Goal: Task Accomplishment & Management: Use online tool/utility

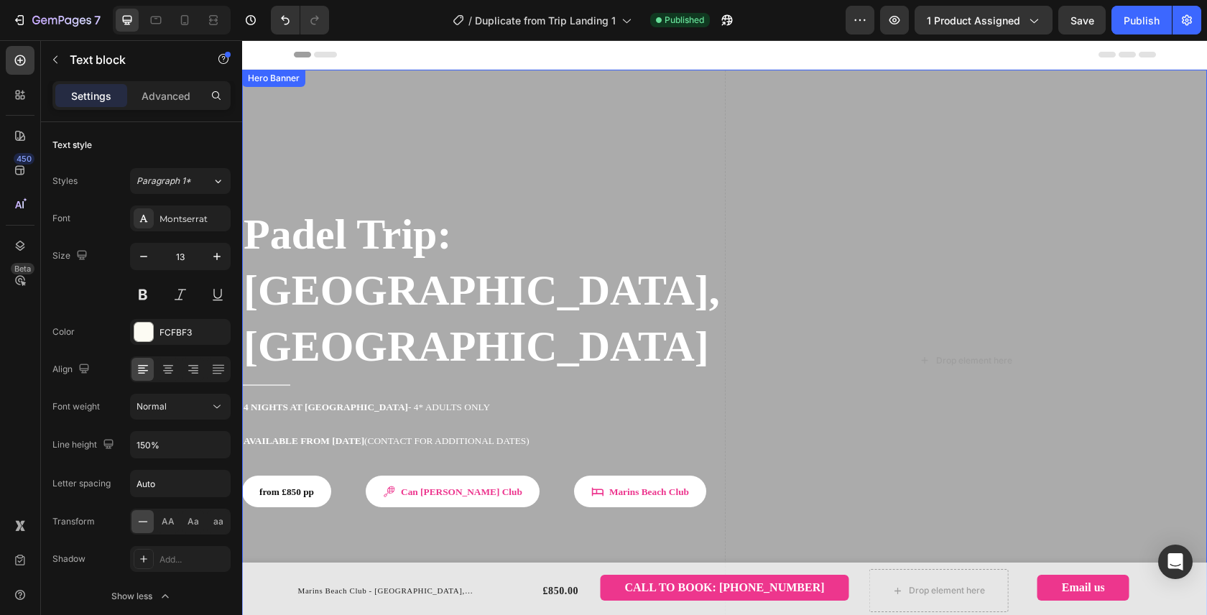
scroll to position [261, 0]
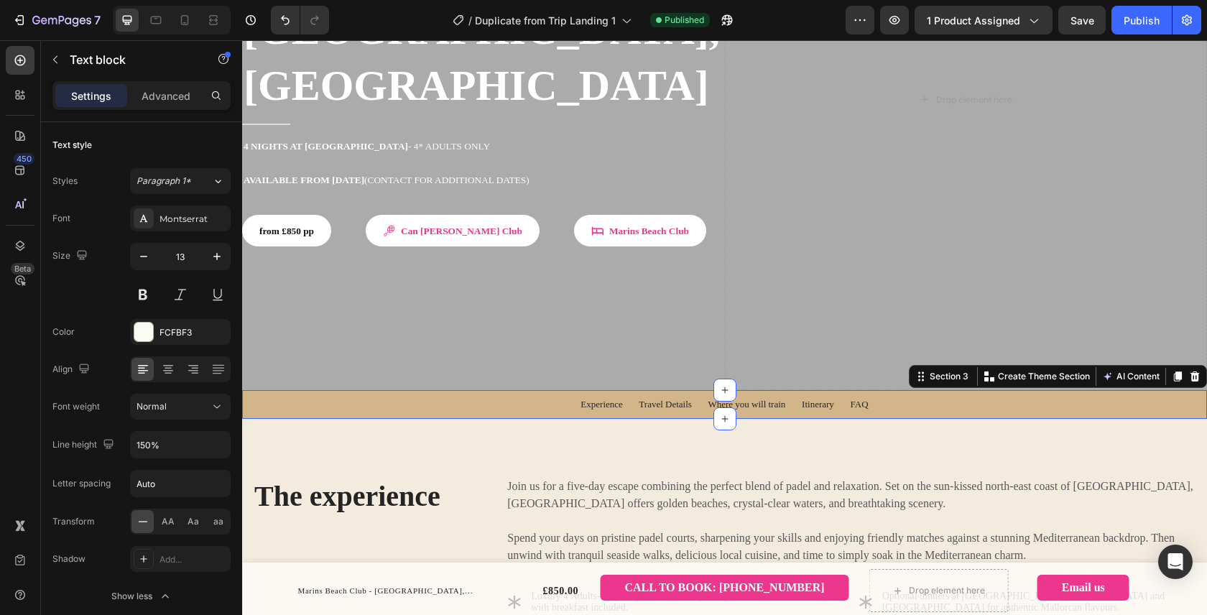
click at [277, 396] on div "Experience Travel Details Where you will train Itinerary FAQ Text block [GEOGRA…" at bounding box center [724, 404] width 943 height 17
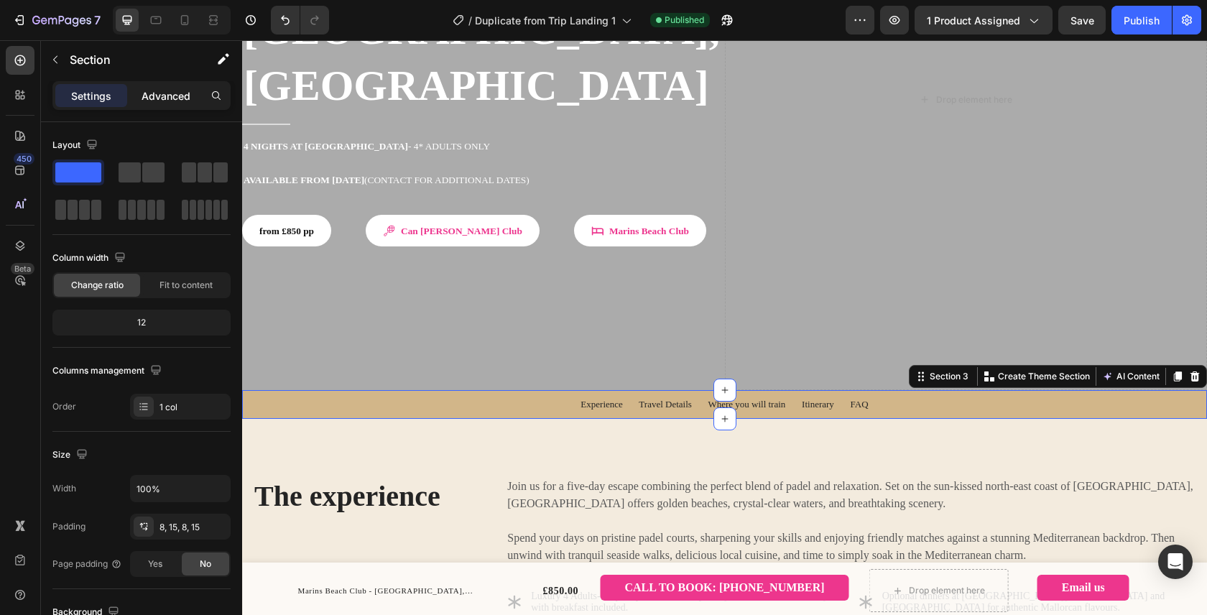
click at [172, 96] on p "Advanced" at bounding box center [166, 95] width 49 height 15
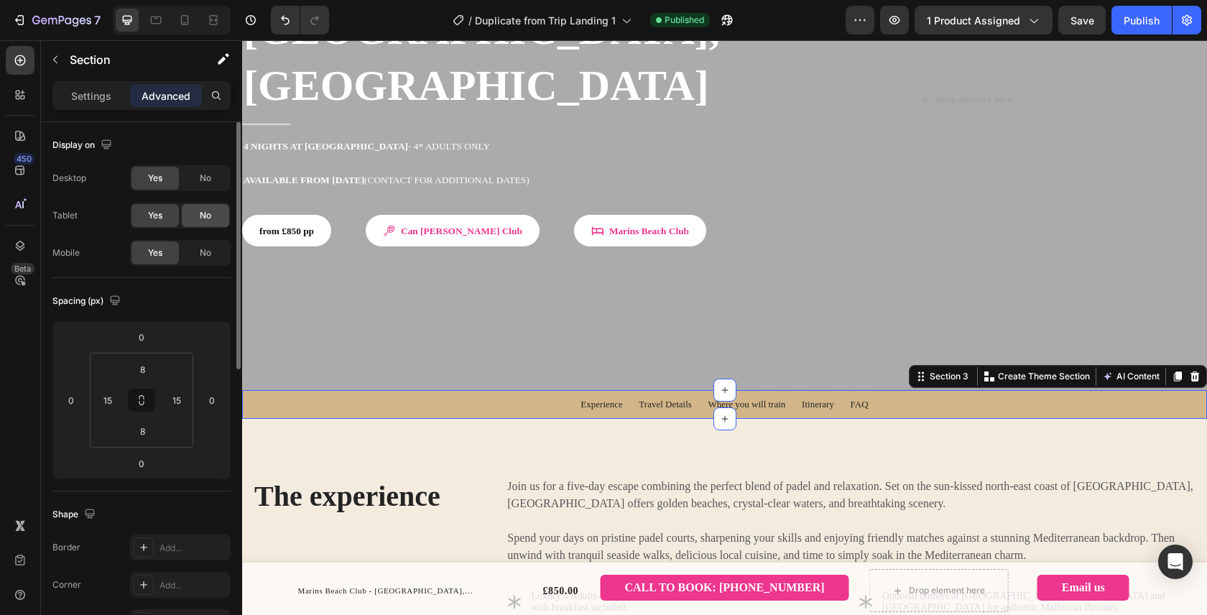
click at [204, 221] on span "No" at bounding box center [205, 215] width 11 height 13
click at [208, 254] on span "No" at bounding box center [205, 252] width 11 height 13
click at [160, 220] on span "Yes" at bounding box center [155, 215] width 14 height 13
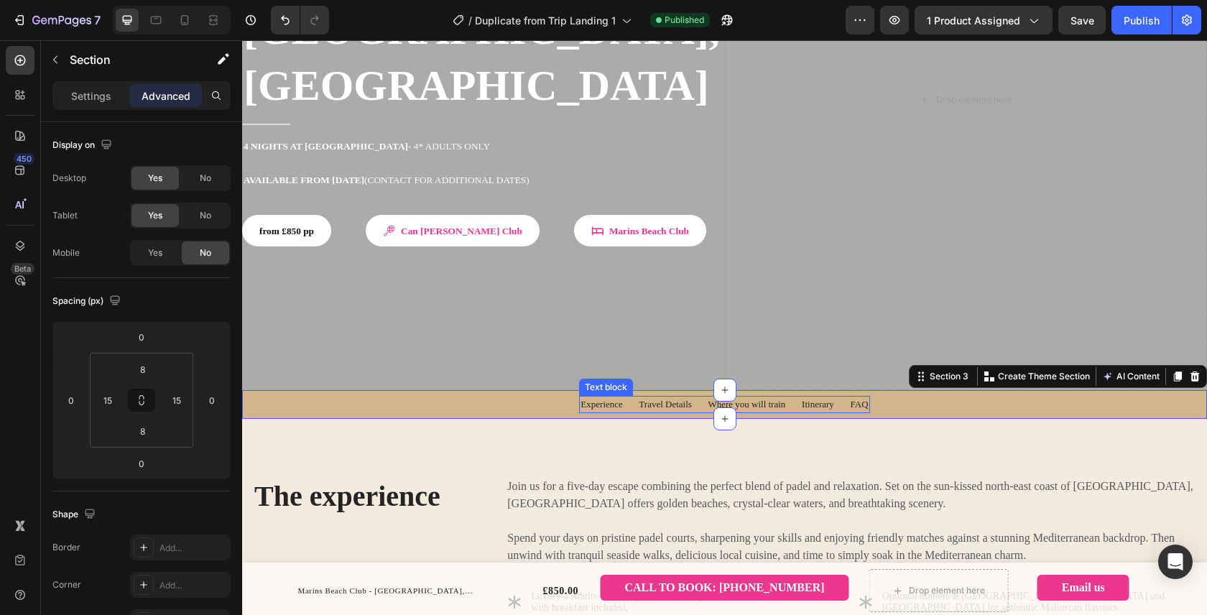
click at [659, 399] on span "Experience Travel Details Where you will train Itinerary FAQ" at bounding box center [723, 404] width 287 height 11
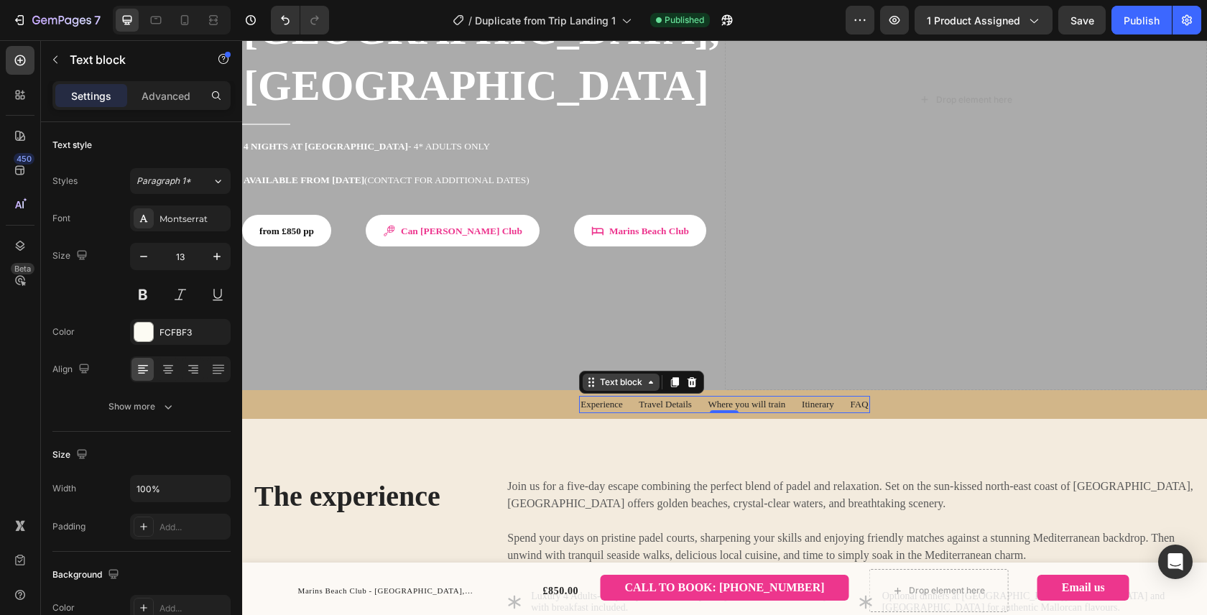
click at [597, 376] on div "Text block" at bounding box center [621, 382] width 48 height 13
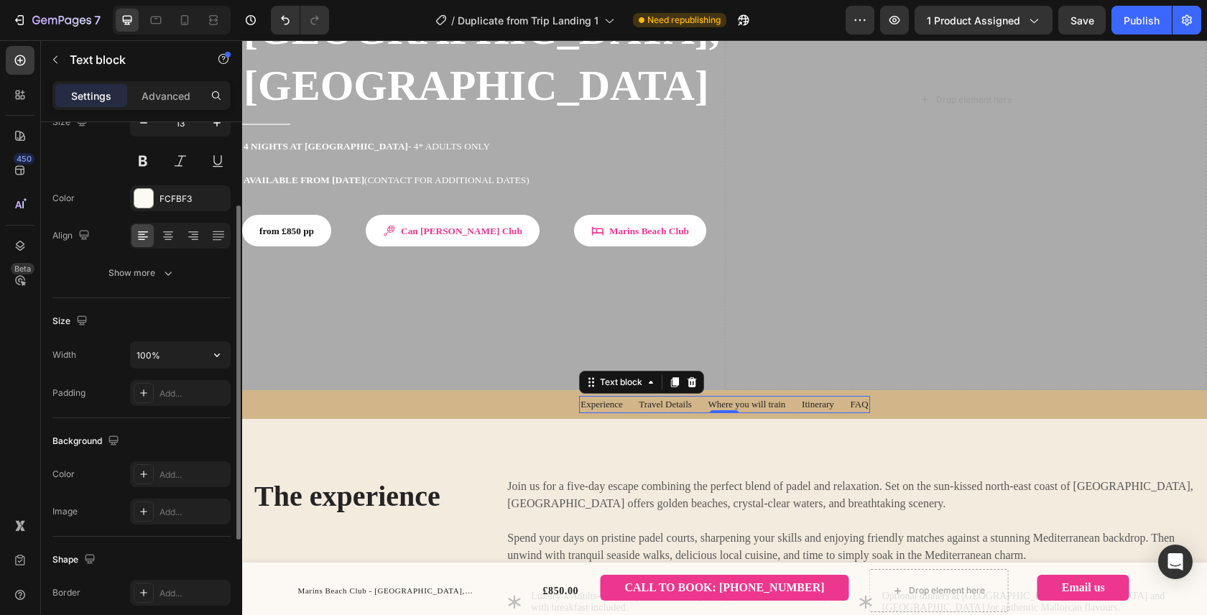
scroll to position [108, 0]
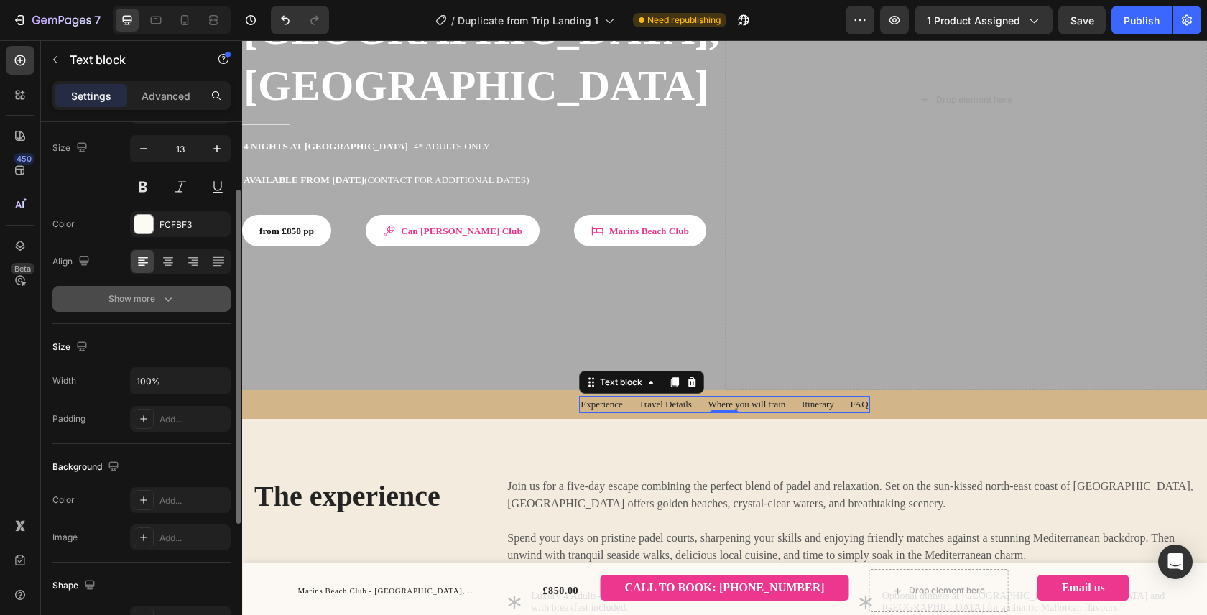
click at [161, 296] on icon "button" at bounding box center [168, 299] width 14 height 14
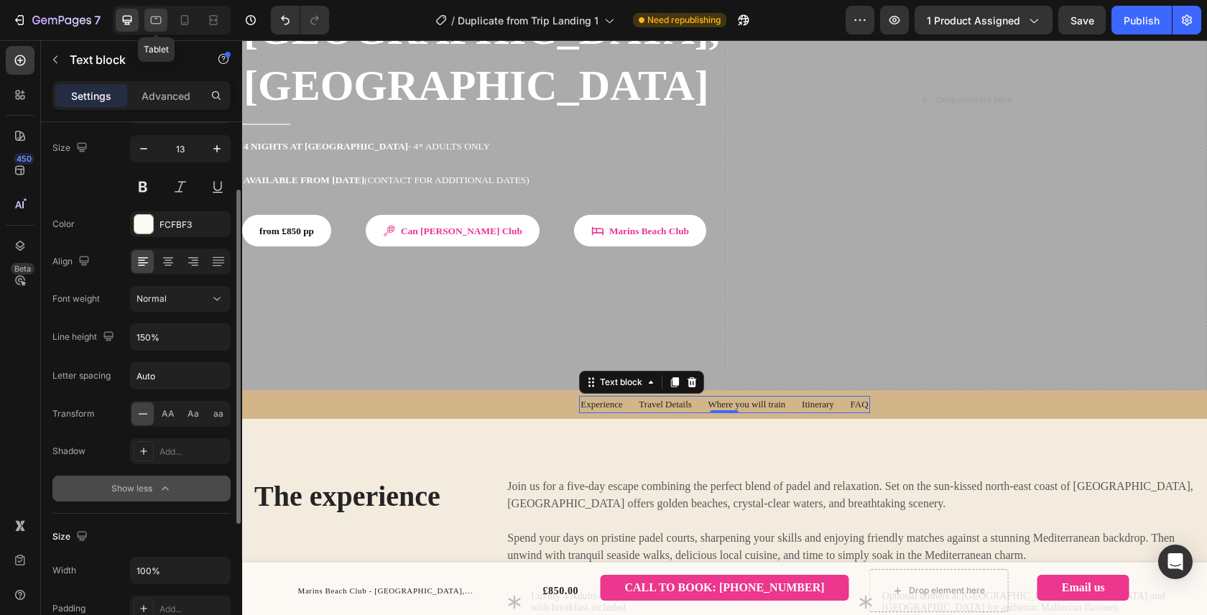
click at [160, 21] on icon at bounding box center [156, 21] width 11 height 8
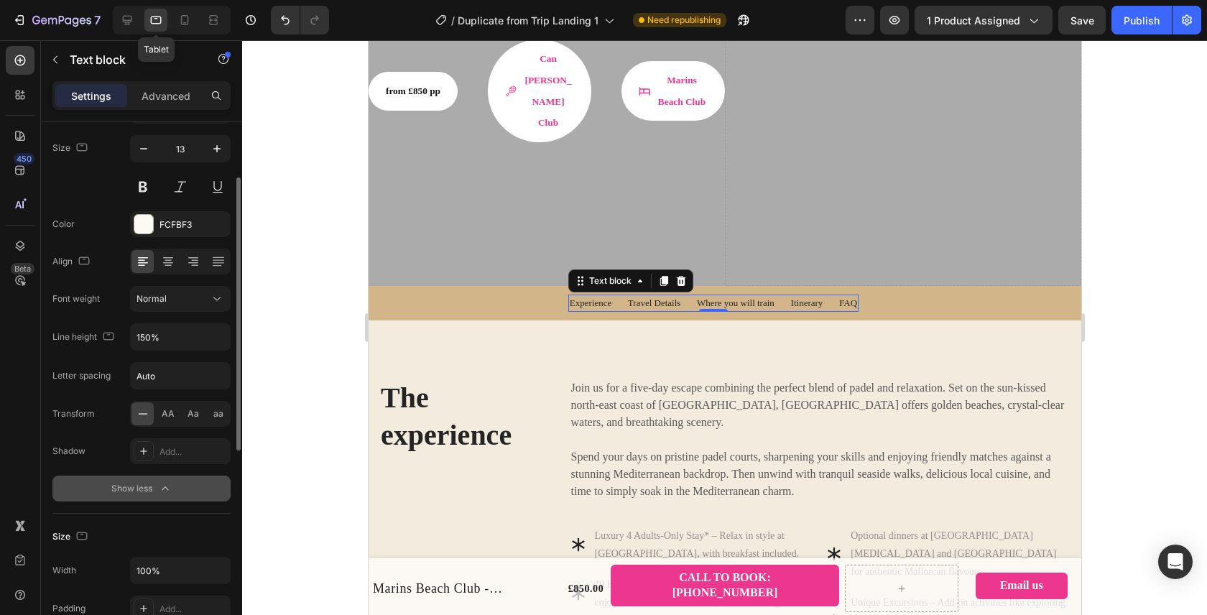
scroll to position [543, 0]
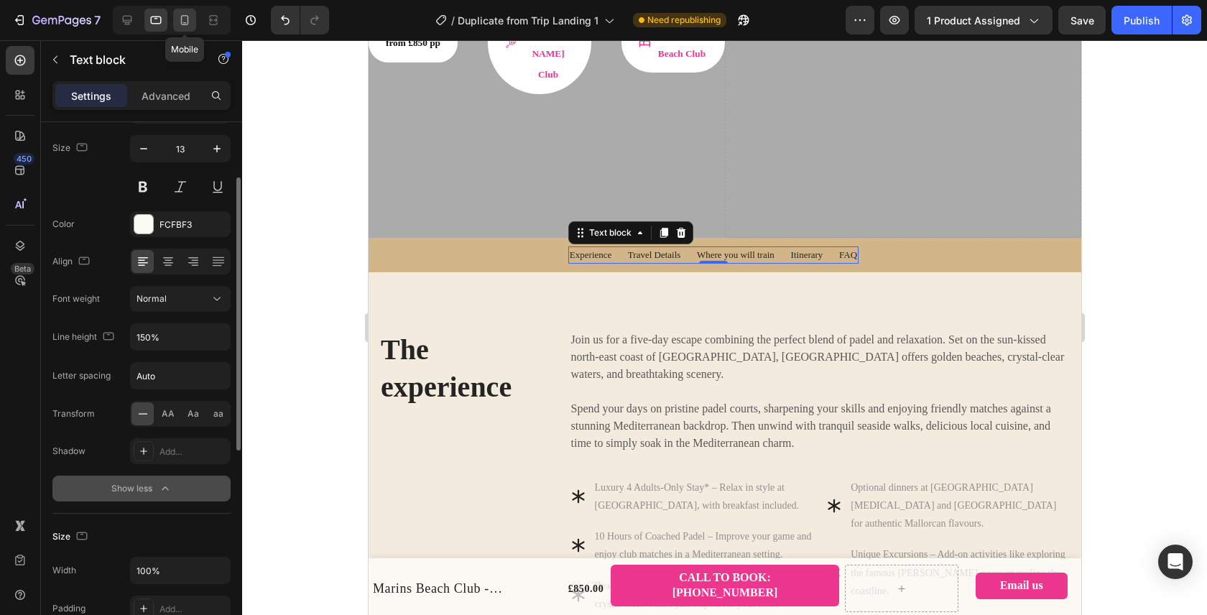
click at [187, 22] on icon at bounding box center [185, 20] width 8 height 10
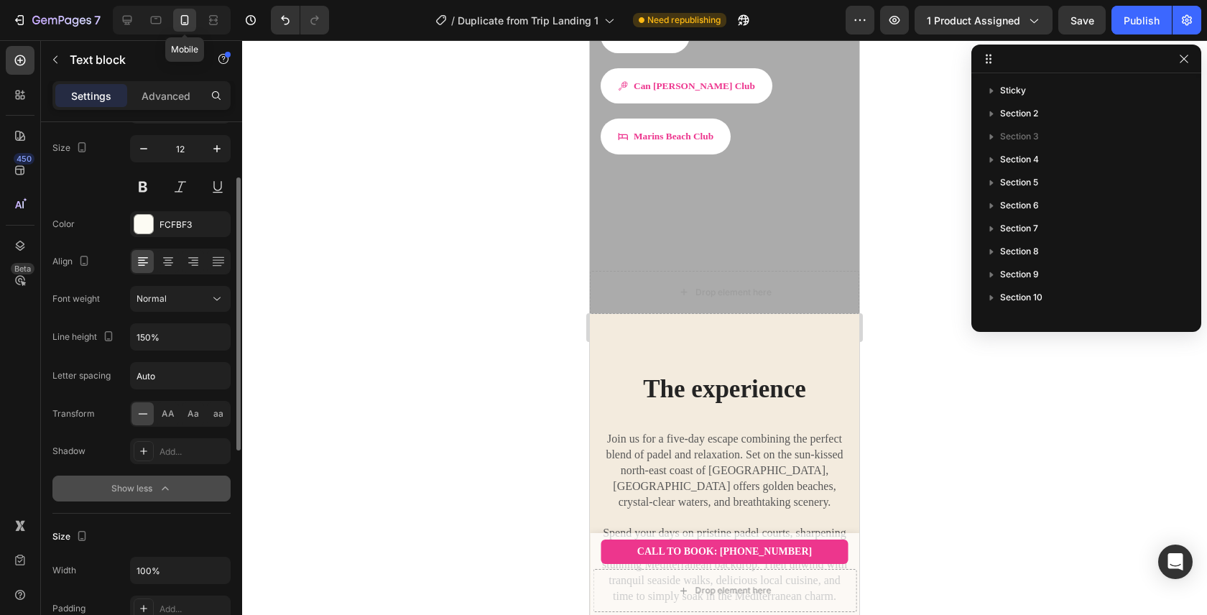
scroll to position [493, 0]
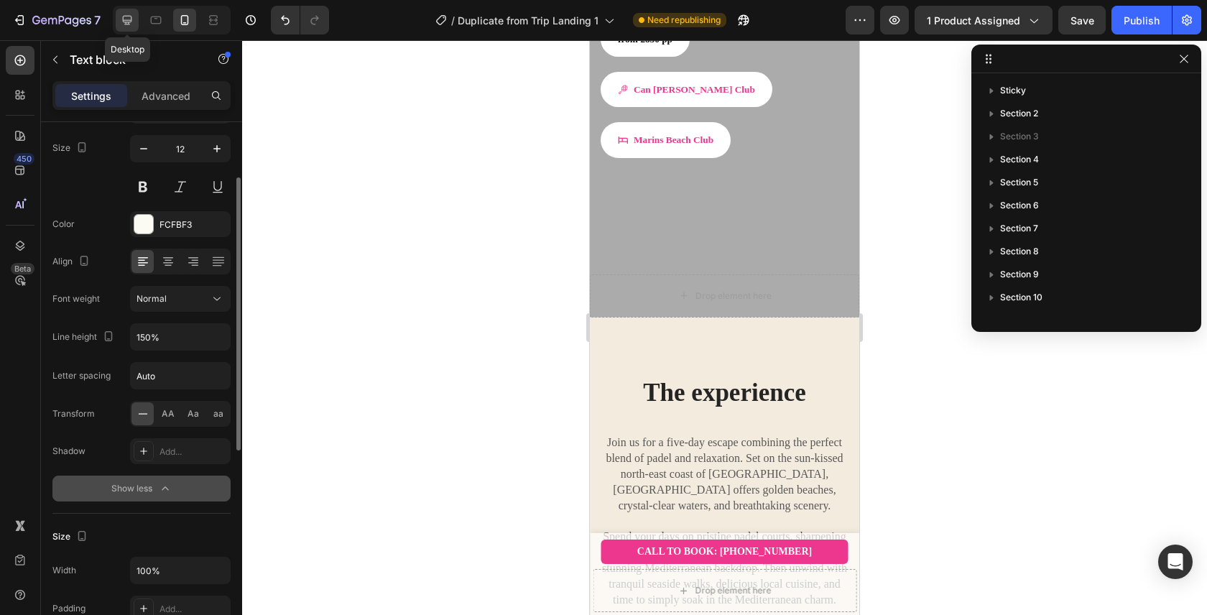
click at [132, 21] on icon at bounding box center [127, 20] width 14 height 14
type input "13"
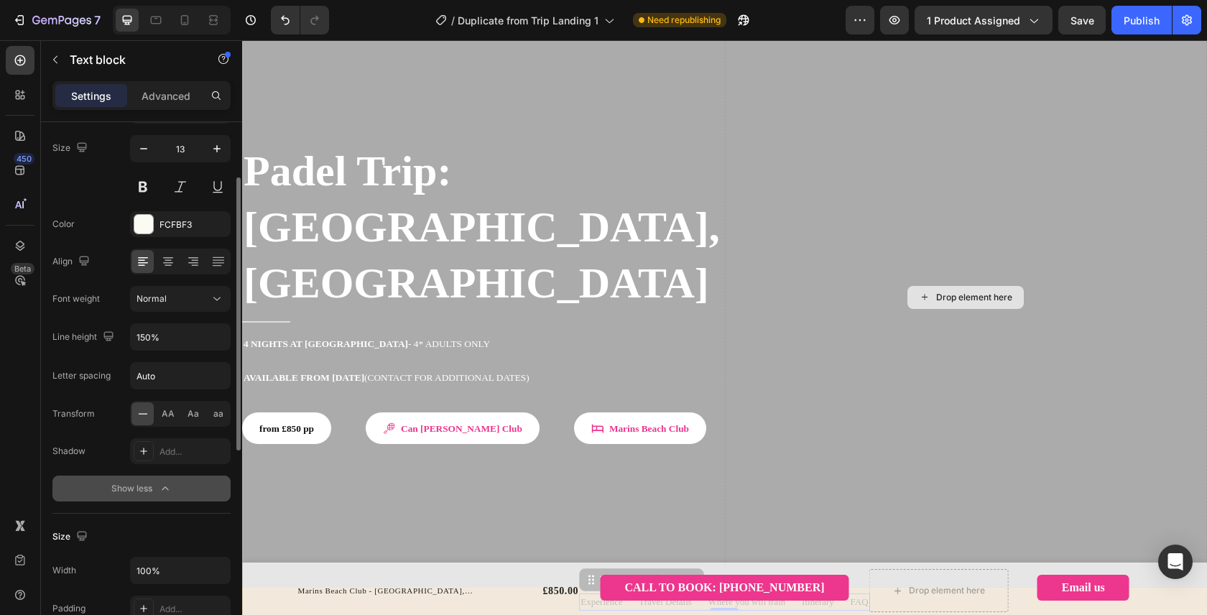
scroll to position [10, 0]
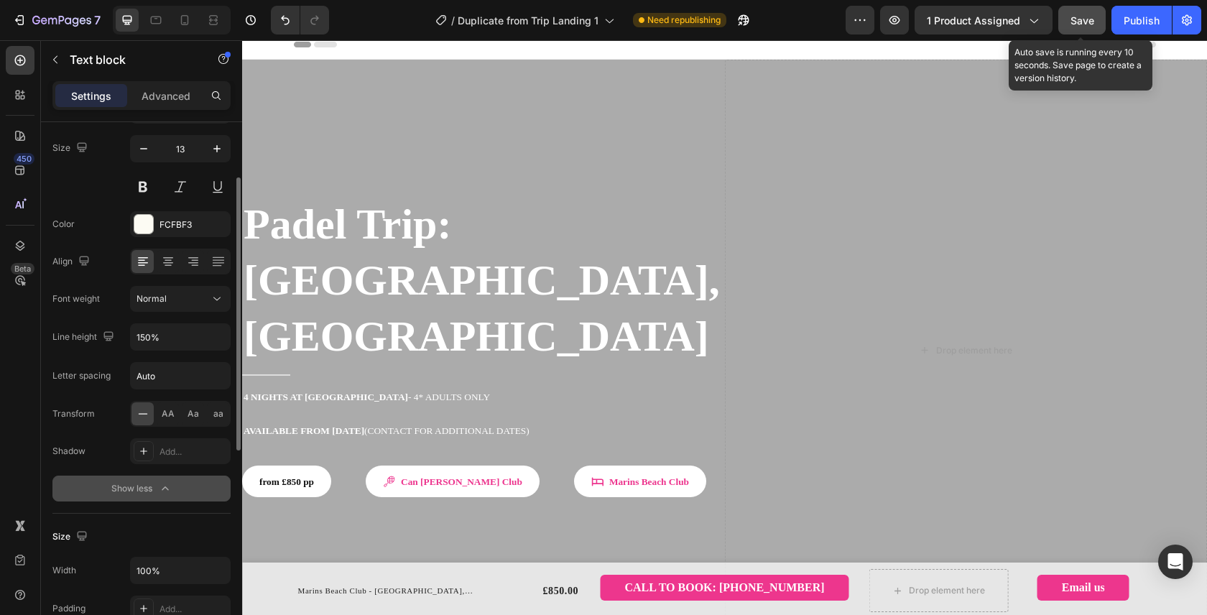
click at [1082, 27] on div "Save" at bounding box center [1082, 20] width 24 height 15
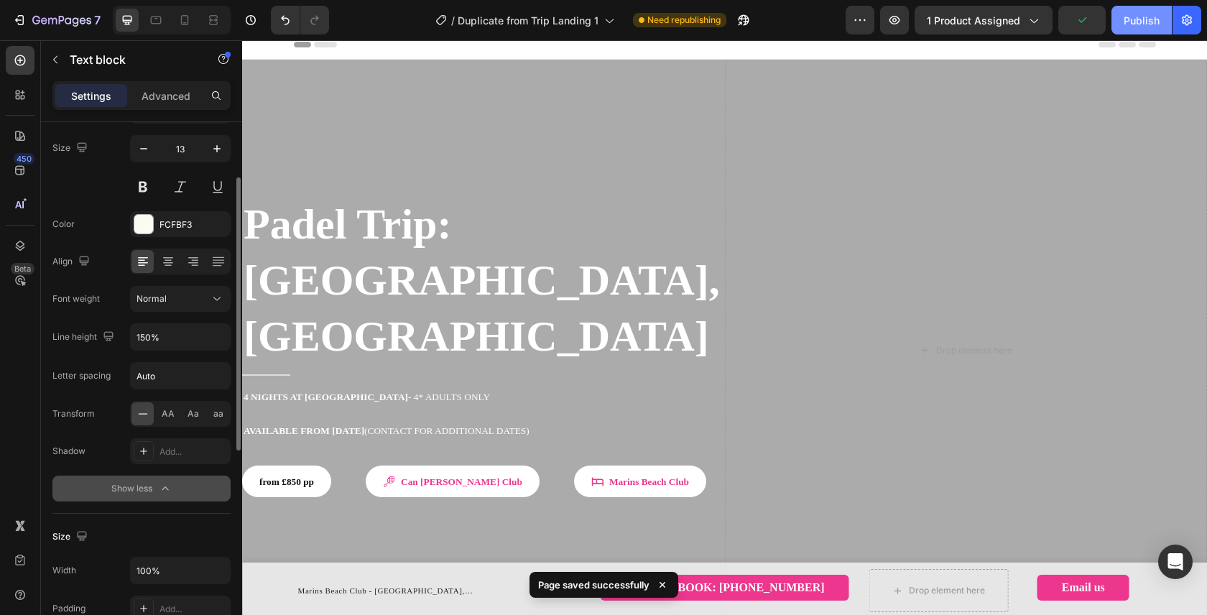
click at [1141, 15] on div "Publish" at bounding box center [1142, 20] width 36 height 15
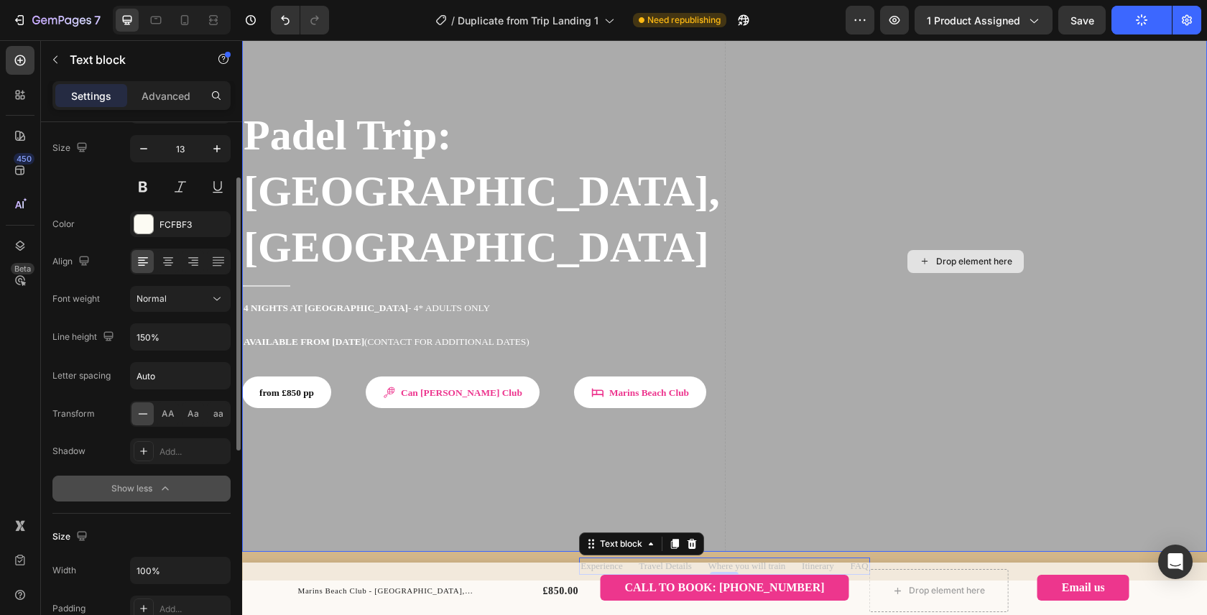
scroll to position [117, 0]
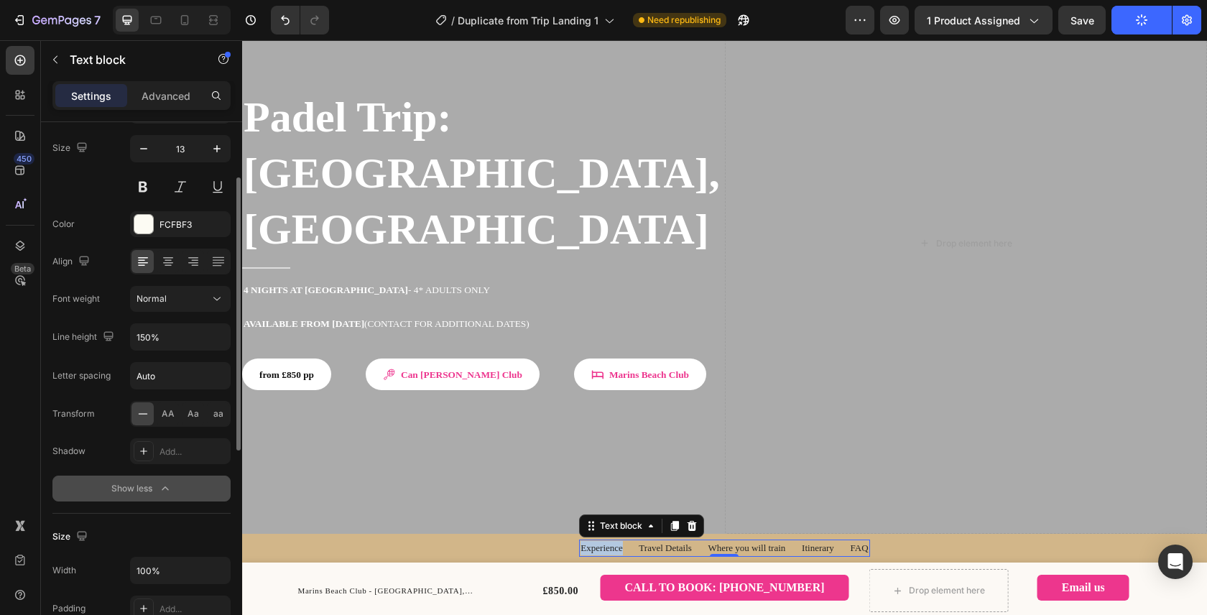
click at [602, 542] on span "Experience Travel Details Where you will train Itinerary FAQ" at bounding box center [723, 547] width 287 height 11
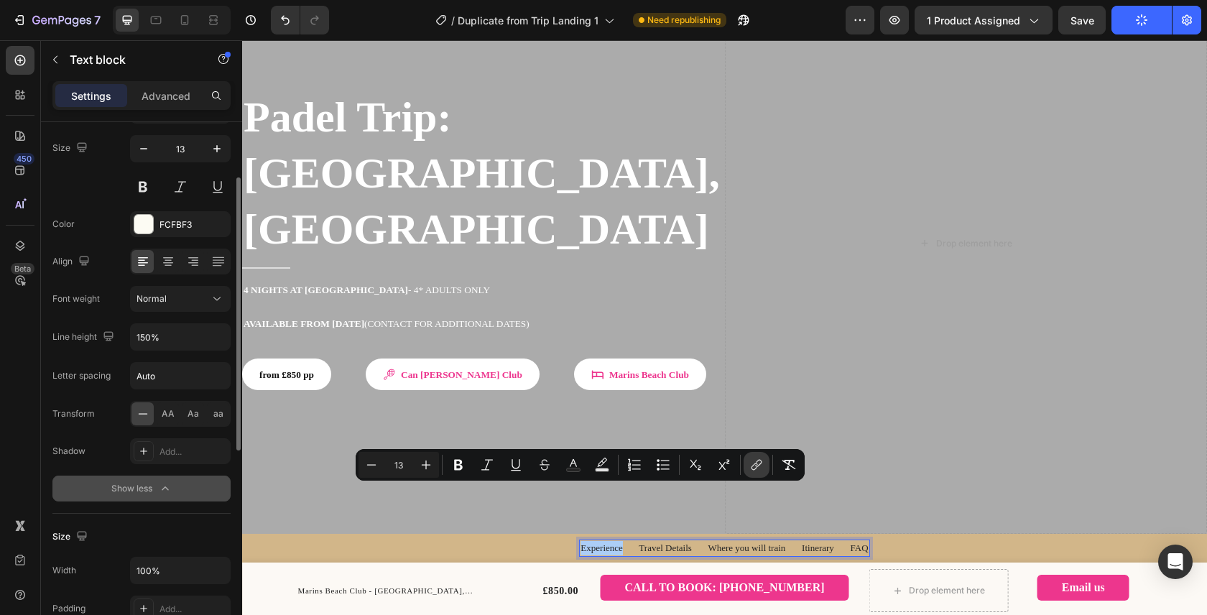
click at [758, 462] on icon "Editor contextual toolbar" at bounding box center [756, 465] width 14 height 14
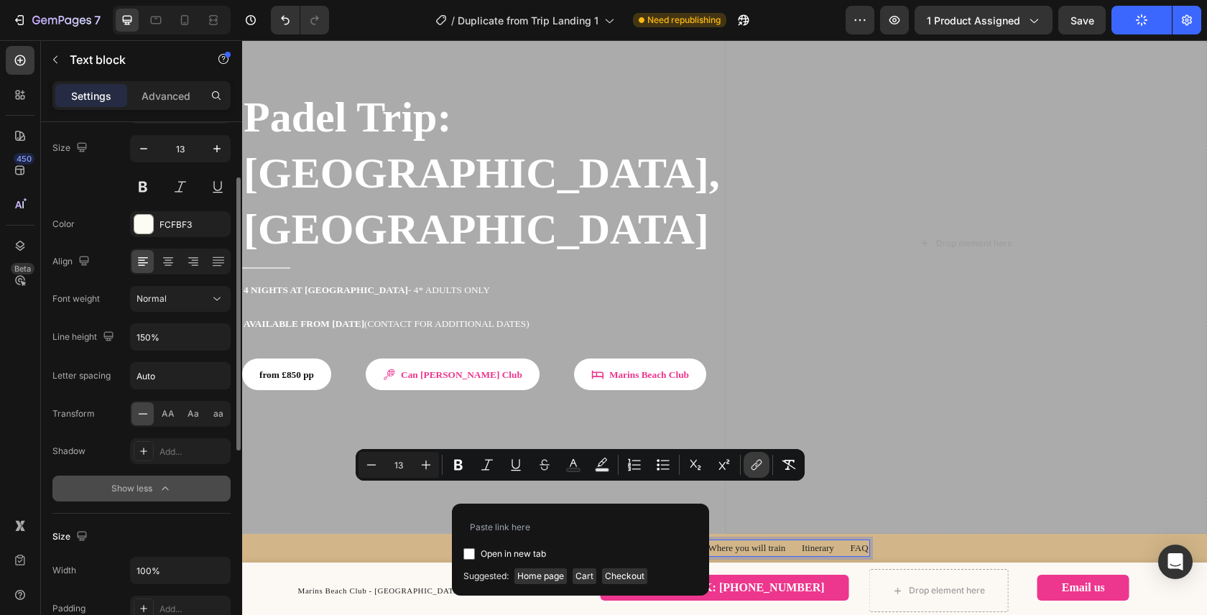
type input "@"
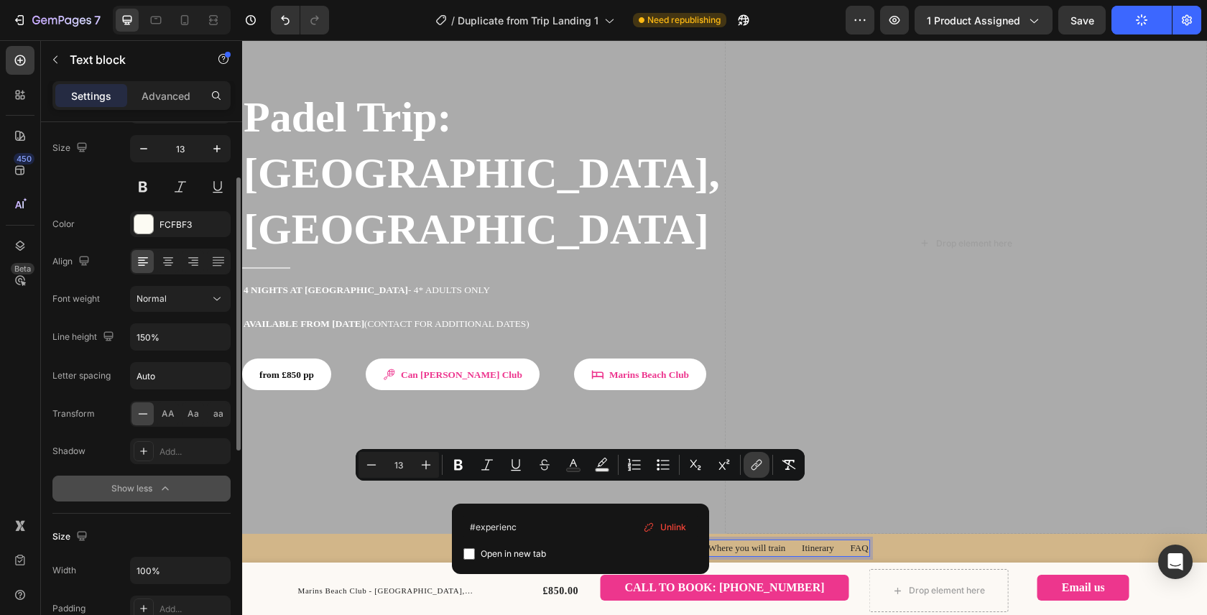
type input "#experience"
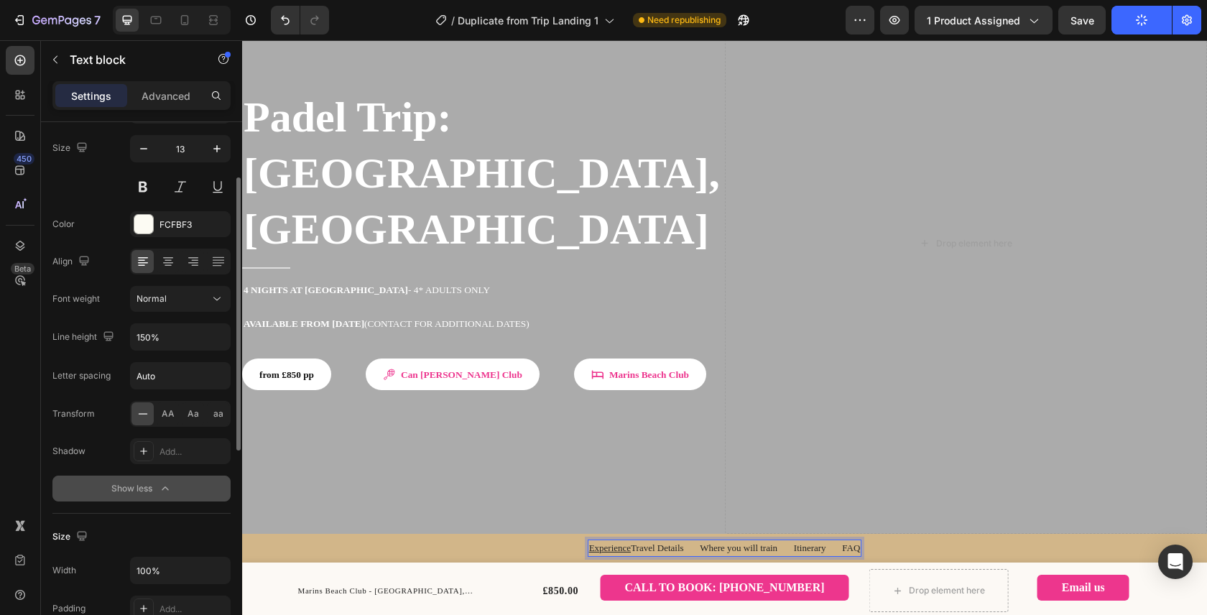
click at [655, 542] on span "Travel Details Where you will train Itinerary FAQ" at bounding box center [745, 547] width 229 height 11
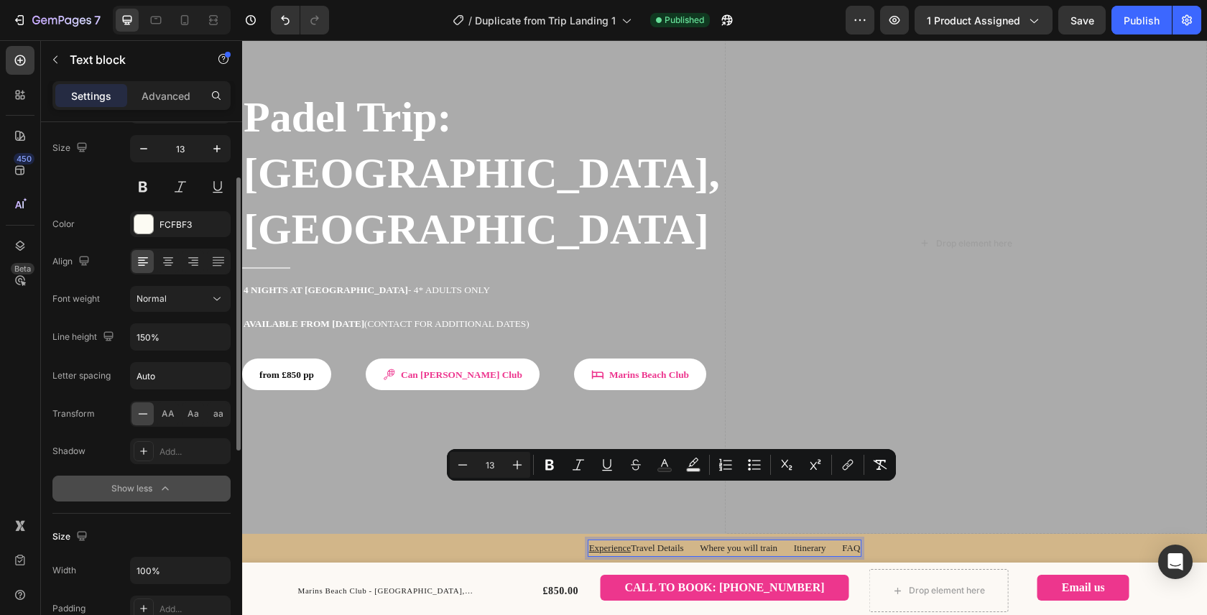
click at [636, 542] on span "Travel Details Where you will train Itinerary FAQ" at bounding box center [745, 547] width 229 height 11
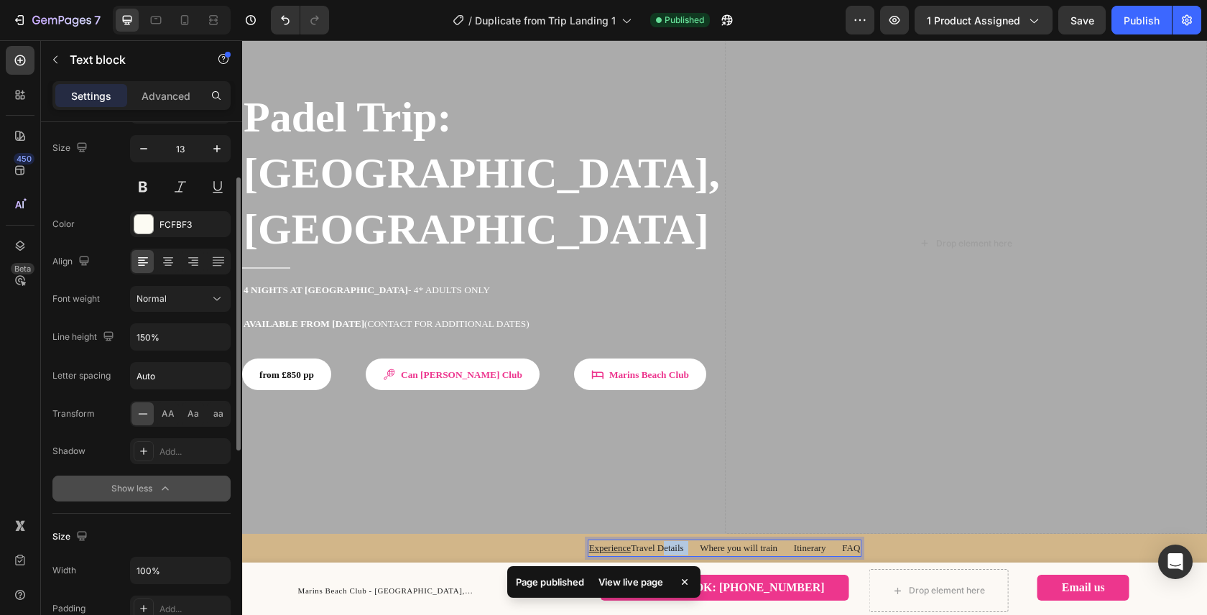
drag, startPoint x: 627, startPoint y: 494, endPoint x: 666, endPoint y: 492, distance: 38.9
click at [666, 542] on span "Travel Details Where you will train Itinerary FAQ" at bounding box center [745, 547] width 229 height 11
drag, startPoint x: 626, startPoint y: 492, endPoint x: 685, endPoint y: 492, distance: 59.6
click at [685, 542] on span "Travel Details Where you will train Itinerary FAQ" at bounding box center [745, 547] width 229 height 11
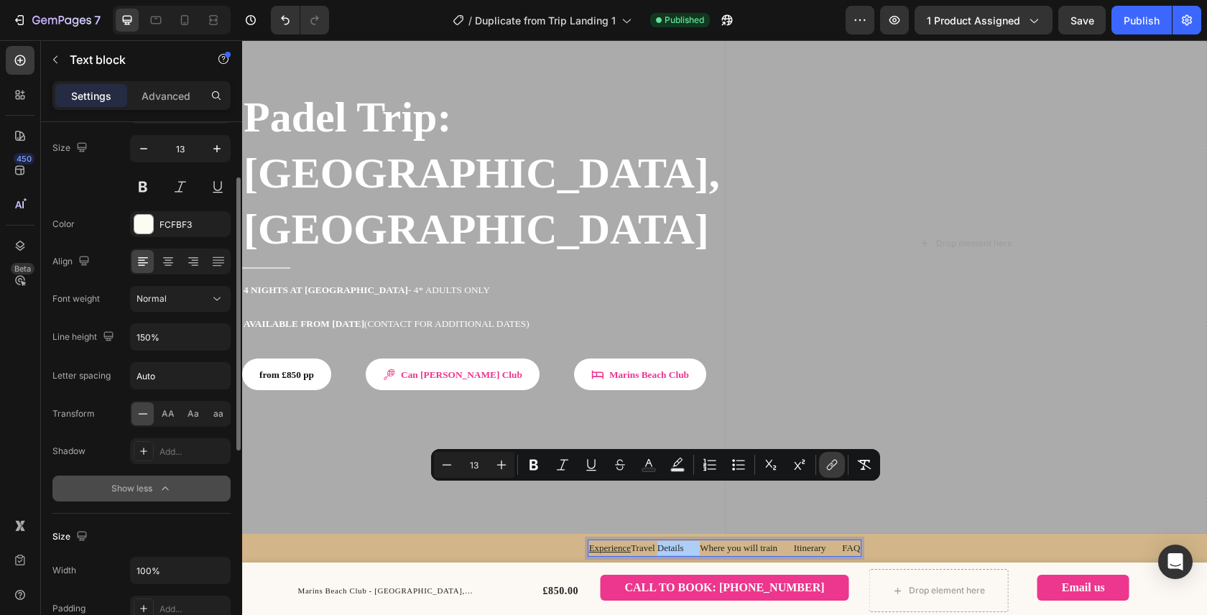
click at [833, 464] on icon "Editor contextual toolbar" at bounding box center [830, 466] width 6 height 7
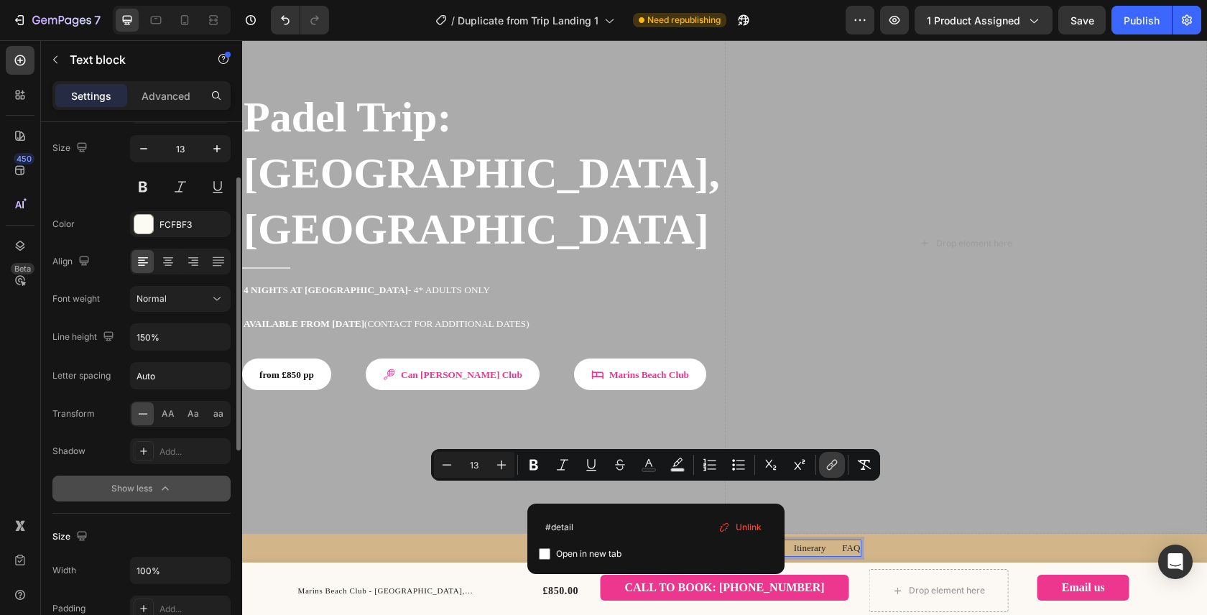
type input "#details"
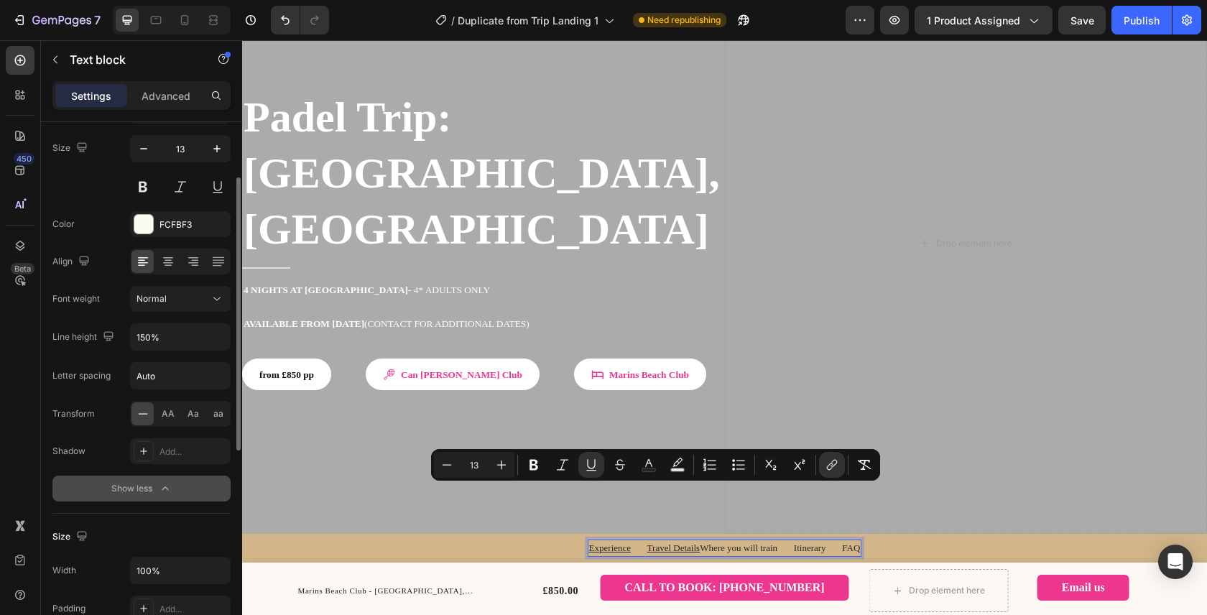
click at [749, 542] on span "Where you will train Itinerary FAQ" at bounding box center [780, 547] width 160 height 11
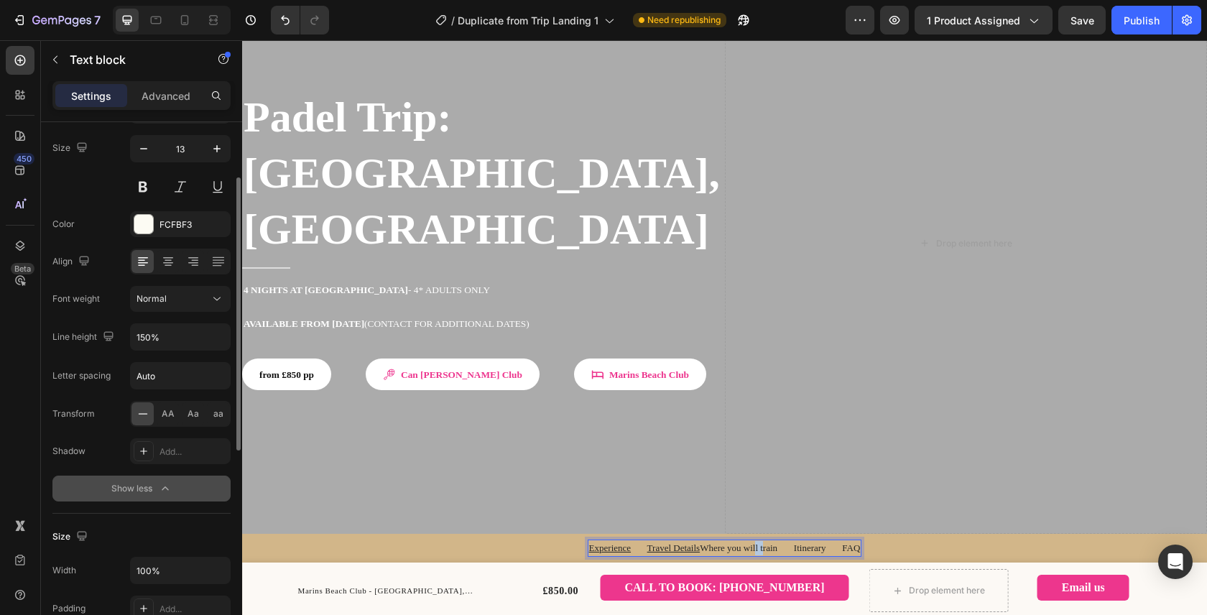
click at [749, 542] on span "Where you will train Itinerary FAQ" at bounding box center [780, 547] width 160 height 11
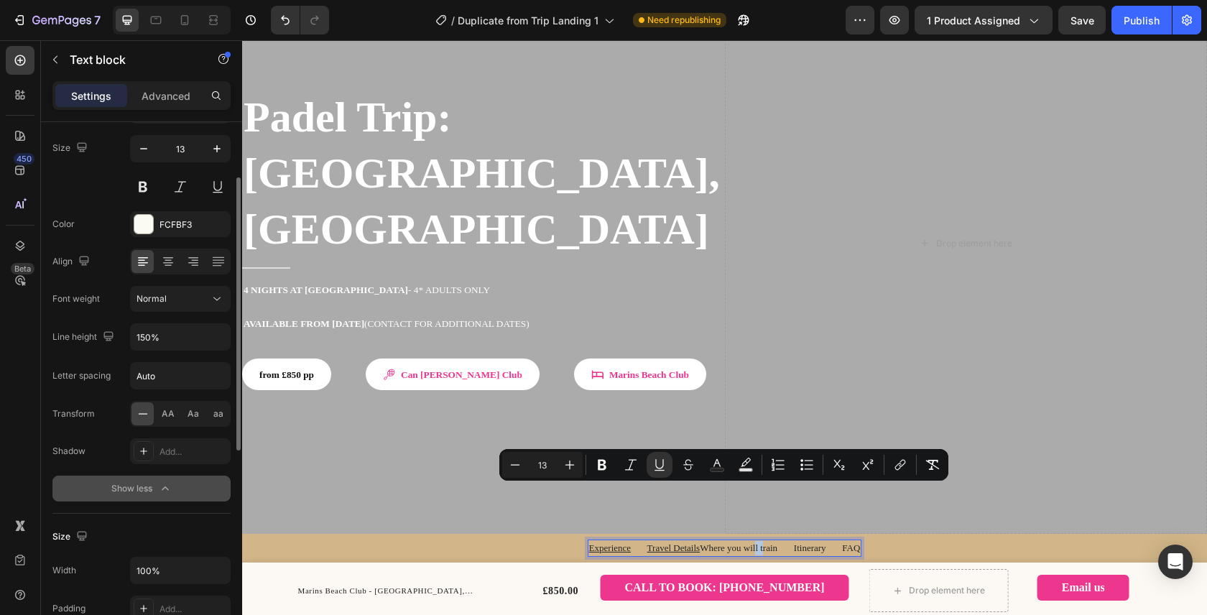
click at [742, 542] on span "Where you will train Itinerary FAQ" at bounding box center [780, 547] width 160 height 11
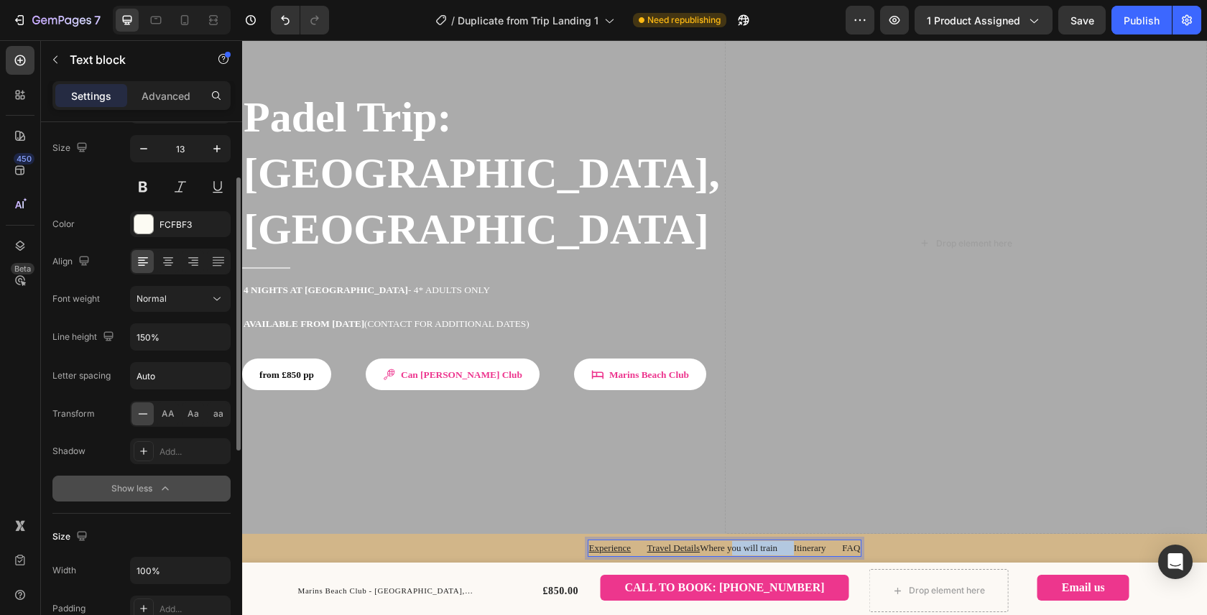
drag, startPoint x: 710, startPoint y: 491, endPoint x: 797, endPoint y: 493, distance: 87.7
click at [797, 542] on span "Where you will train Itinerary FAQ" at bounding box center [780, 547] width 160 height 11
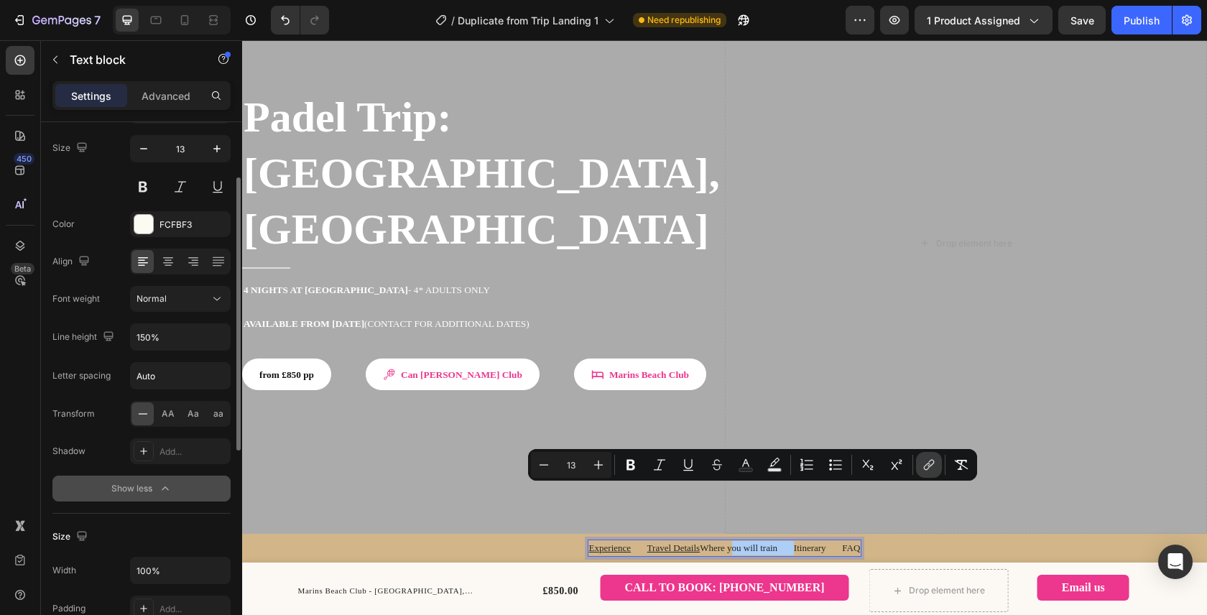
click at [930, 466] on icon "Editor contextual toolbar" at bounding box center [930, 463] width 6 height 7
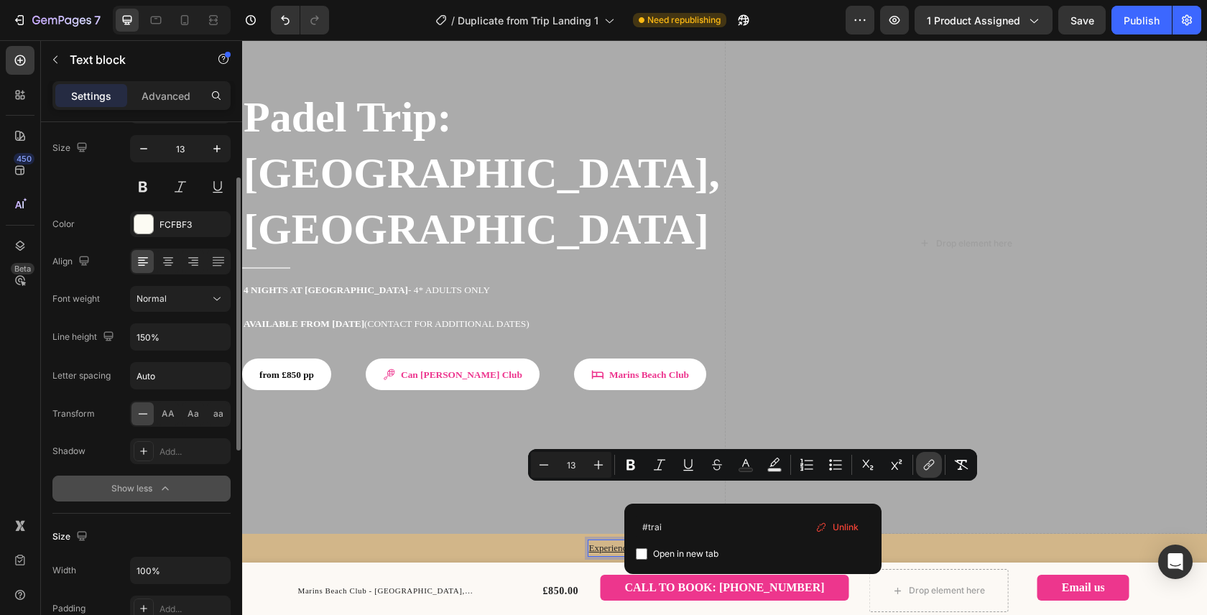
type input "#train"
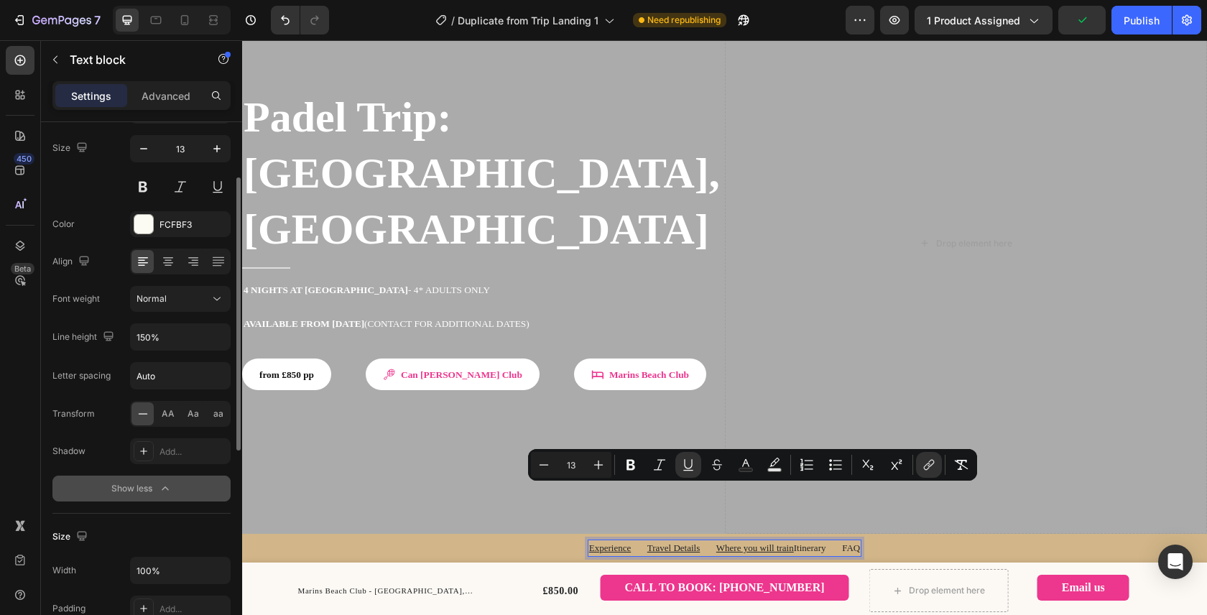
click at [835, 542] on span "Itinerary FAQ" at bounding box center [827, 547] width 67 height 11
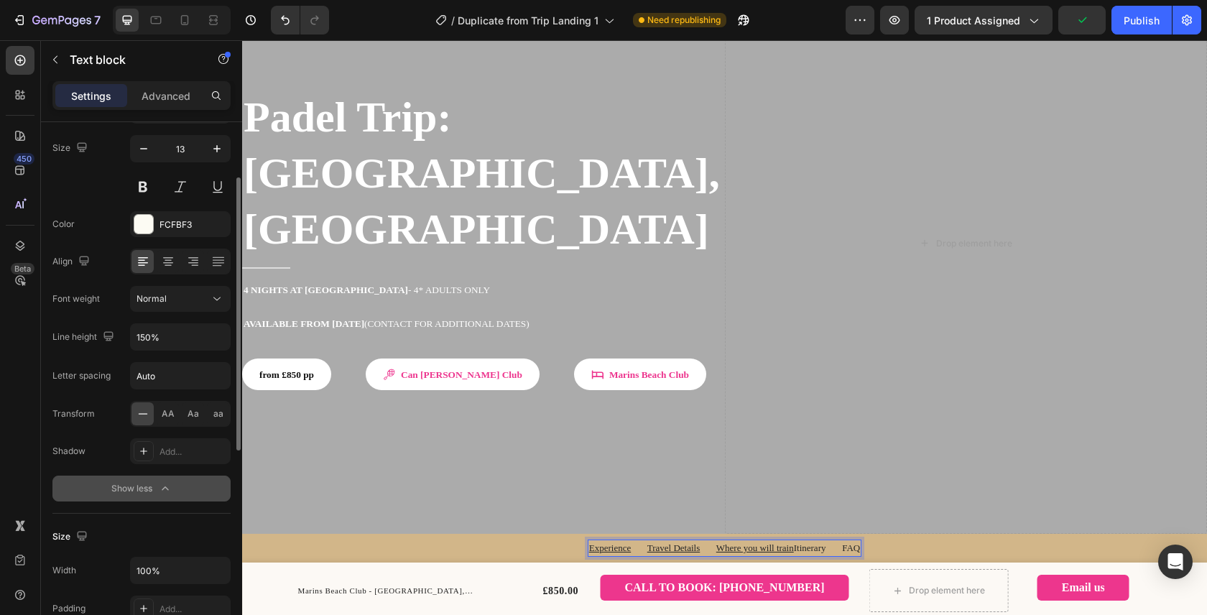
click at [835, 542] on span "Itinerary FAQ" at bounding box center [827, 547] width 67 height 11
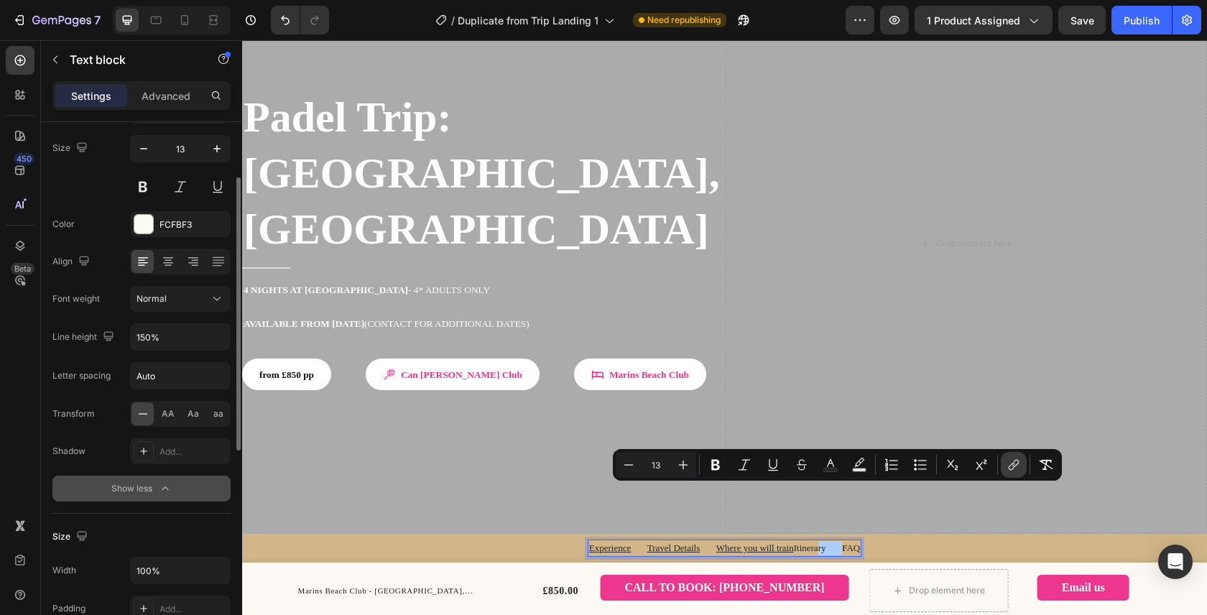
click at [1004, 468] on button "link" at bounding box center [1014, 465] width 26 height 26
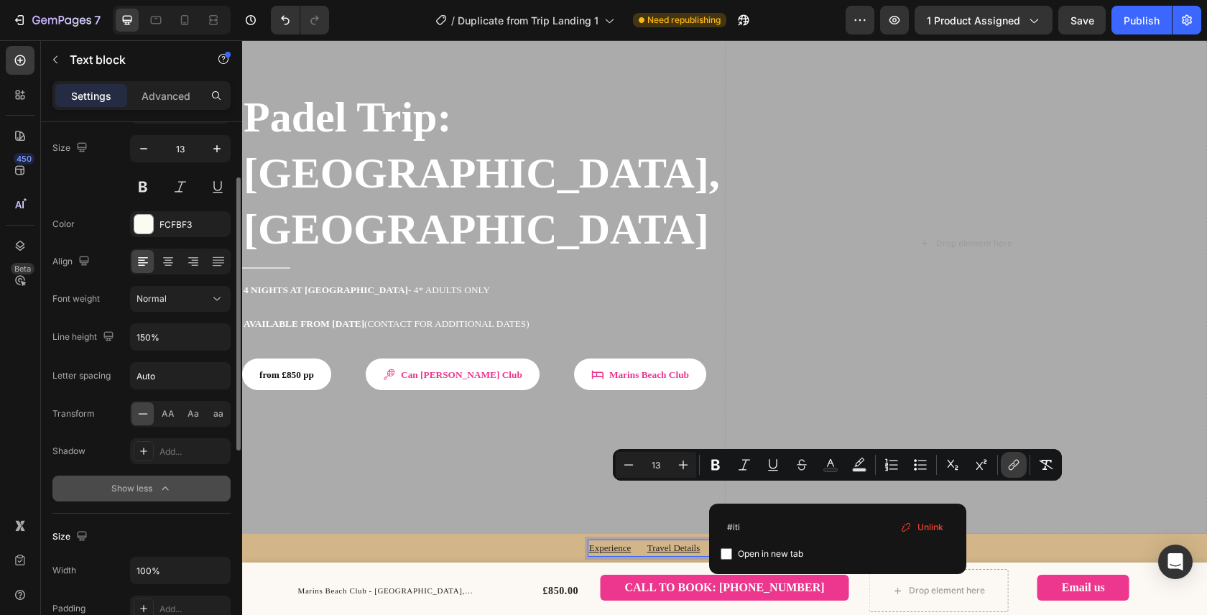
type input "#itin"
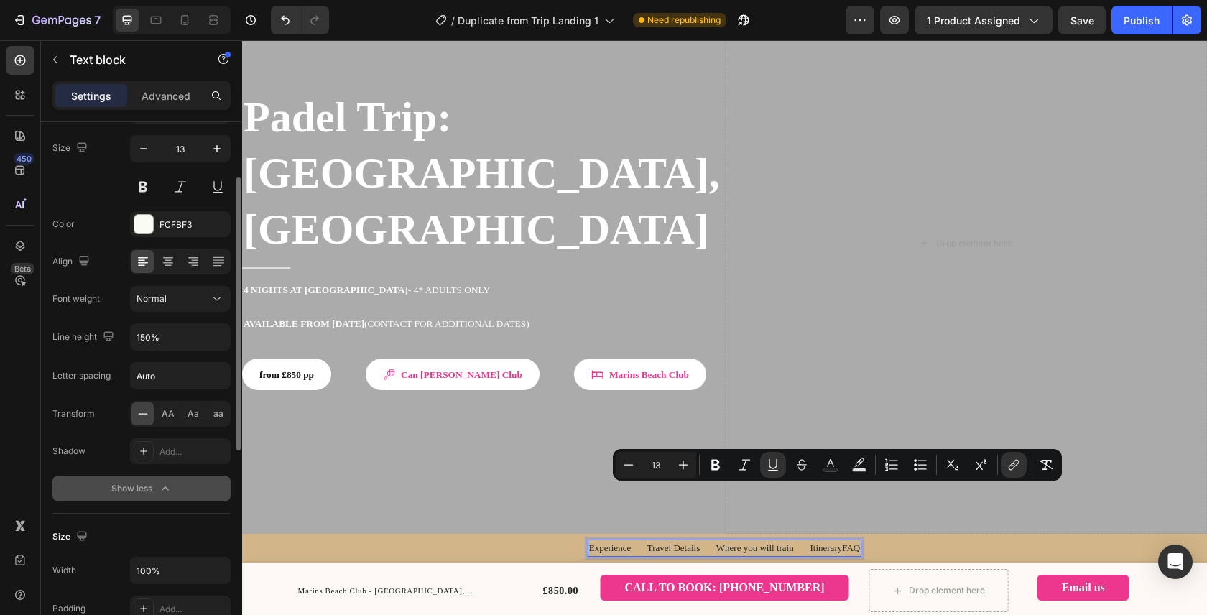
click at [860, 542] on span "FAQ" at bounding box center [851, 547] width 18 height 11
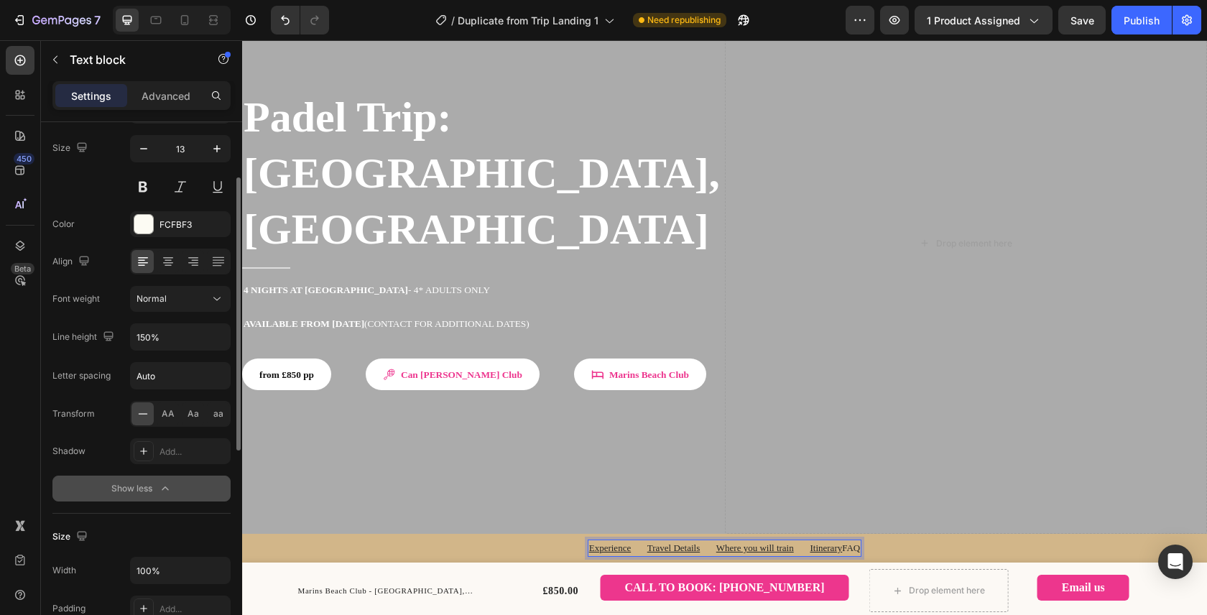
click at [860, 542] on span "FAQ" at bounding box center [851, 547] width 18 height 11
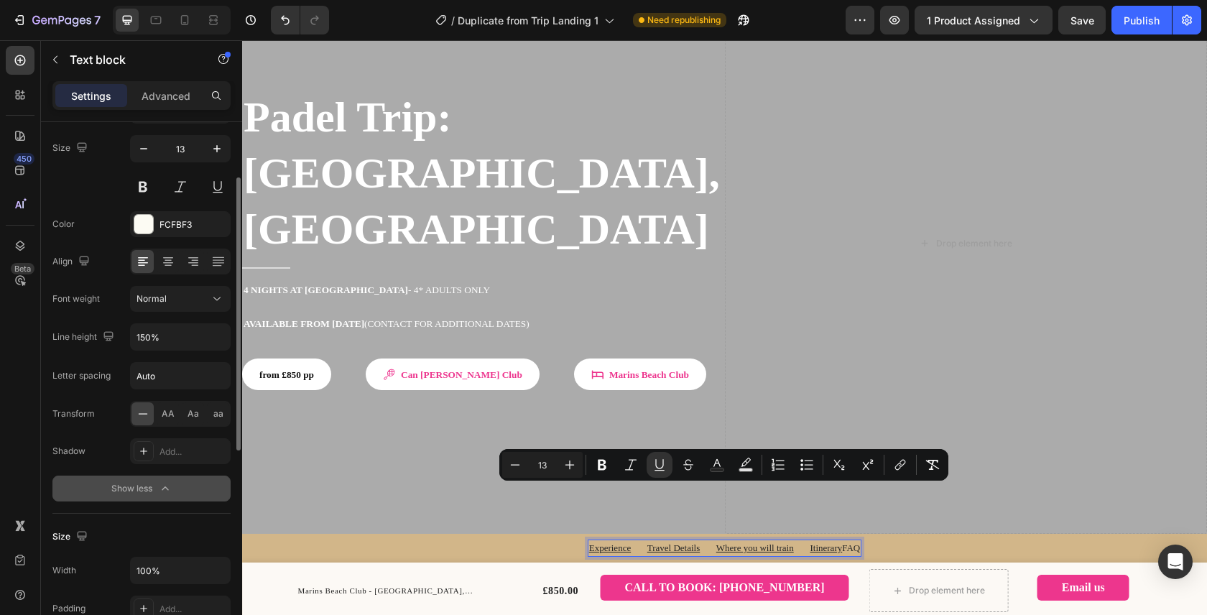
click at [860, 542] on span "FAQ" at bounding box center [851, 547] width 18 height 11
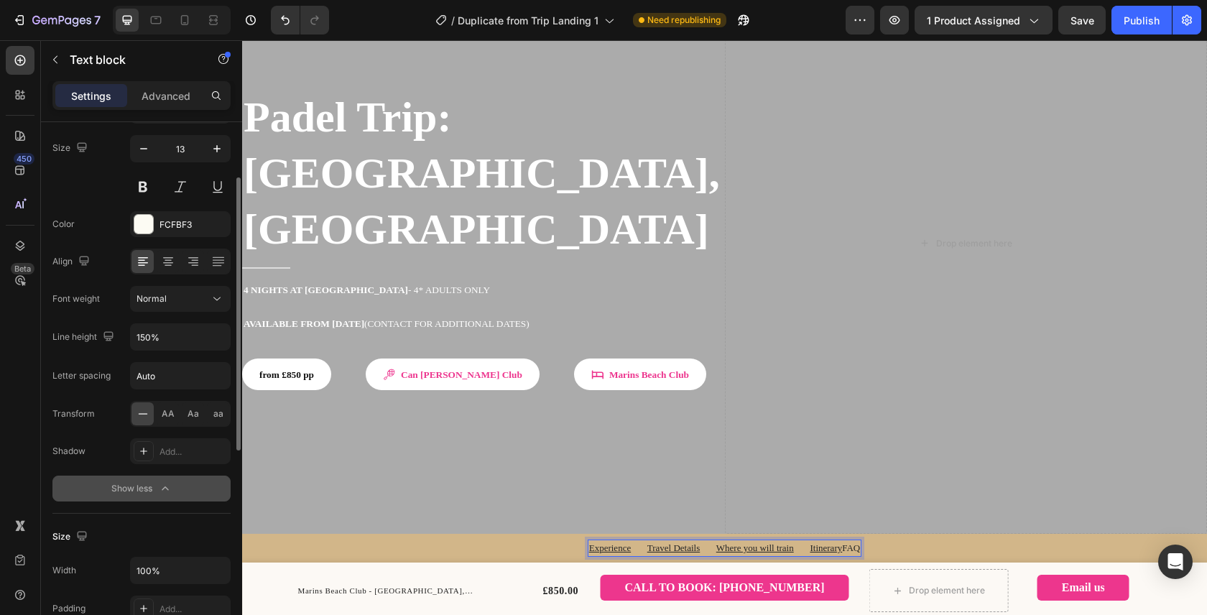
drag, startPoint x: 876, startPoint y: 493, endPoint x: 891, endPoint y: 493, distance: 15.1
click at [860, 542] on span "FAQ" at bounding box center [851, 547] width 18 height 11
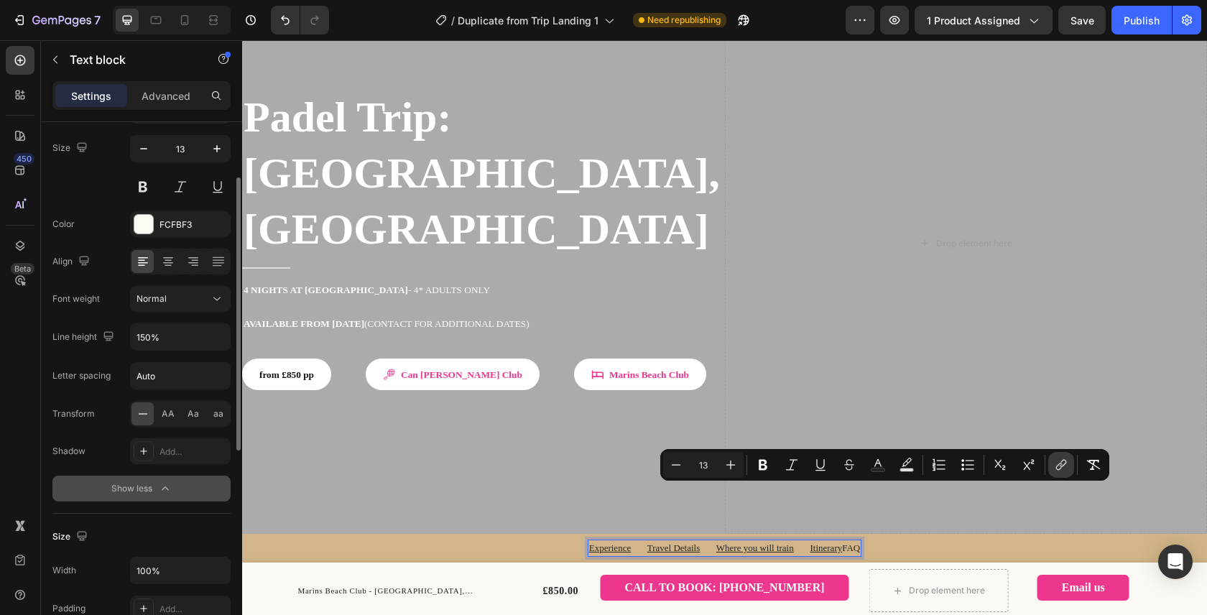
click at [1058, 469] on icon "Editor contextual toolbar" at bounding box center [1059, 466] width 6 height 7
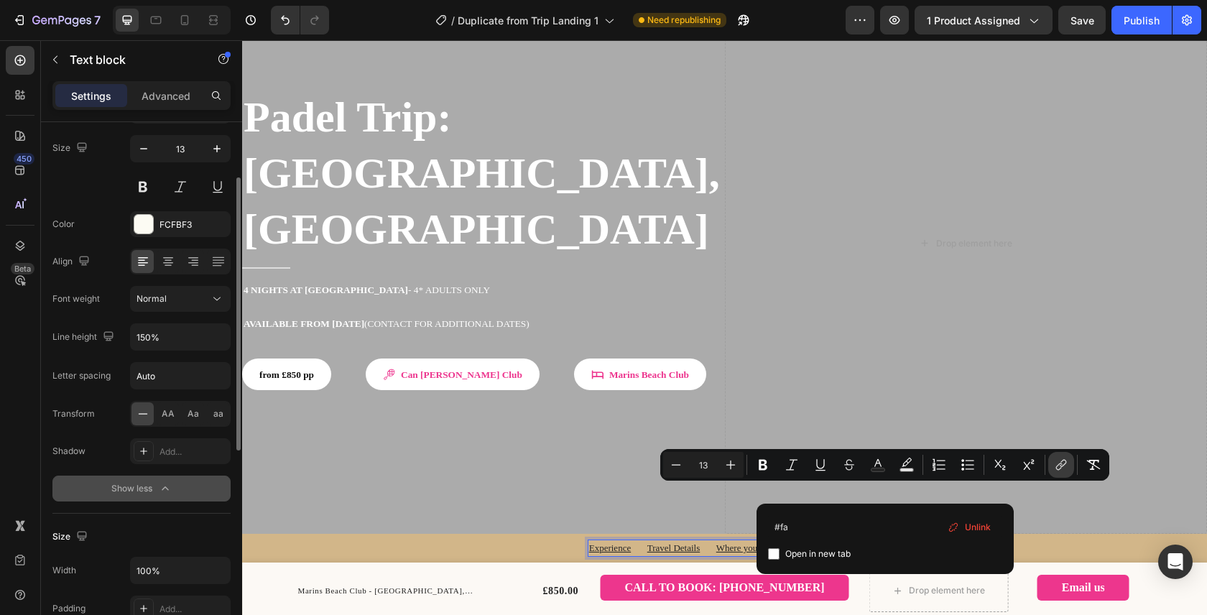
type input "#faq"
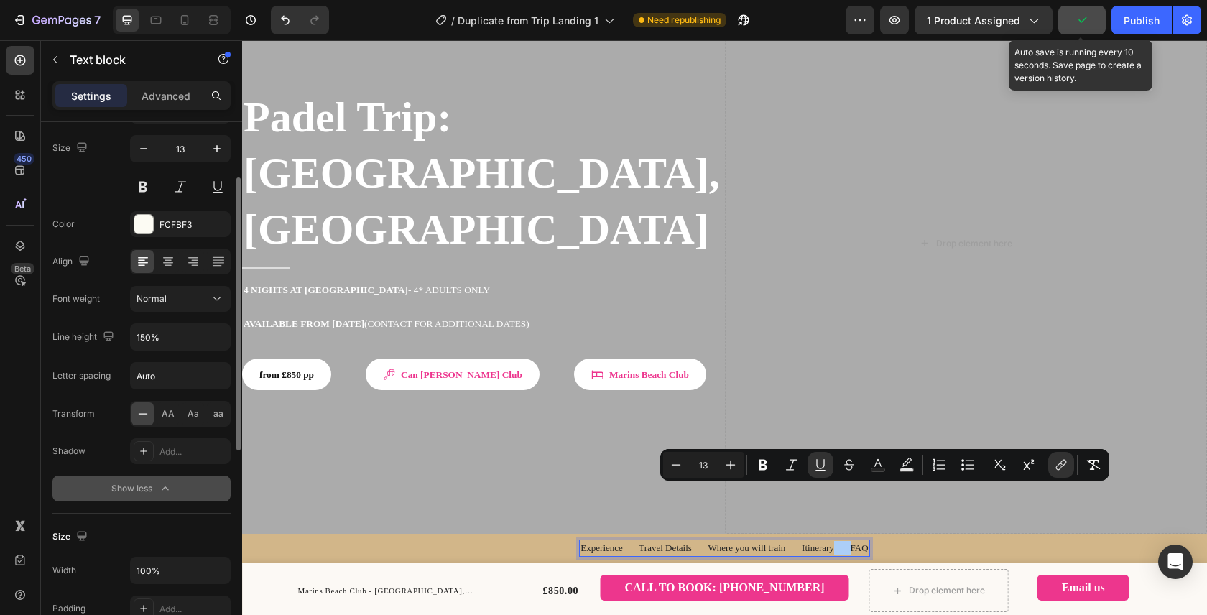
click at [1075, 31] on button "button" at bounding box center [1081, 20] width 47 height 29
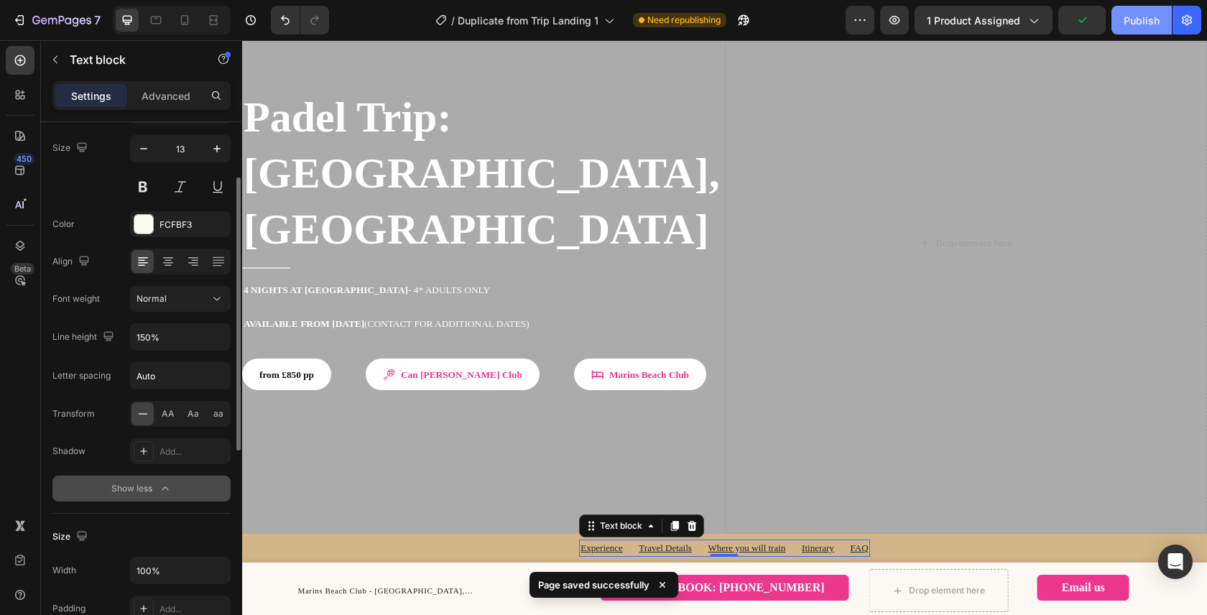
click at [1150, 28] on button "Publish" at bounding box center [1141, 20] width 60 height 29
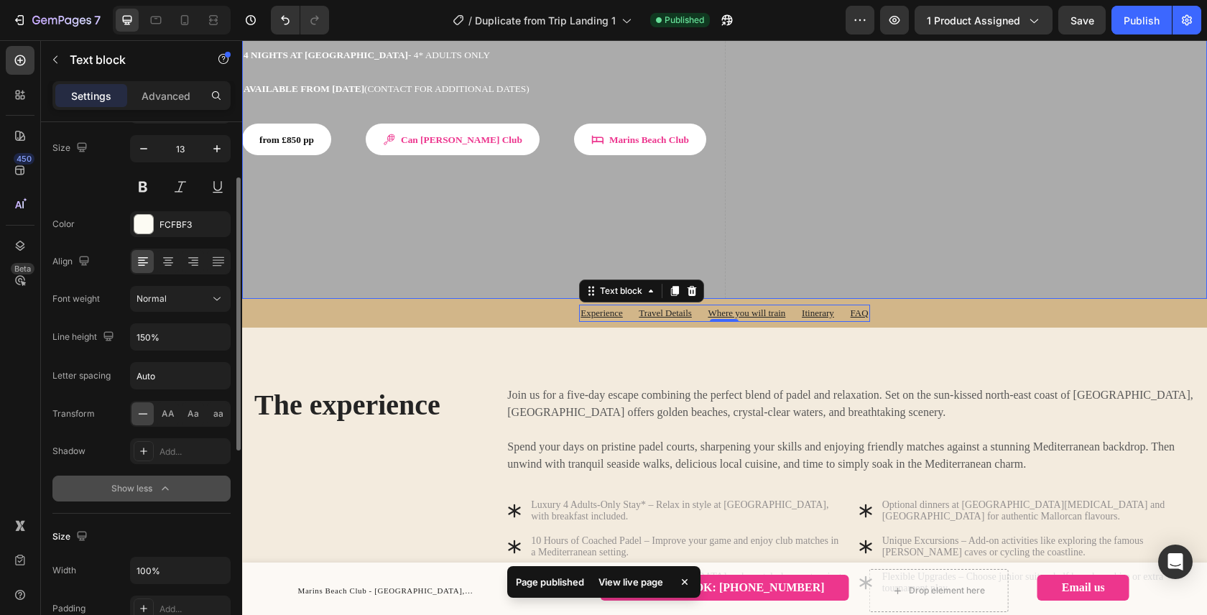
scroll to position [414, 0]
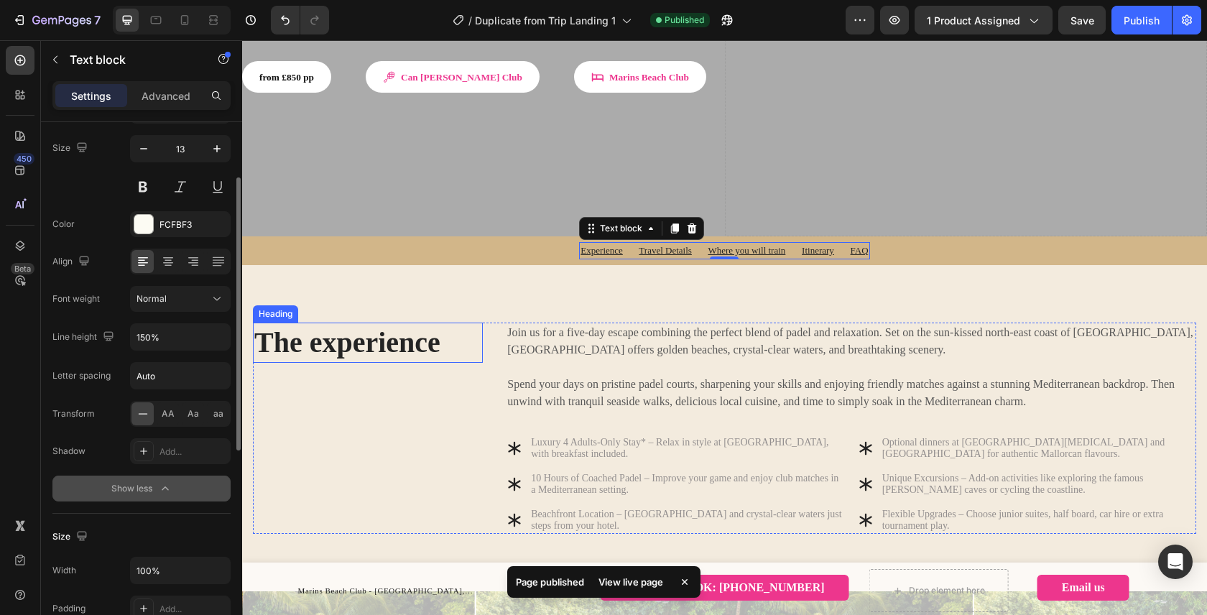
click at [317, 323] on h2 "The experience" at bounding box center [368, 343] width 230 height 40
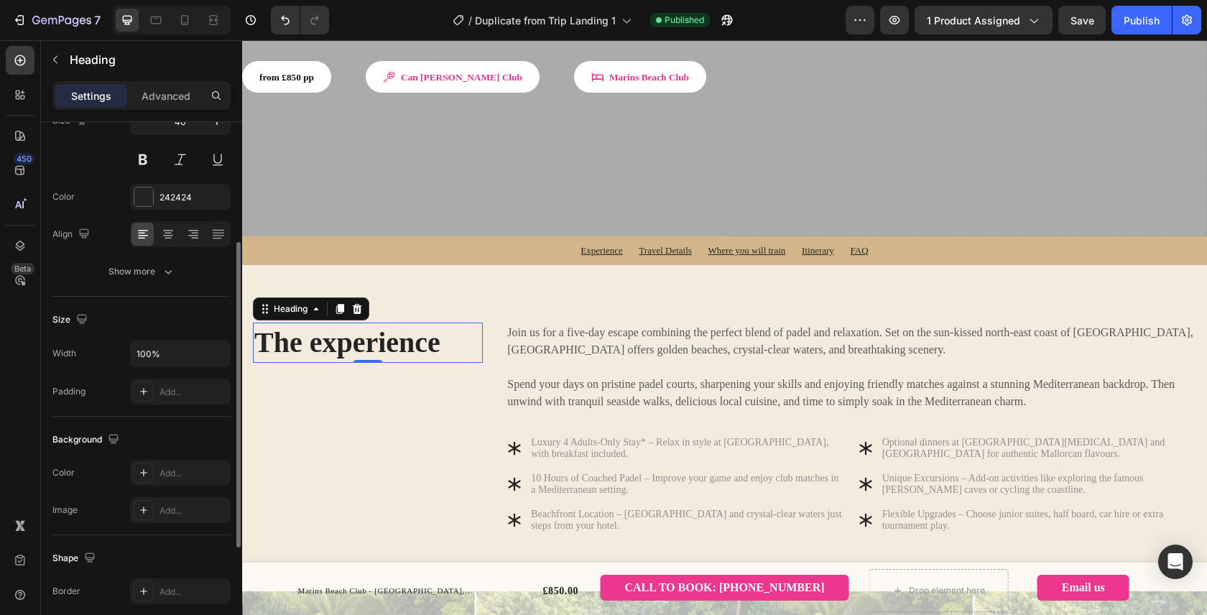
scroll to position [0, 0]
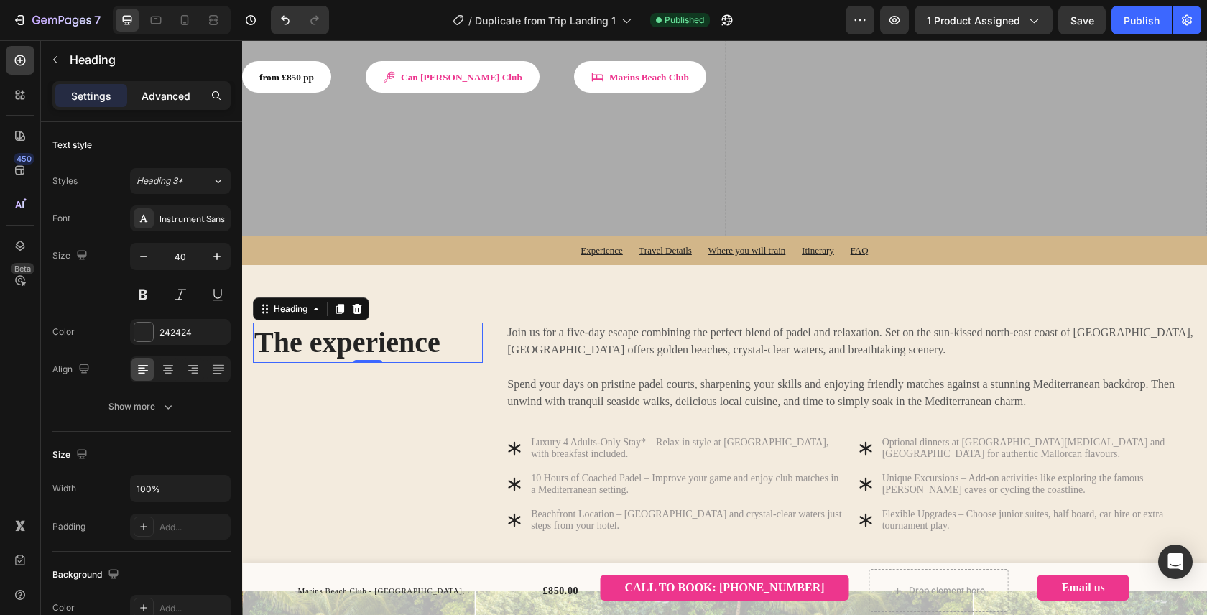
click at [167, 94] on p "Advanced" at bounding box center [166, 95] width 49 height 15
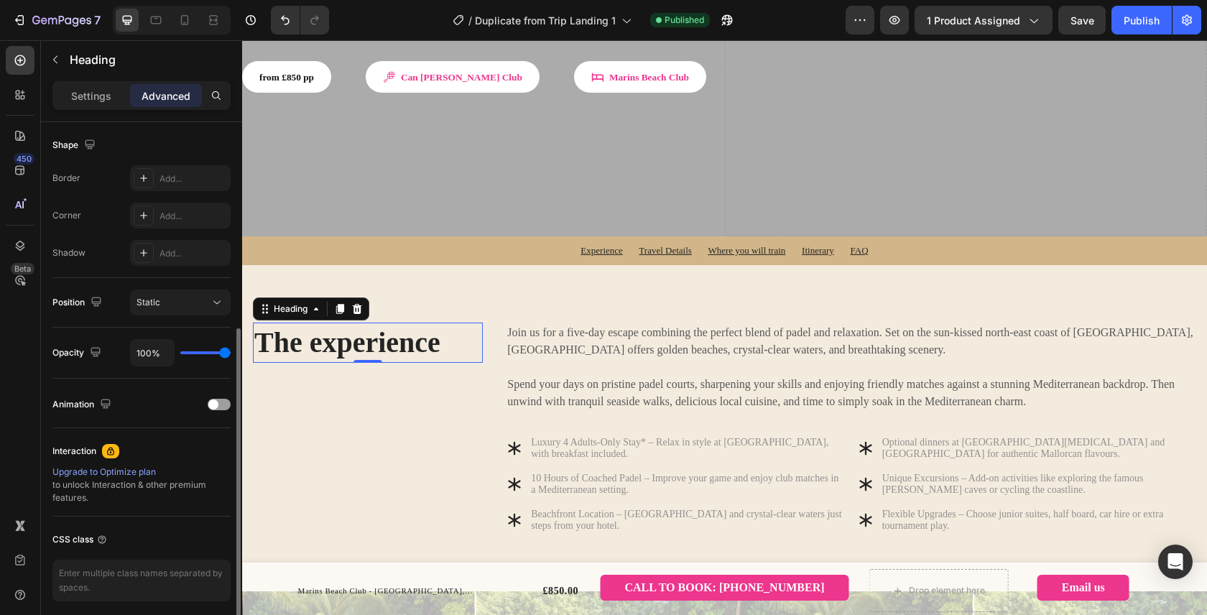
scroll to position [425, 0]
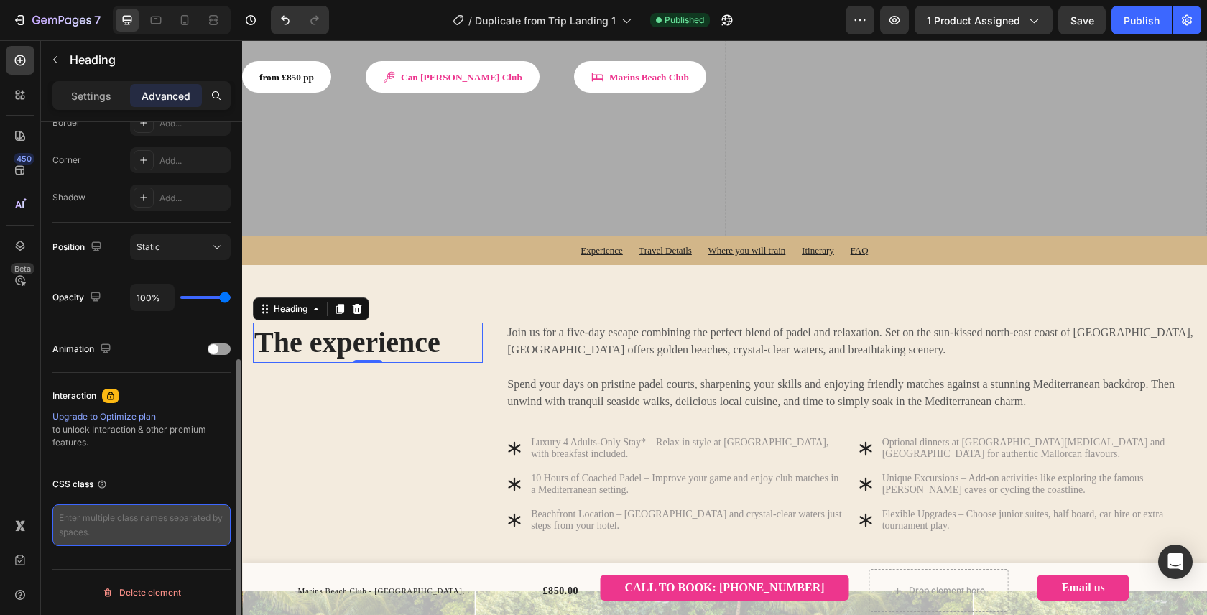
click at [144, 521] on textarea at bounding box center [141, 525] width 178 height 42
type textarea "w"
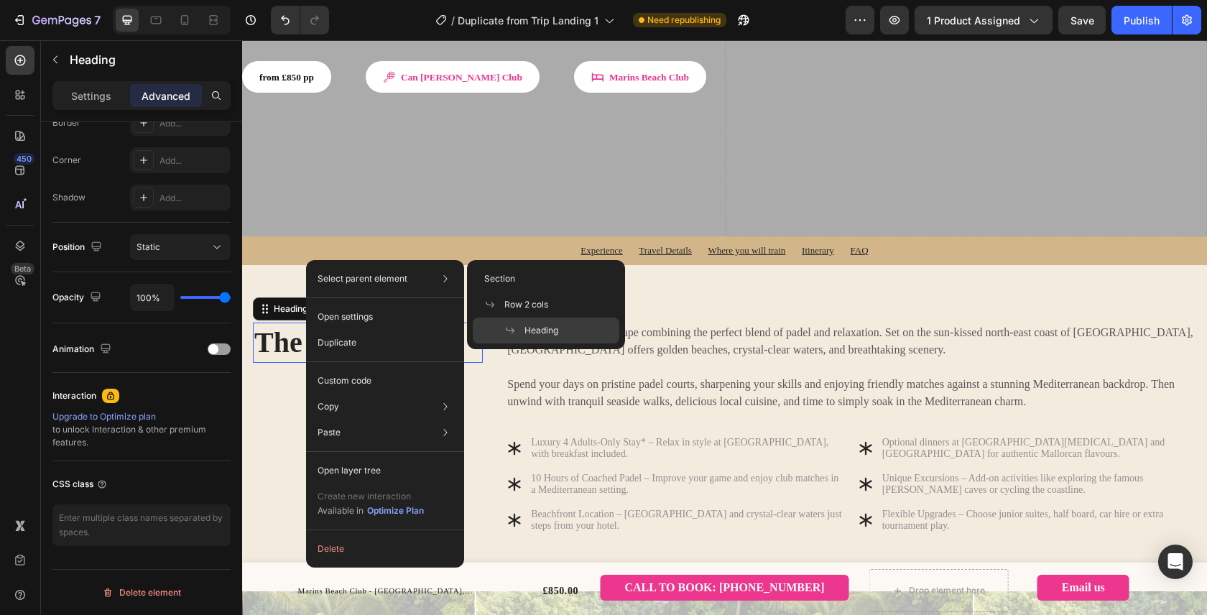
click at [292, 323] on h2 "The experience" at bounding box center [368, 343] width 230 height 40
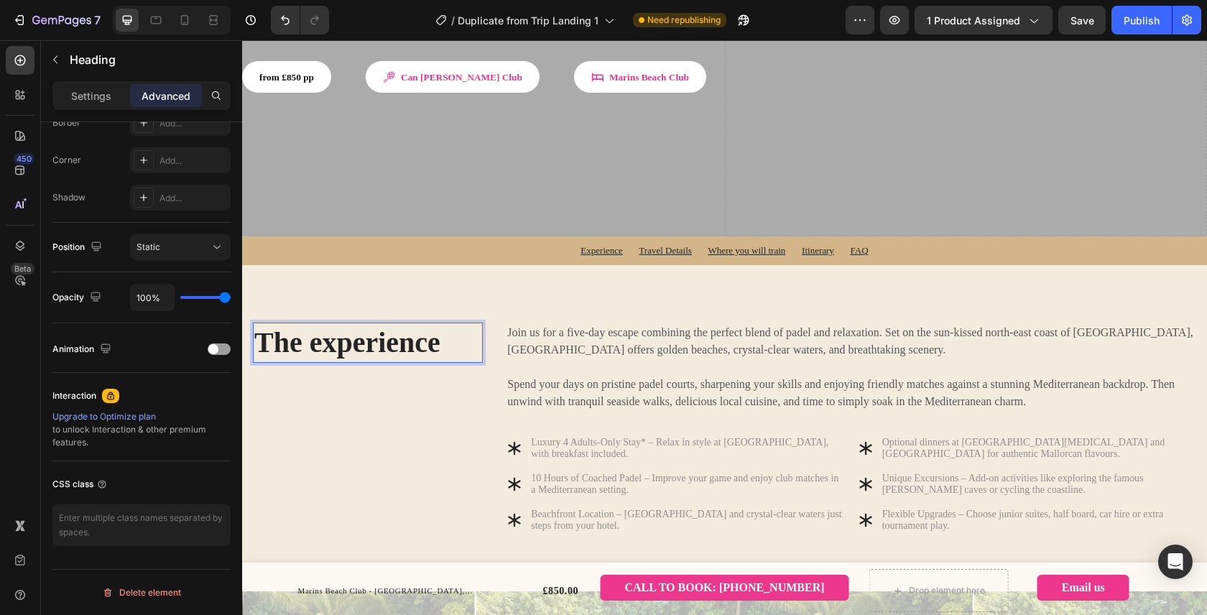
click at [305, 351] on div "The experience Heading 0" at bounding box center [368, 428] width 230 height 211
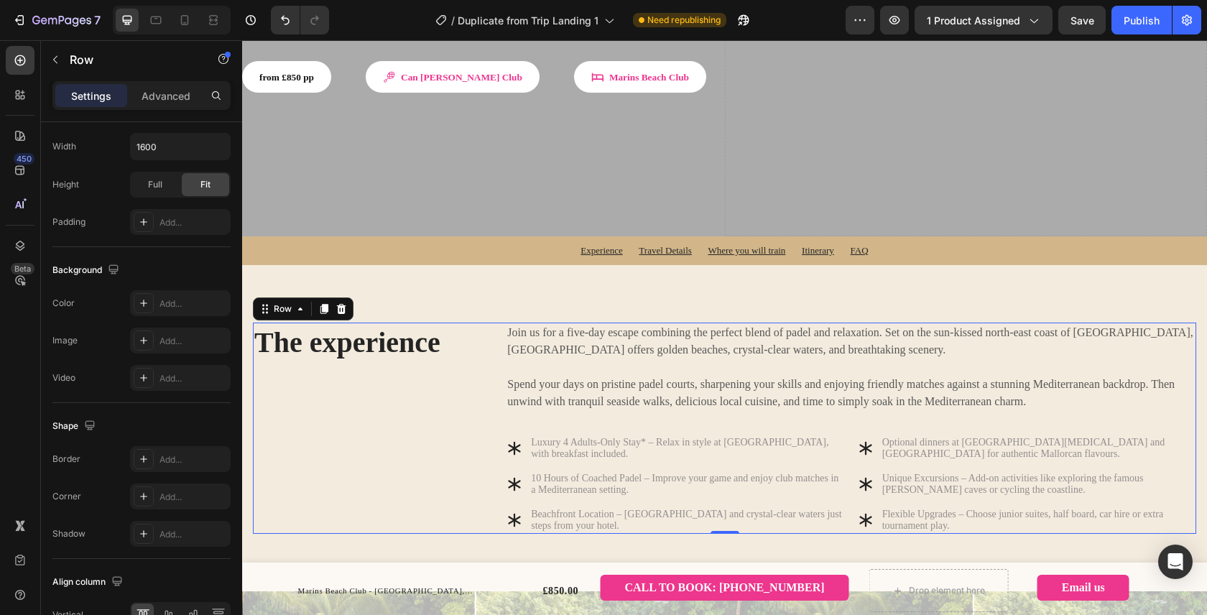
scroll to position [0, 0]
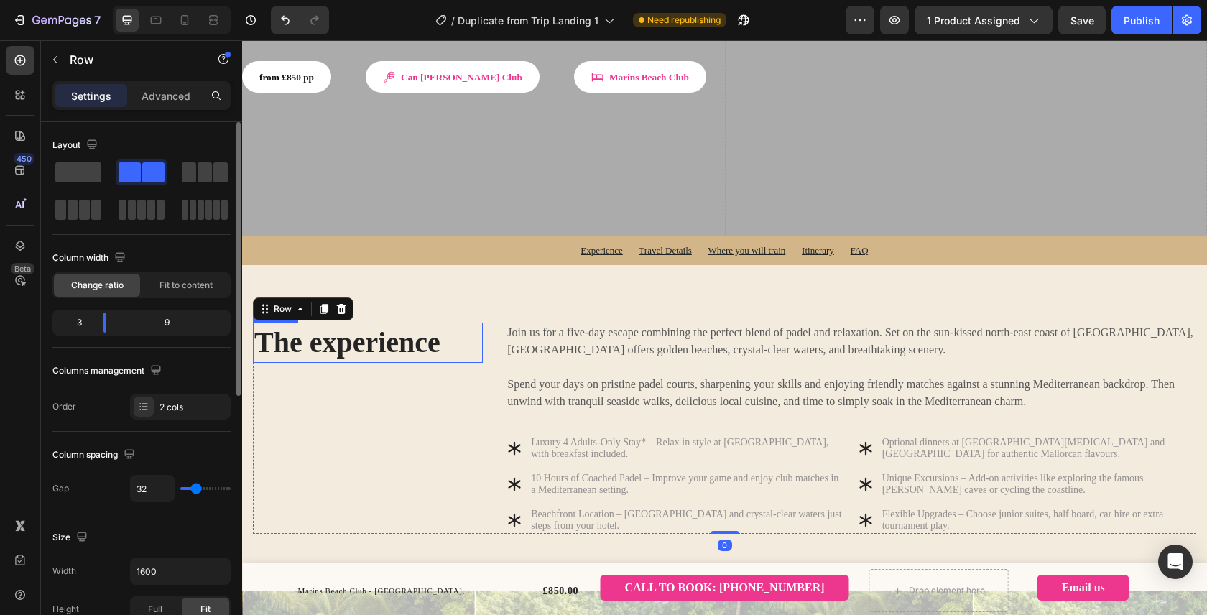
click at [315, 324] on p "The experience" at bounding box center [367, 342] width 227 height 37
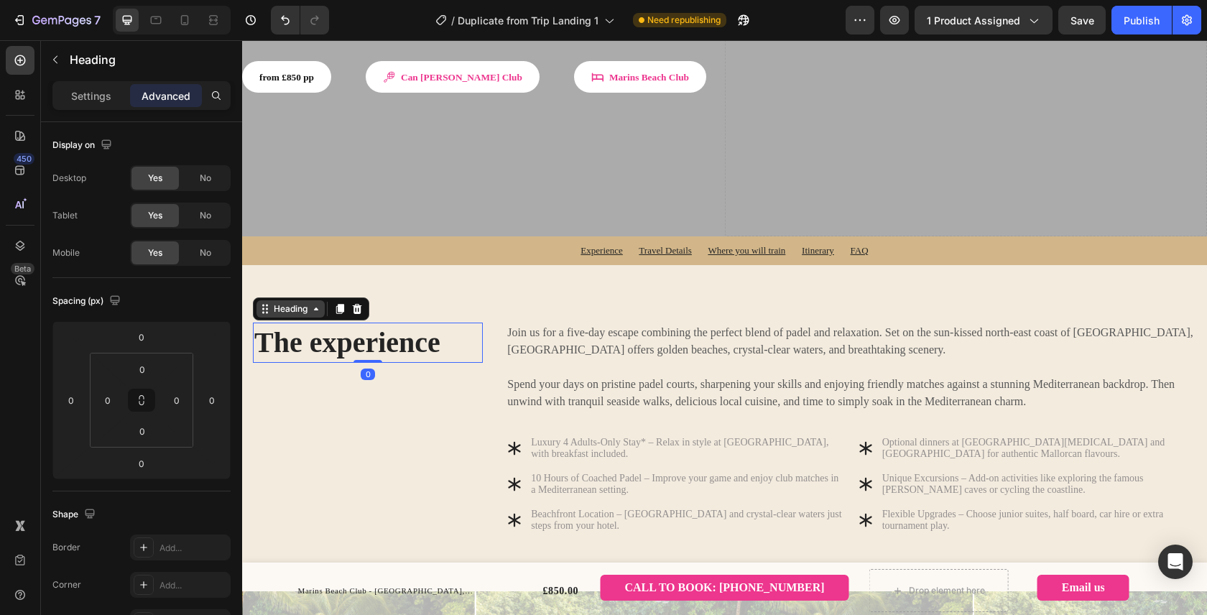
click at [315, 303] on icon at bounding box center [315, 308] width 11 height 11
click at [315, 307] on icon at bounding box center [316, 308] width 4 height 3
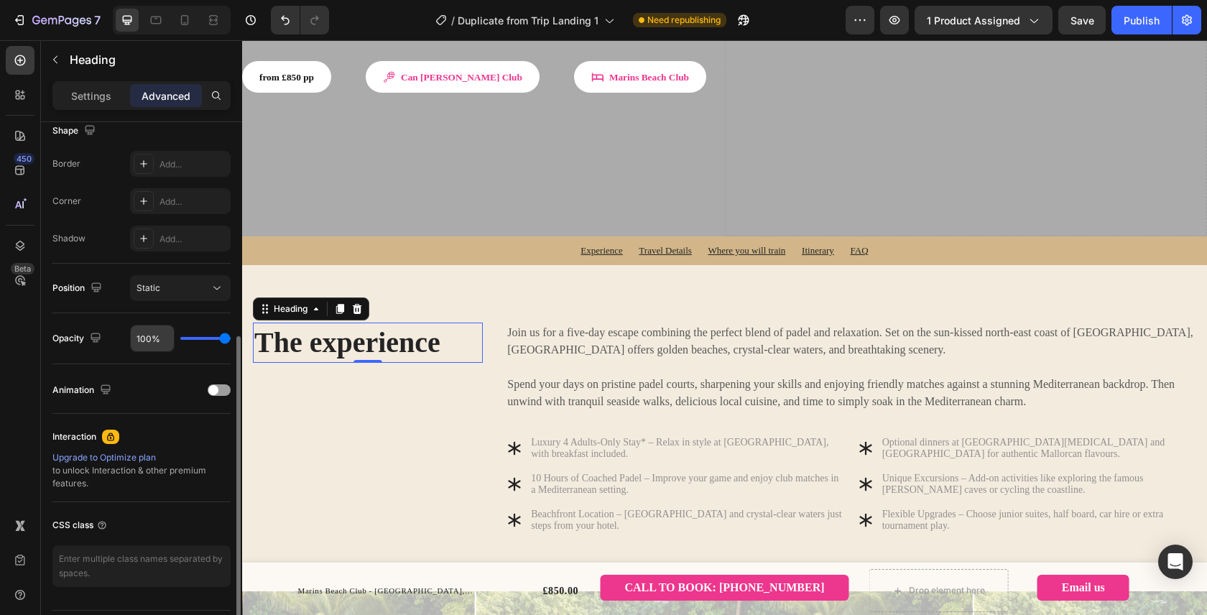
scroll to position [425, 0]
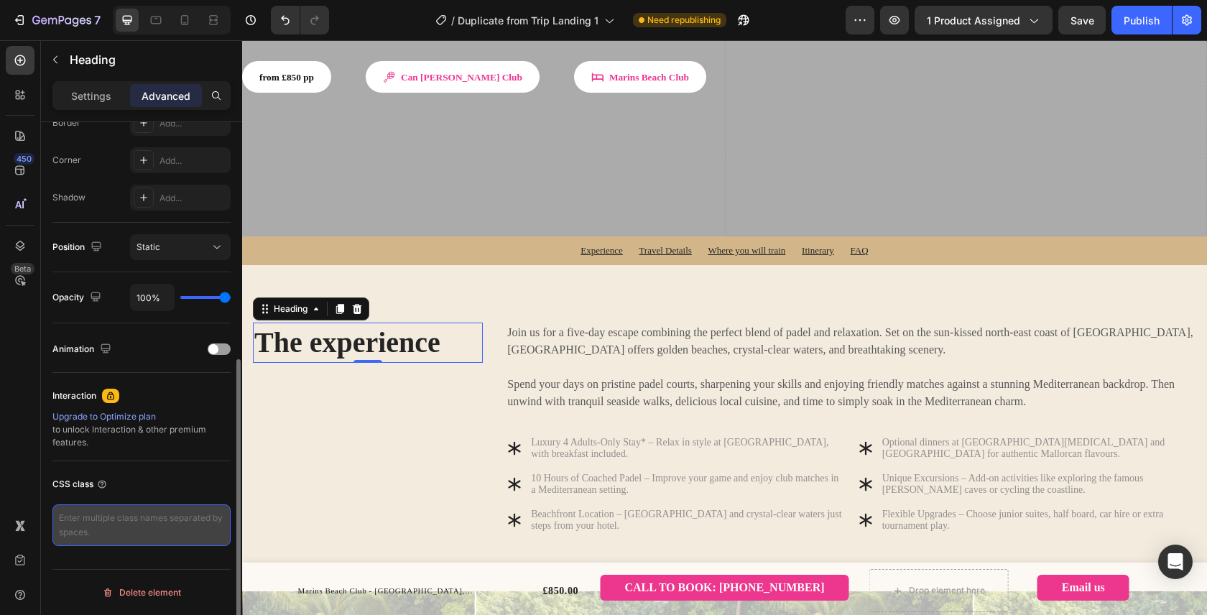
click at [152, 532] on textarea at bounding box center [141, 525] width 178 height 42
type textarea "experience"
click at [145, 454] on div "Interaction Upgrade to Optimize plan to unlock Interaction & other premium feat…" at bounding box center [141, 417] width 178 height 88
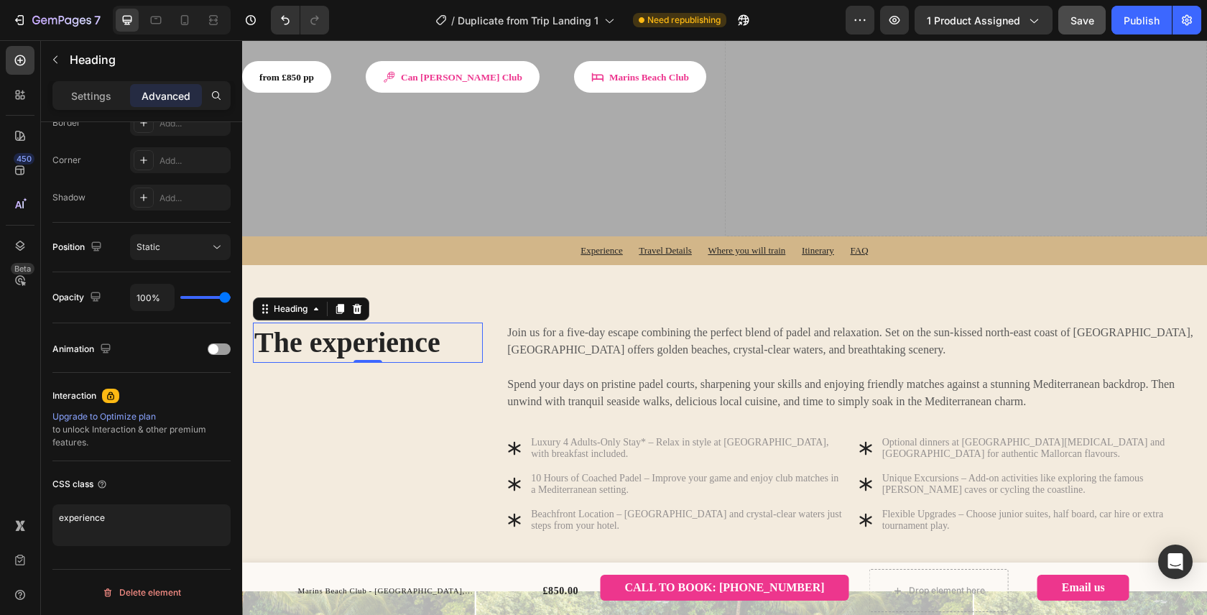
click at [1085, 19] on span "Save" at bounding box center [1082, 20] width 24 height 12
click at [1136, 21] on div "Publish" at bounding box center [1142, 20] width 36 height 15
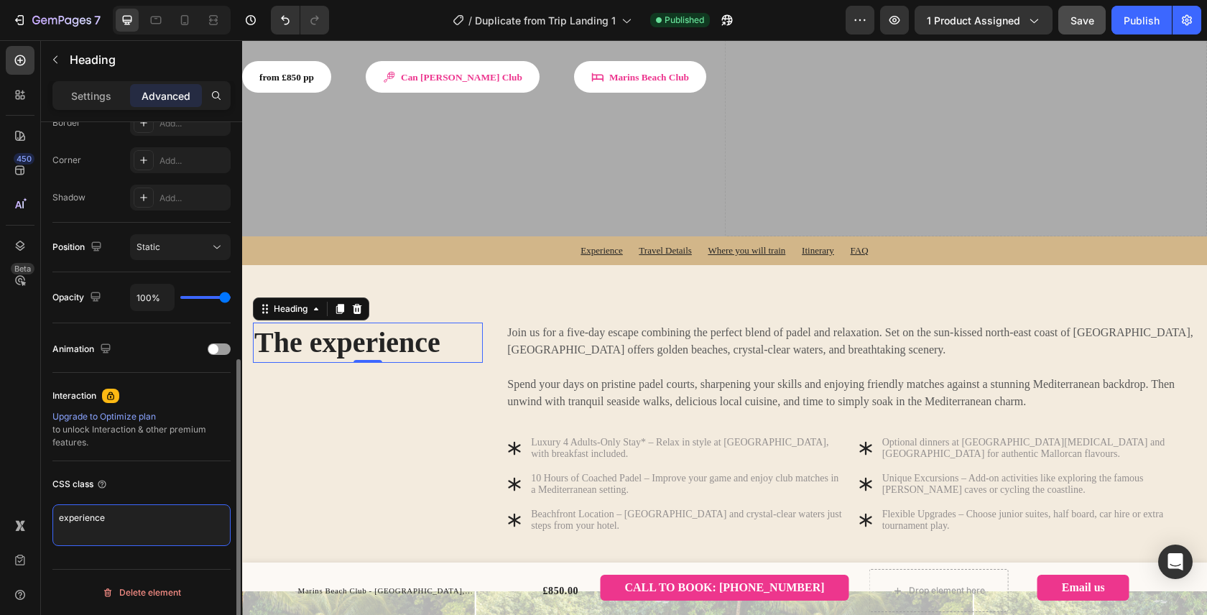
click at [159, 531] on textarea "experience" at bounding box center [141, 525] width 178 height 42
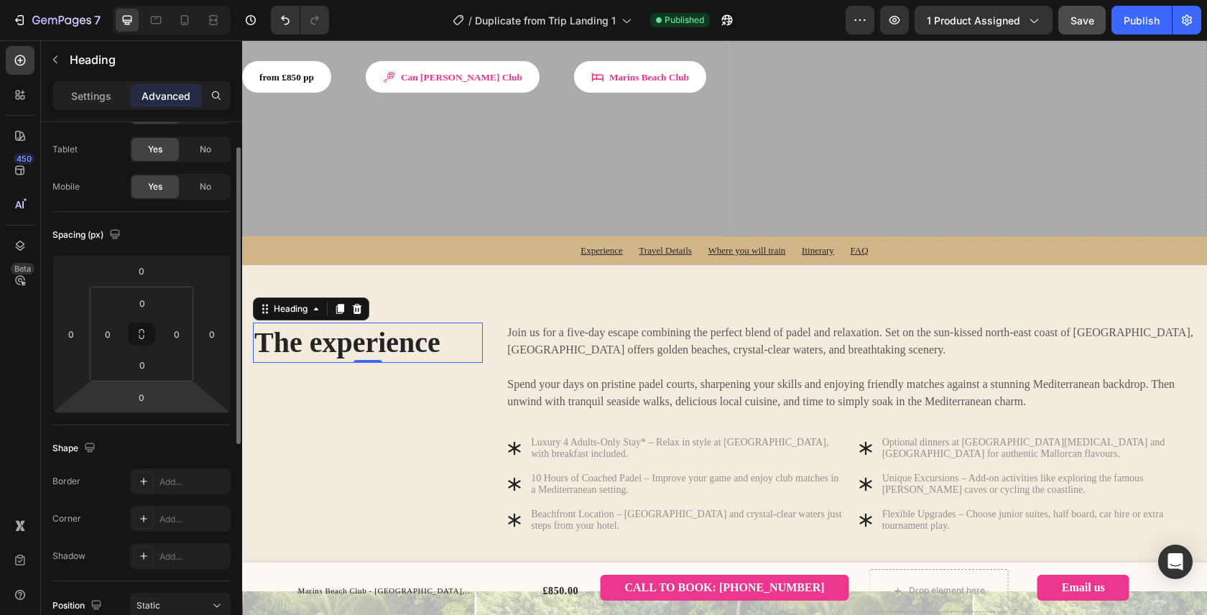
scroll to position [0, 0]
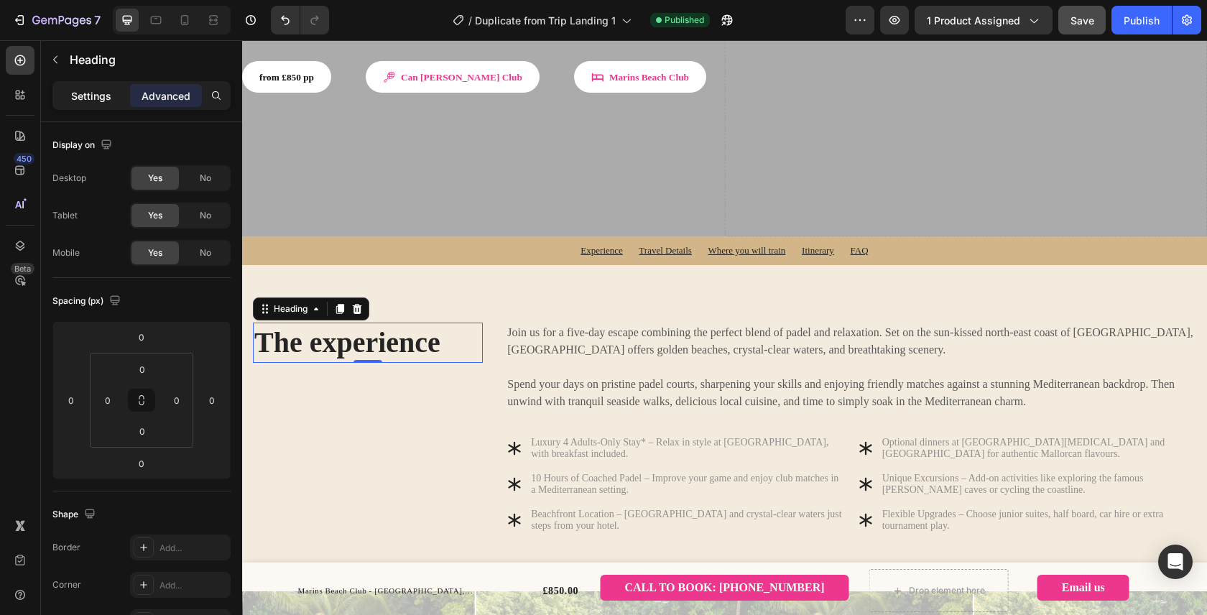
click at [93, 93] on p "Settings" at bounding box center [91, 95] width 40 height 15
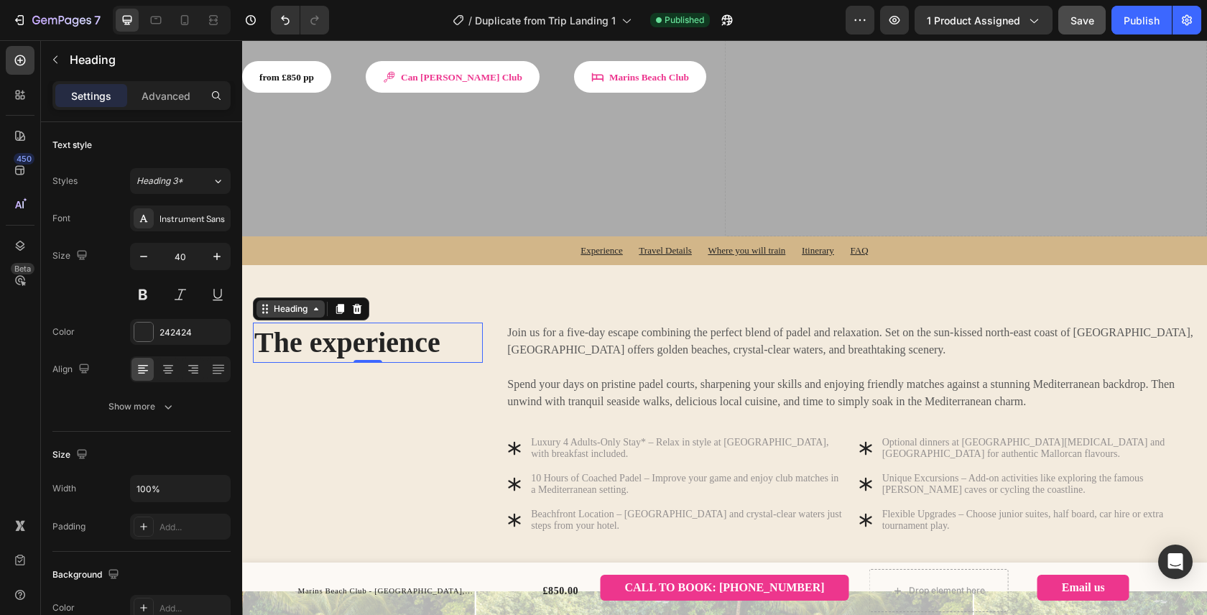
click at [301, 302] on div "Heading" at bounding box center [291, 308] width 40 height 13
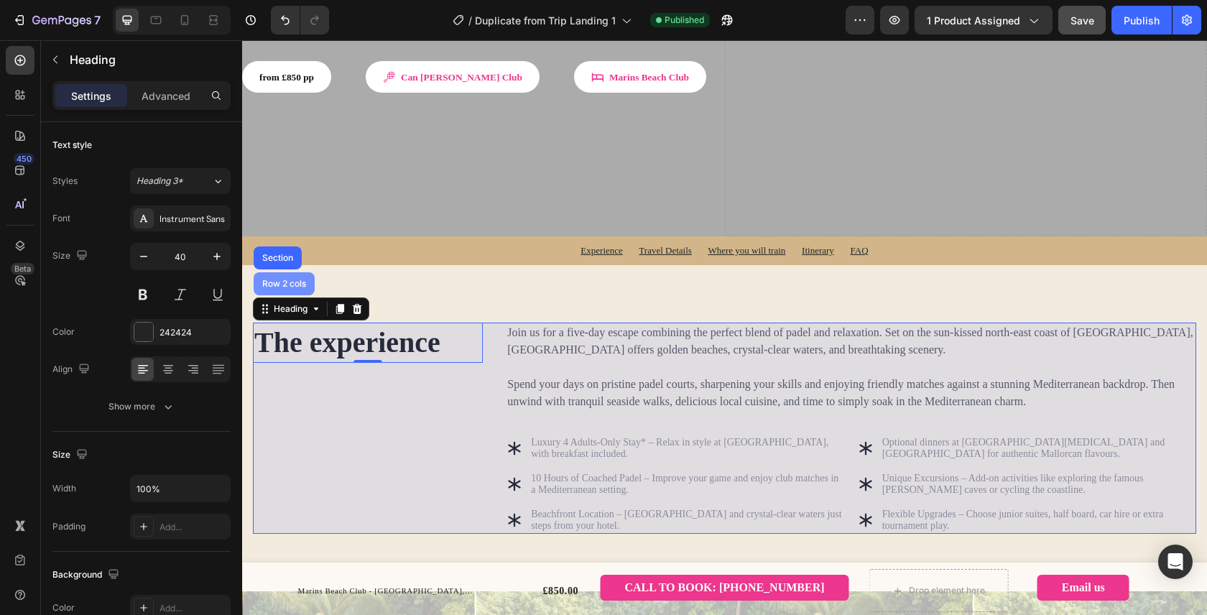
click at [293, 279] on div "Row 2 cols" at bounding box center [284, 283] width 50 height 9
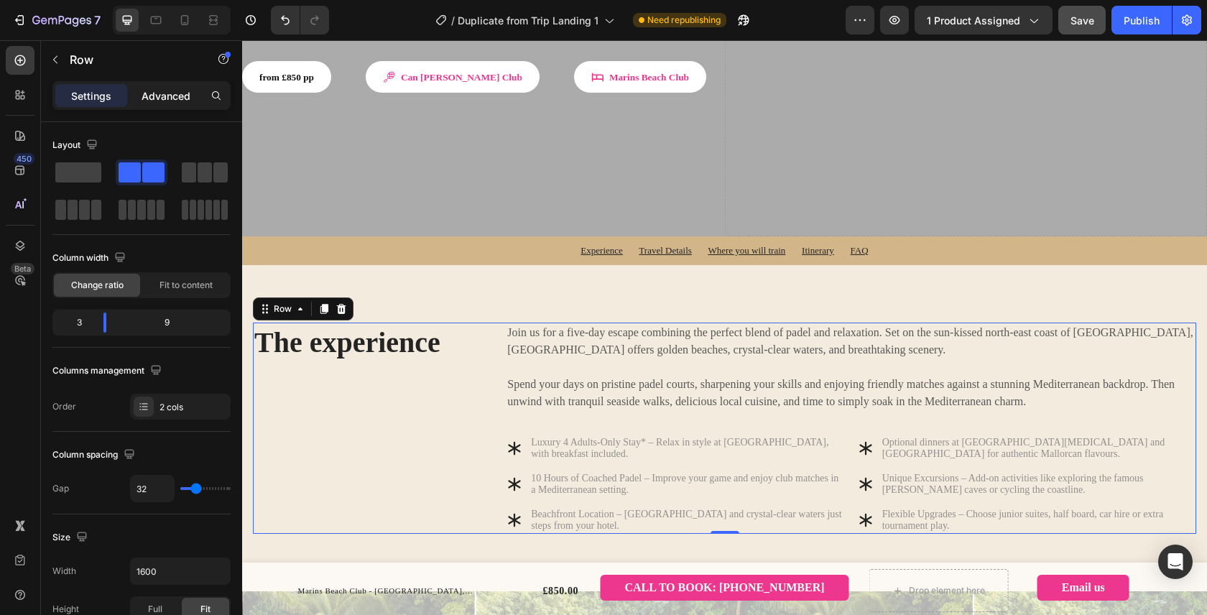
click at [157, 98] on p "Advanced" at bounding box center [166, 95] width 49 height 15
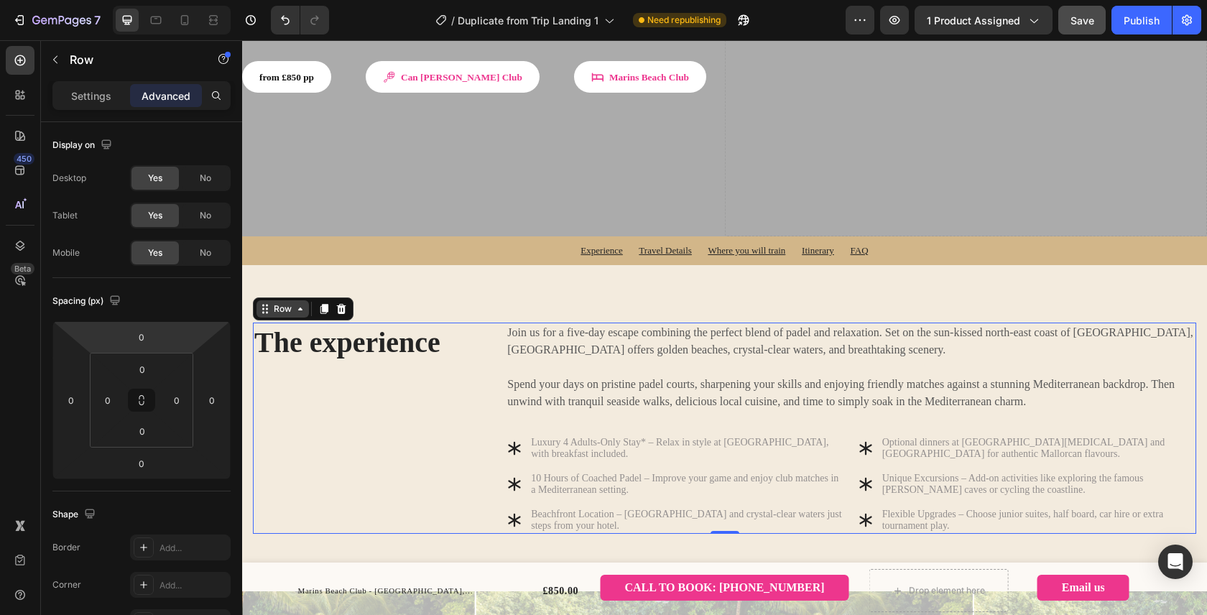
click at [296, 303] on icon at bounding box center [300, 308] width 11 height 11
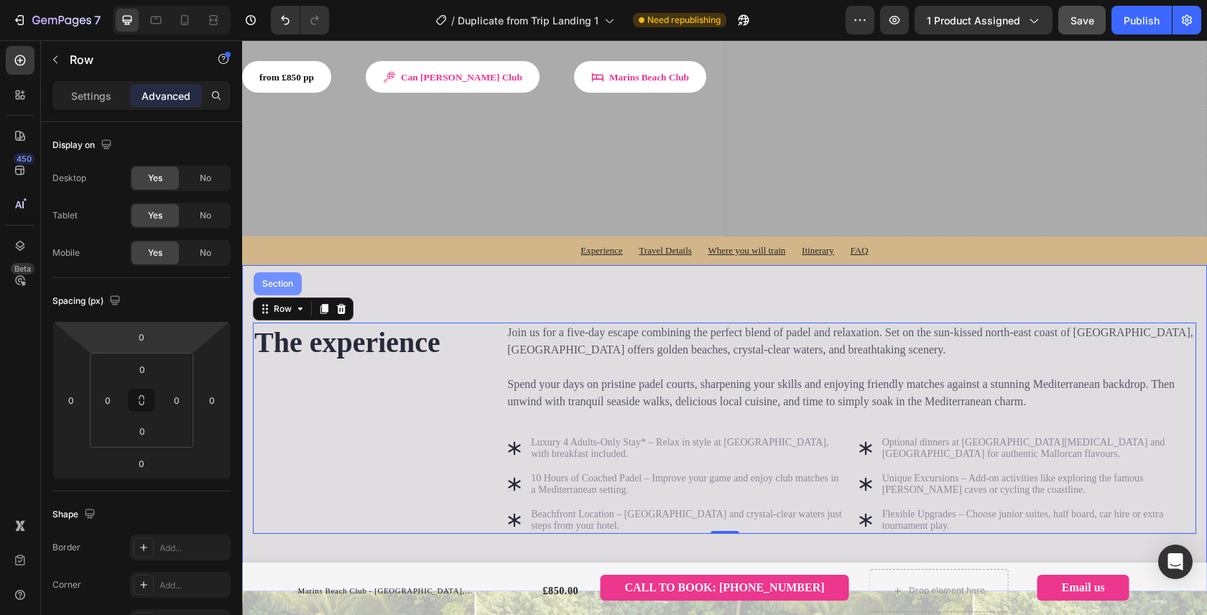
click at [288, 279] on div "Section" at bounding box center [277, 283] width 37 height 9
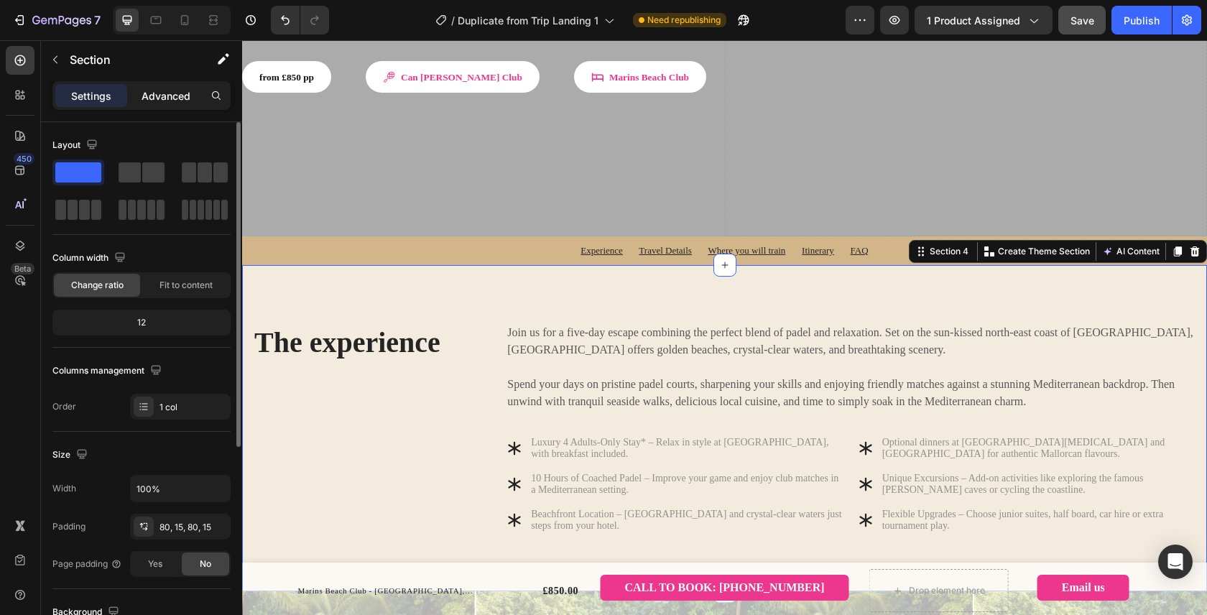
click at [150, 101] on p "Advanced" at bounding box center [166, 95] width 49 height 15
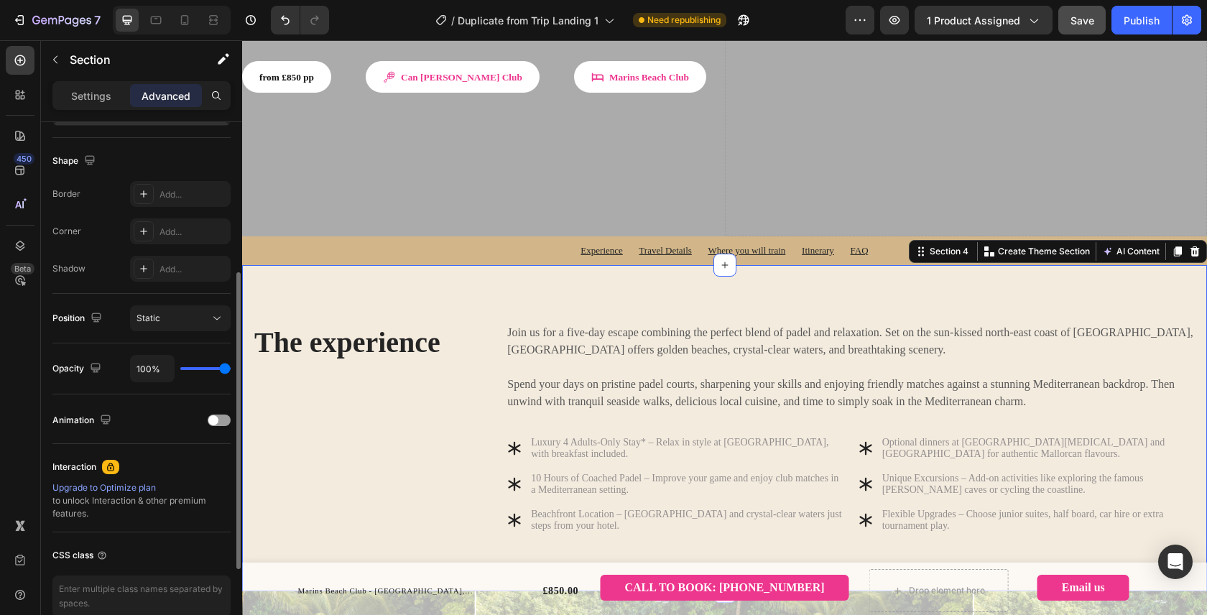
scroll to position [425, 0]
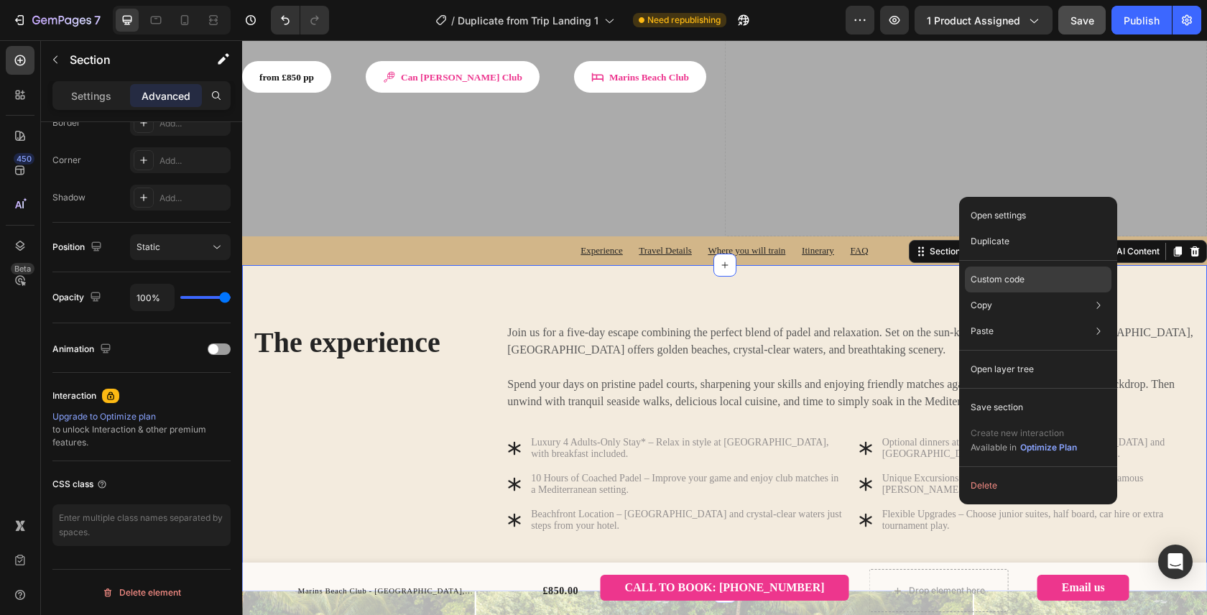
click at [999, 318] on div "Custom code" at bounding box center [1038, 331] width 147 height 26
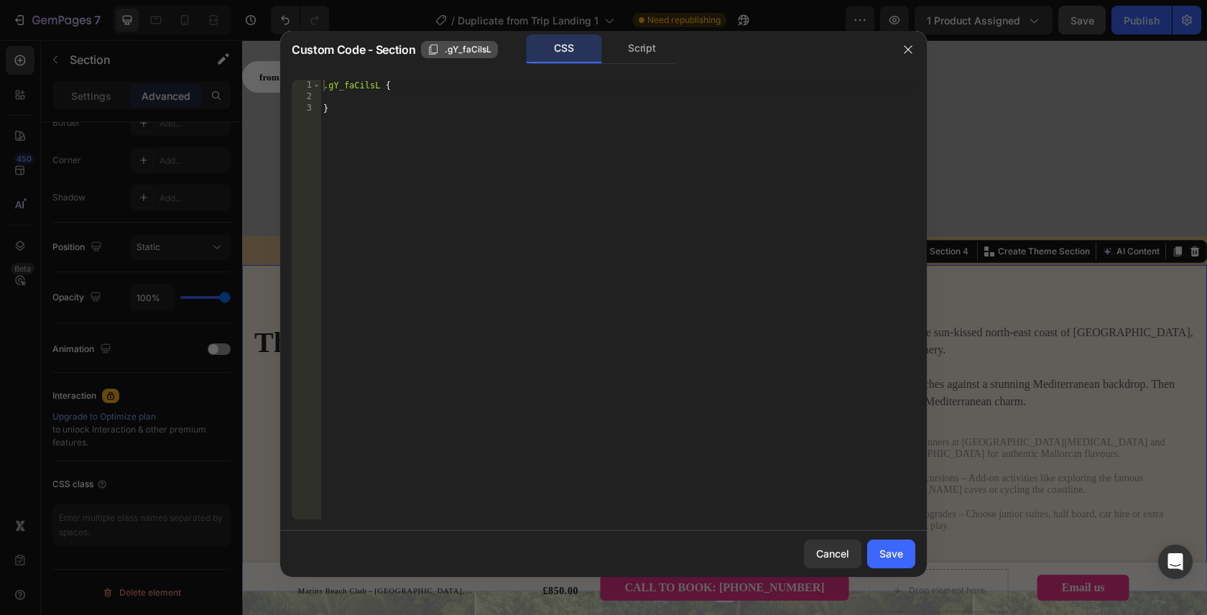
click at [478, 50] on span ".gY_faCilsL" at bounding box center [468, 49] width 47 height 13
click at [843, 557] on div "Cancel" at bounding box center [832, 553] width 33 height 15
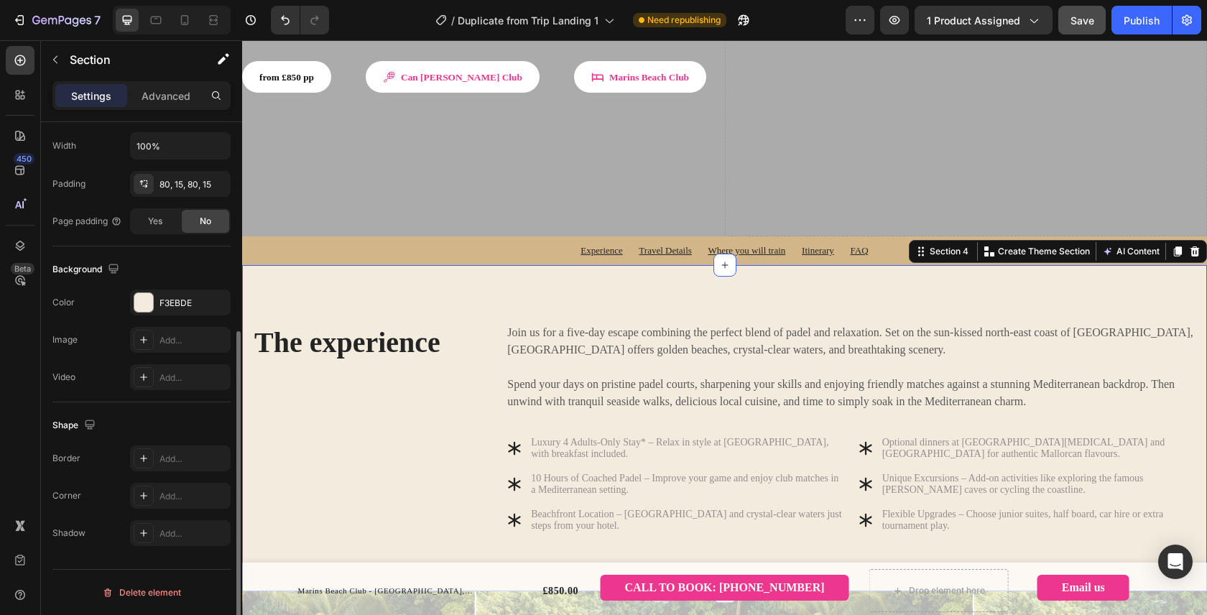
scroll to position [343, 0]
click at [392, 324] on p "The experience" at bounding box center [367, 342] width 227 height 37
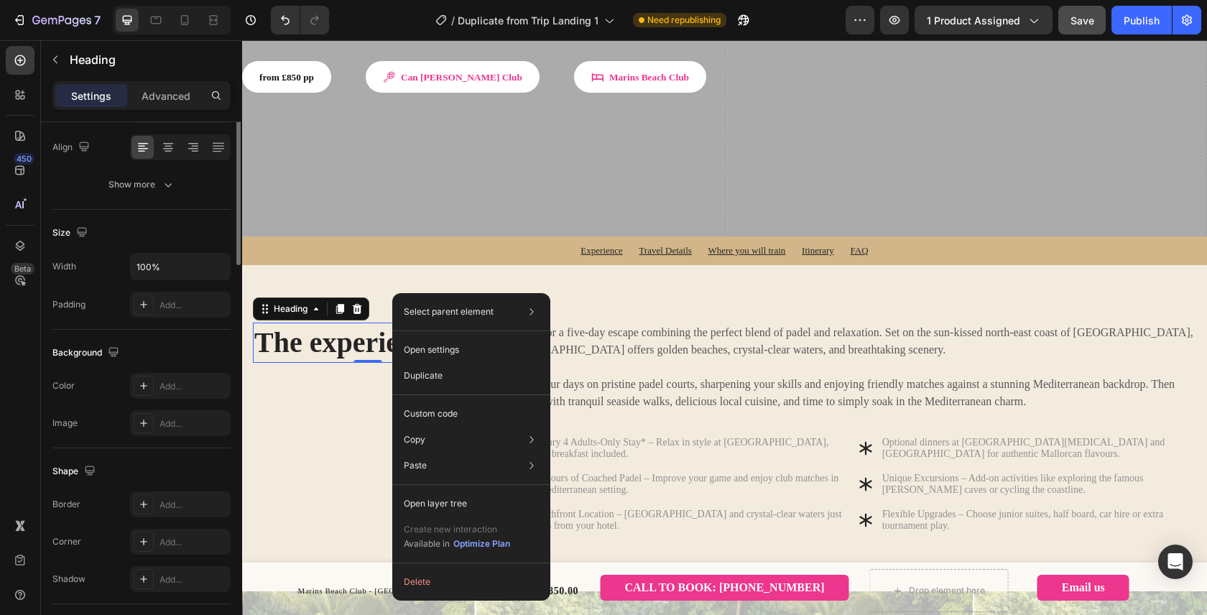
scroll to position [0, 0]
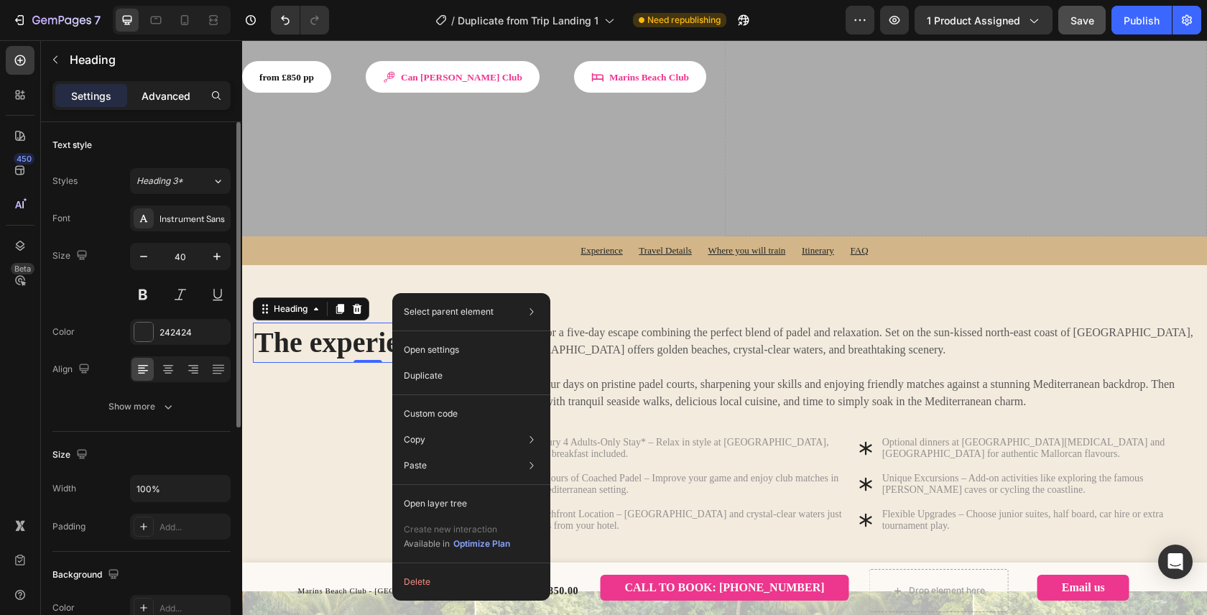
click at [176, 95] on p "Advanced" at bounding box center [166, 95] width 49 height 15
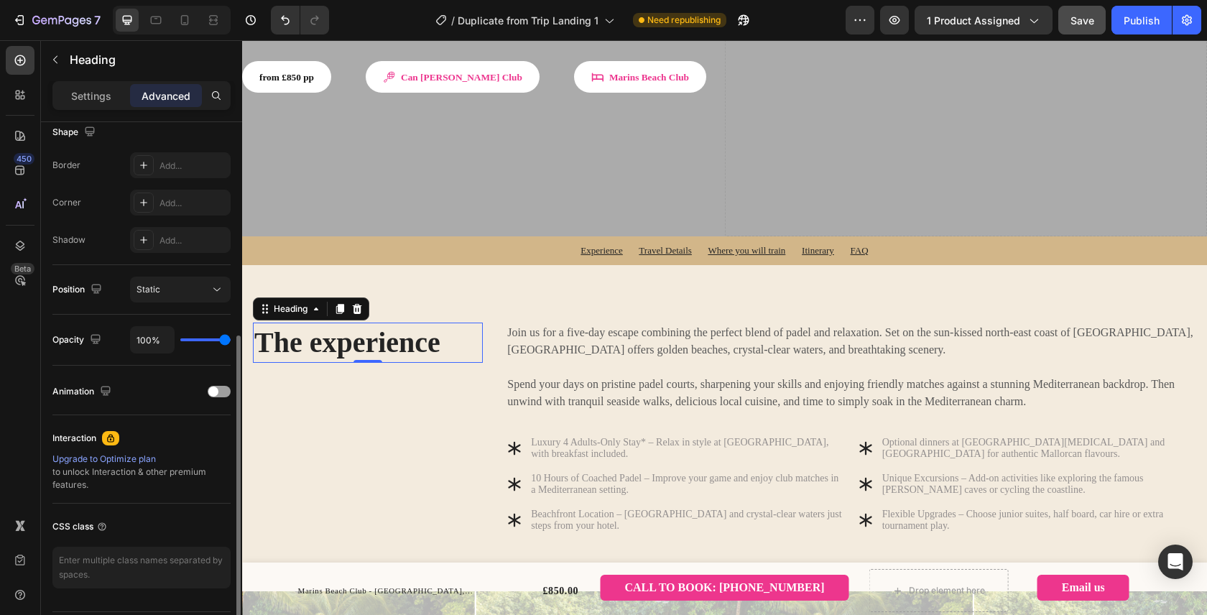
scroll to position [425, 0]
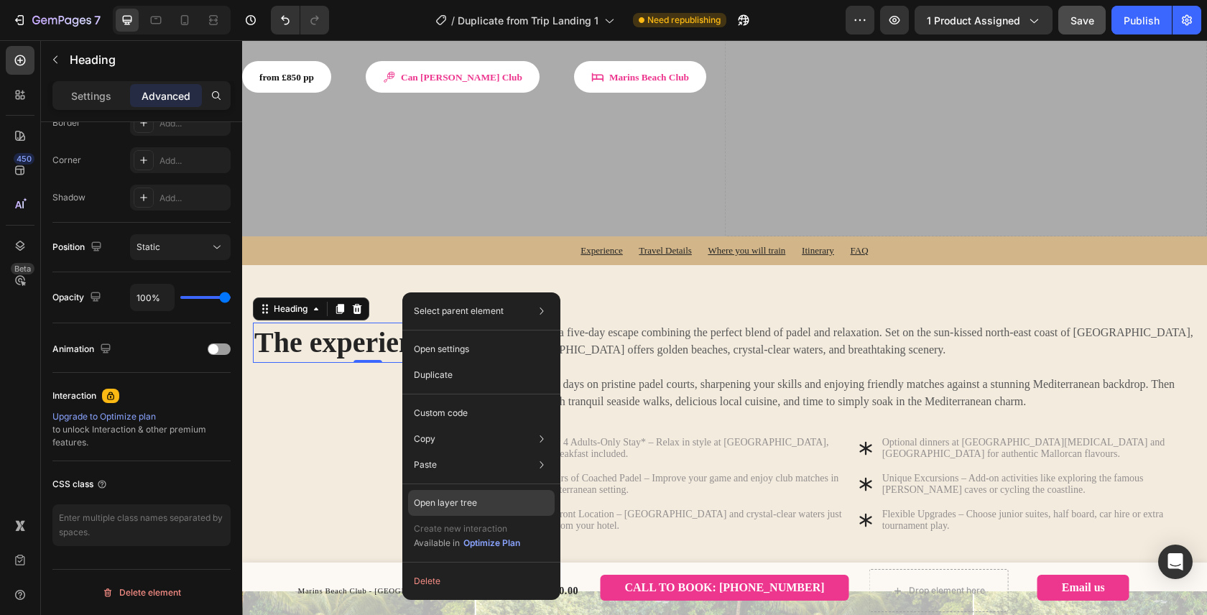
click at [467, 498] on p "Open layer tree" at bounding box center [445, 502] width 63 height 13
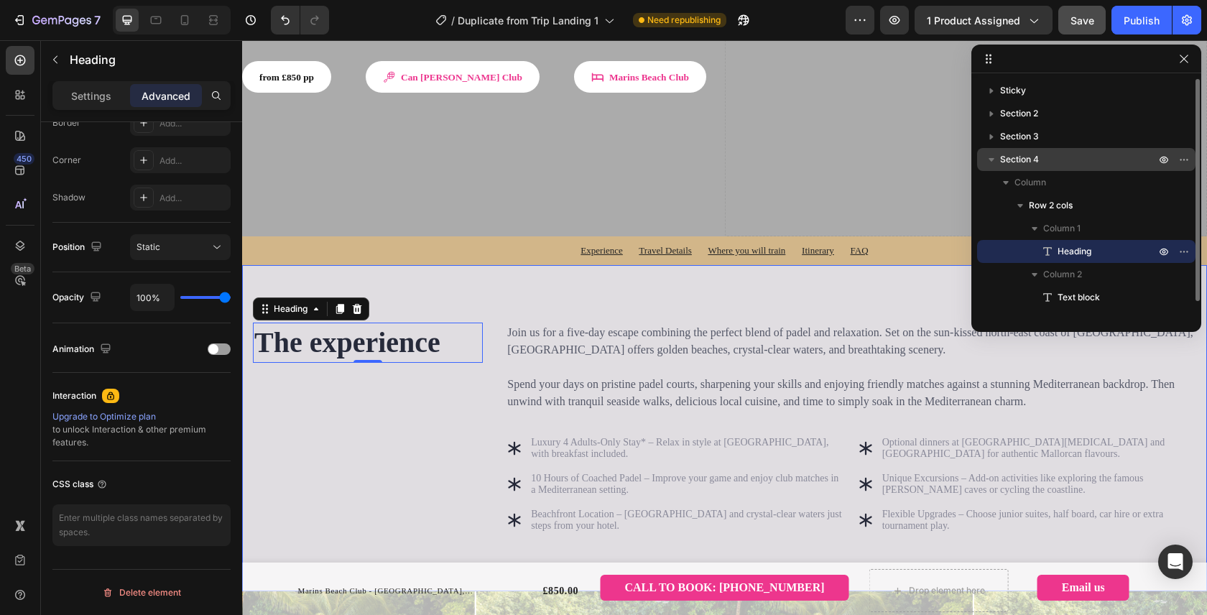
click at [1069, 157] on p "Section 4" at bounding box center [1079, 159] width 158 height 14
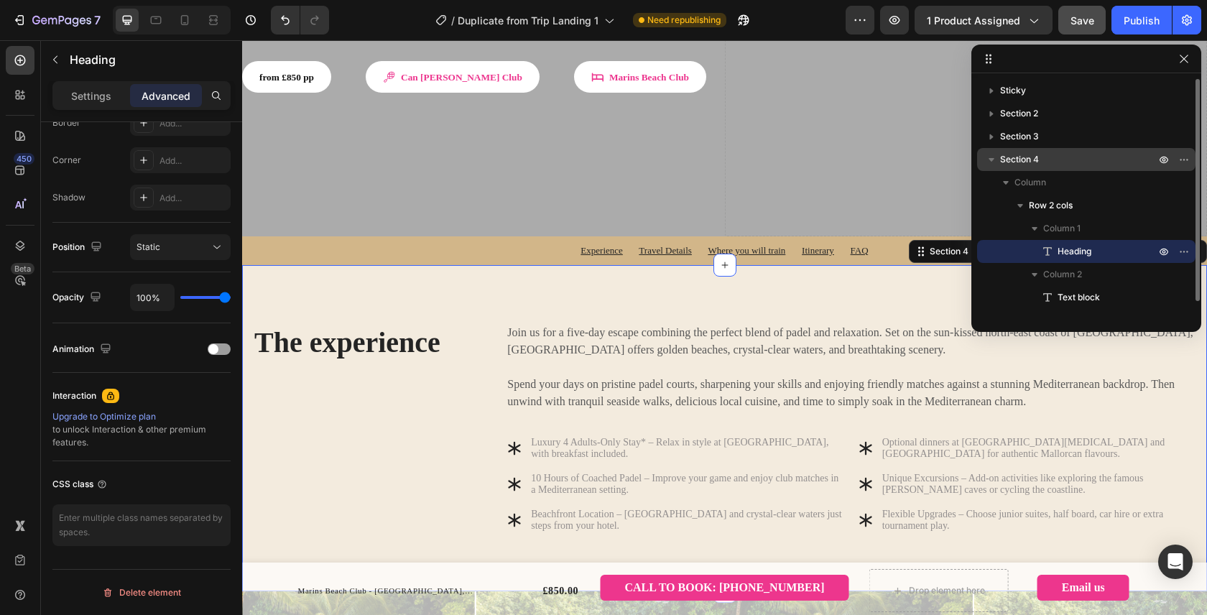
scroll to position [0, 0]
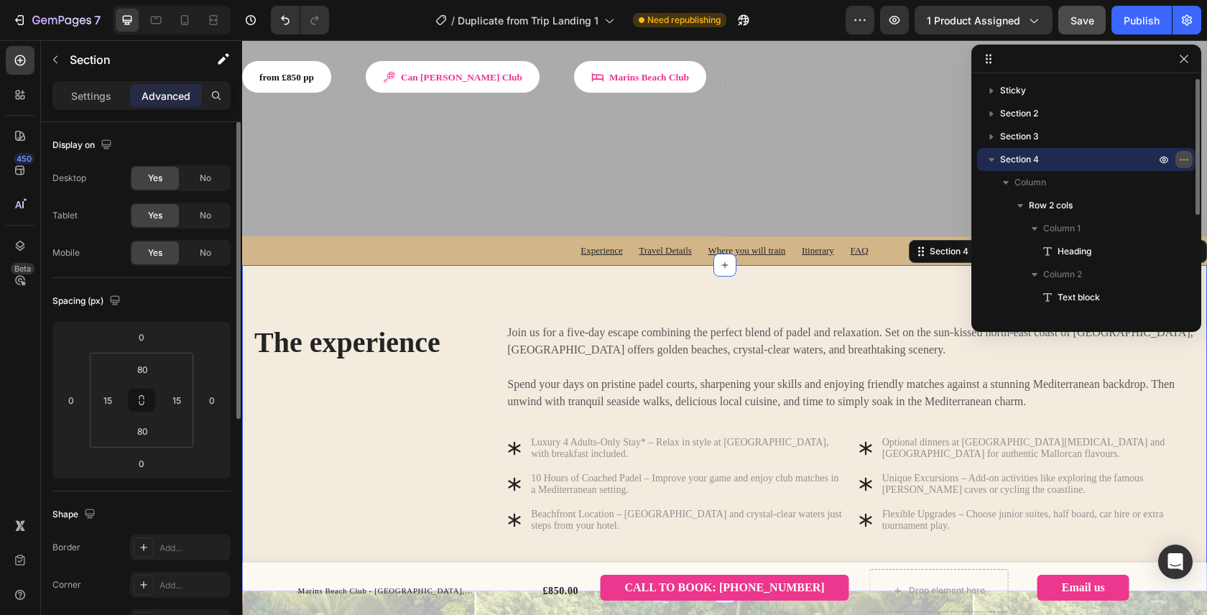
click at [1181, 161] on icon "button" at bounding box center [1183, 159] width 11 height 11
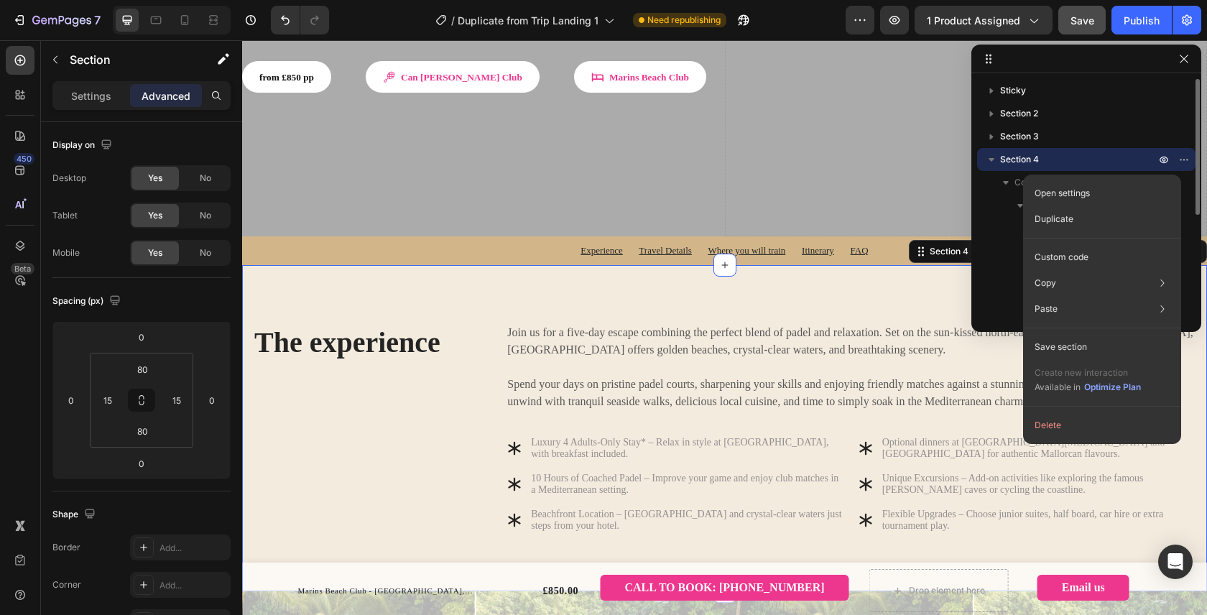
click at [1055, 165] on p "Section 4" at bounding box center [1079, 159] width 158 height 14
click at [1055, 163] on p "Section 4" at bounding box center [1079, 159] width 158 height 14
click at [1055, 162] on p "Section 4" at bounding box center [1079, 159] width 158 height 14
click at [1057, 162] on p "Section 4" at bounding box center [1079, 159] width 158 height 14
click at [976, 198] on div "Sticky Section 2 Section 3 Section 4 Column Row 2 cols Section 5 Section 6 Sect…" at bounding box center [1086, 197] width 230 height 237
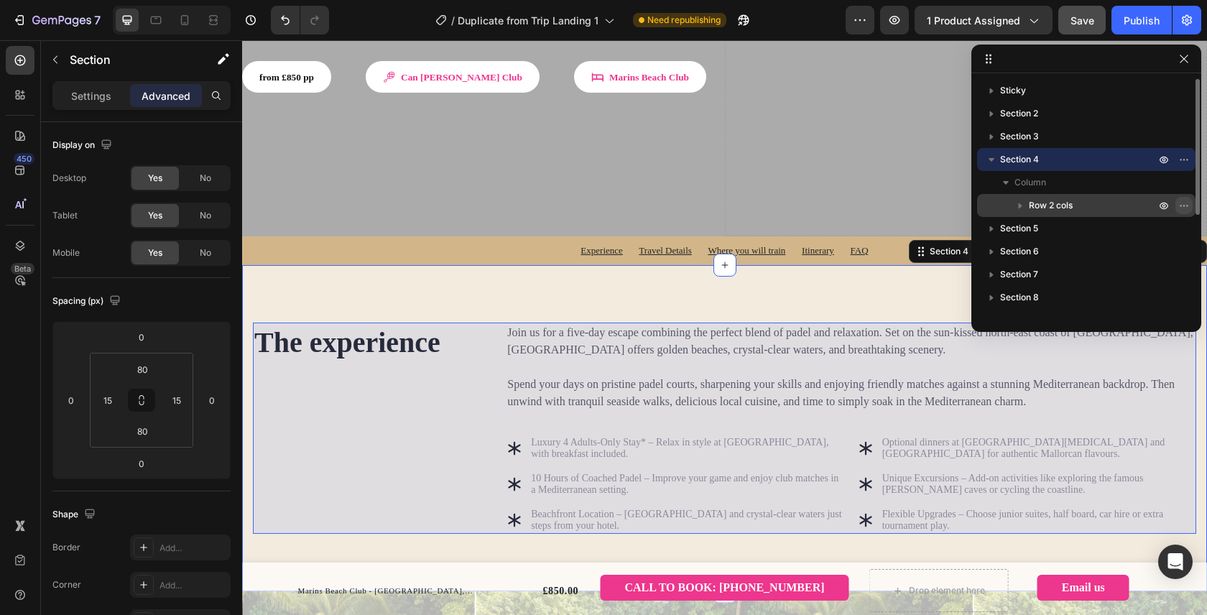
click at [1183, 209] on icon "button" at bounding box center [1183, 205] width 11 height 11
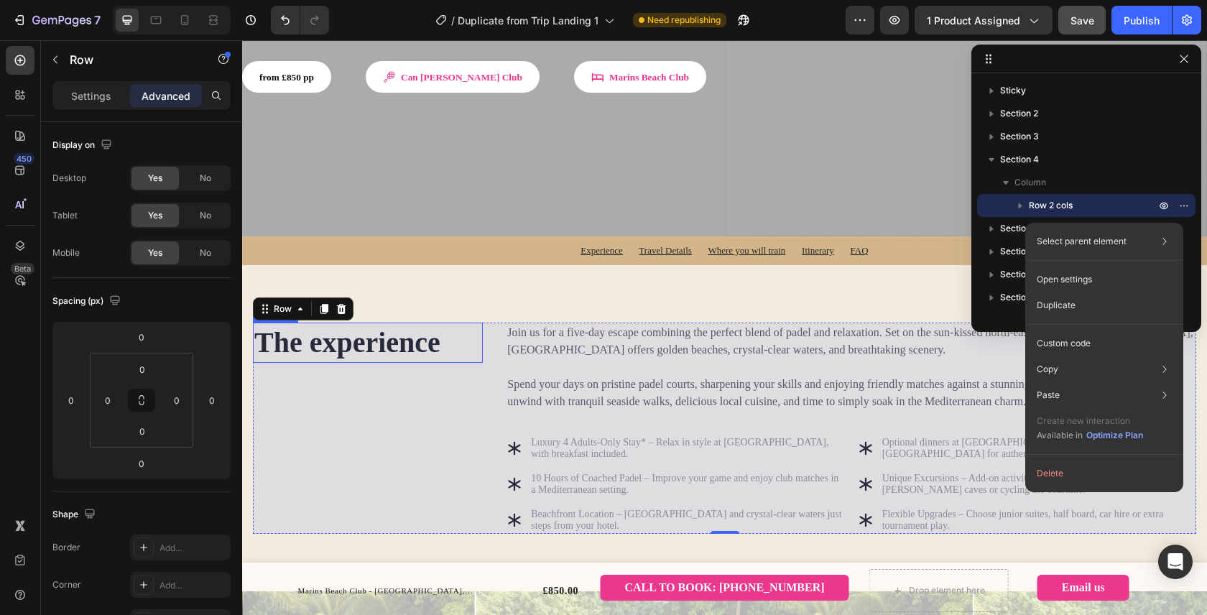
click at [398, 323] on h2 "The experience" at bounding box center [368, 343] width 230 height 40
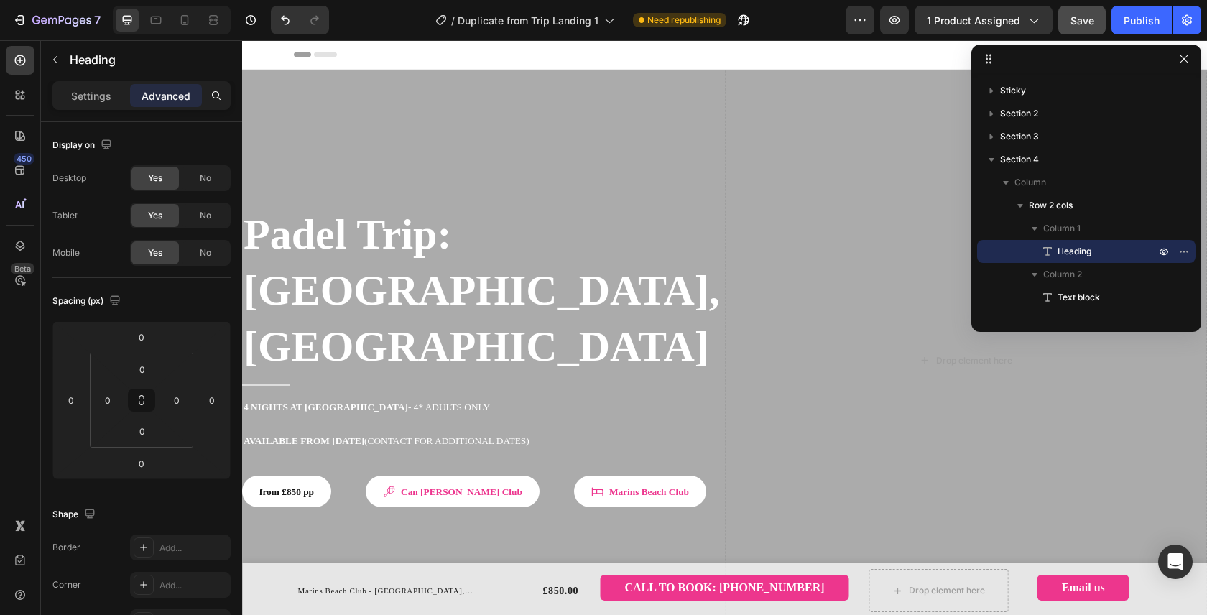
click at [1195, 63] on div at bounding box center [1086, 59] width 230 height 29
click at [1187, 62] on icon "button" at bounding box center [1183, 58] width 11 height 11
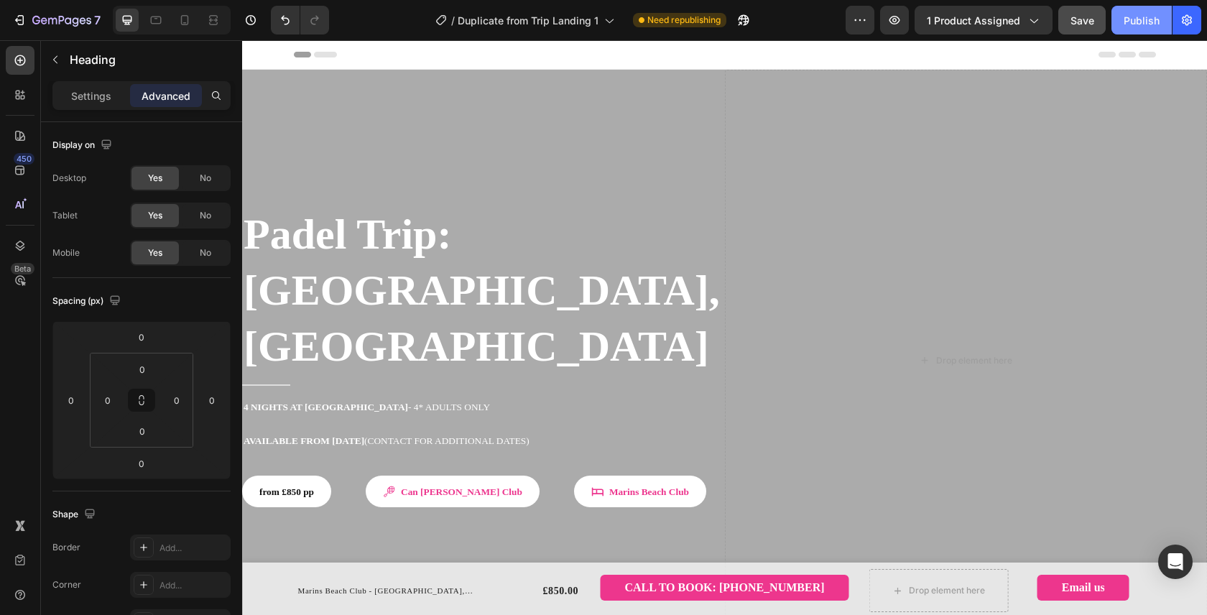
click at [1142, 27] on div "Publish" at bounding box center [1142, 20] width 36 height 15
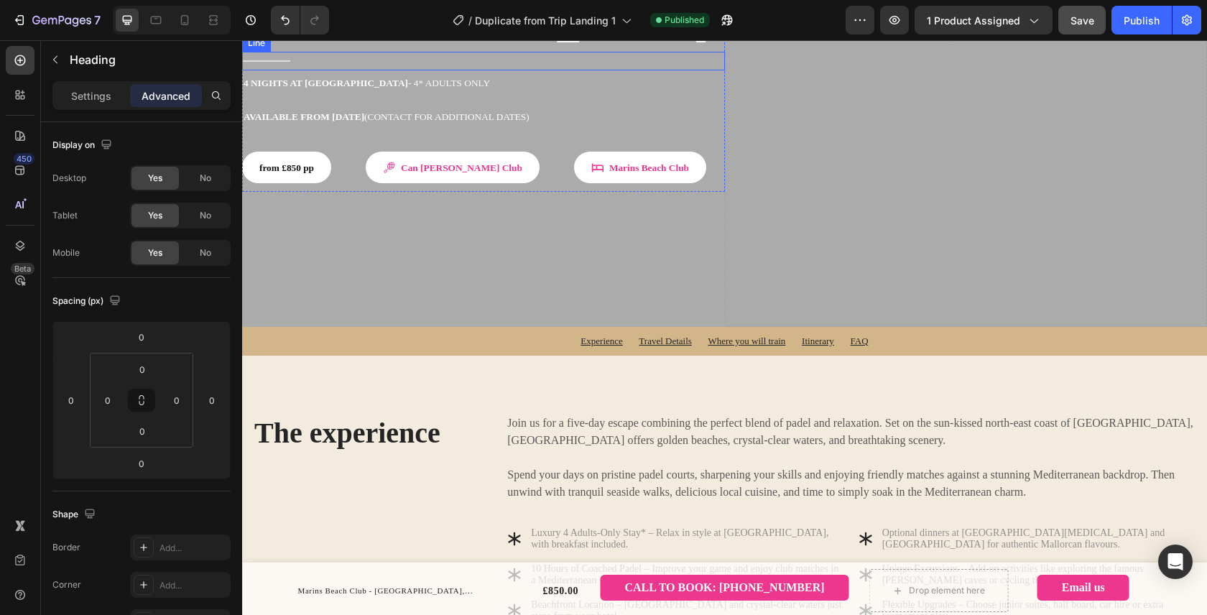
scroll to position [445, 0]
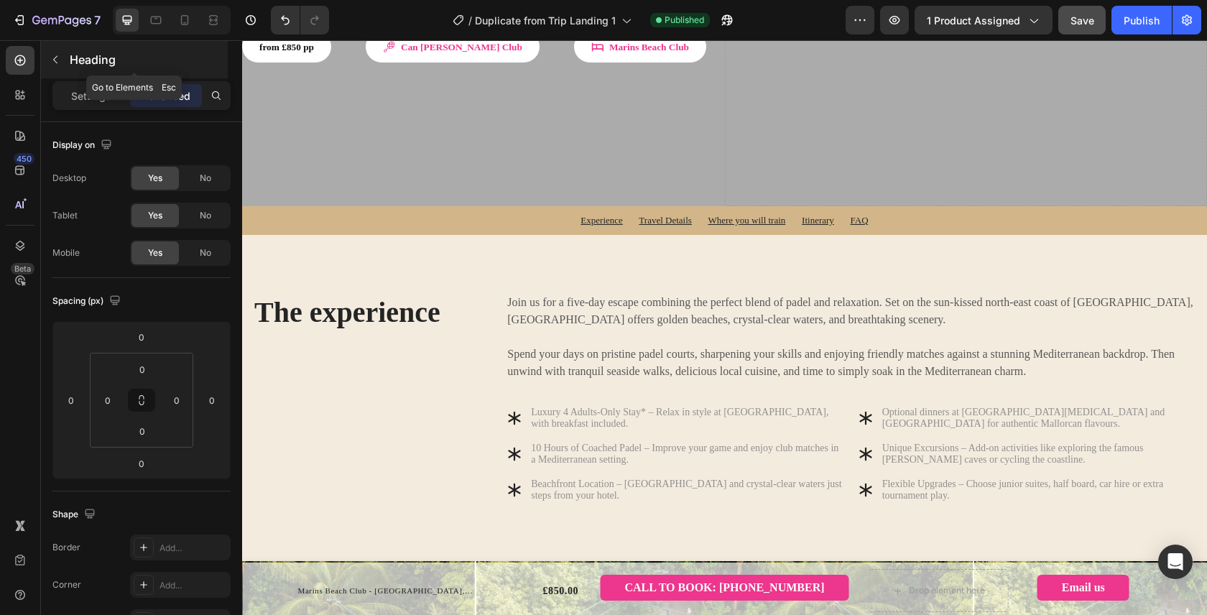
click at [56, 57] on icon "button" at bounding box center [55, 60] width 4 height 8
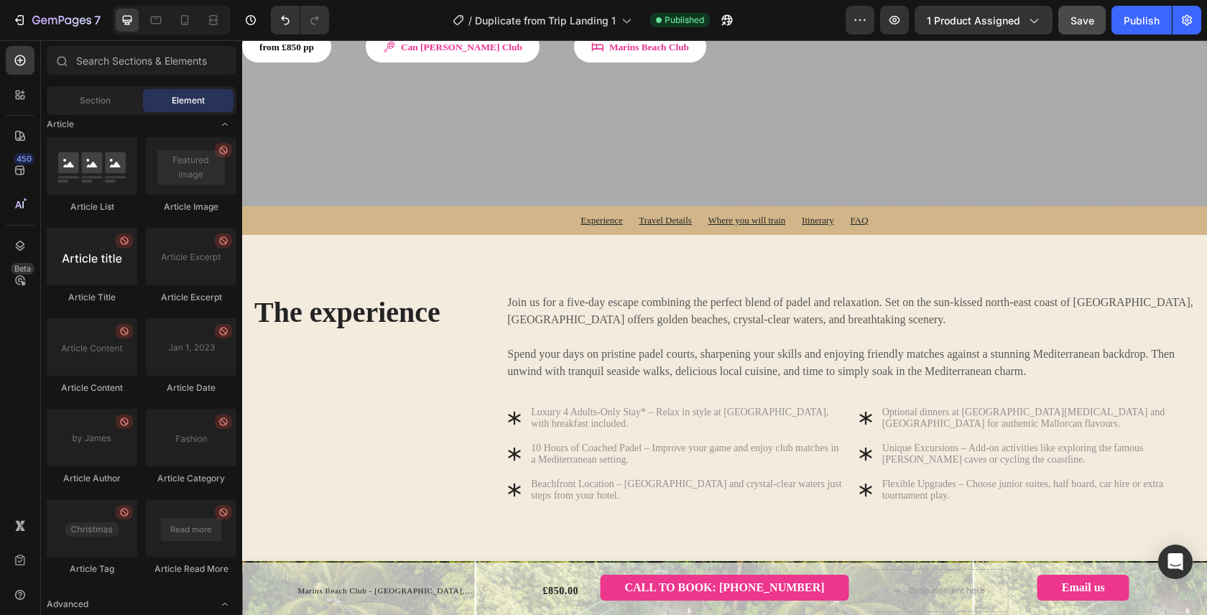
scroll to position [3856, 0]
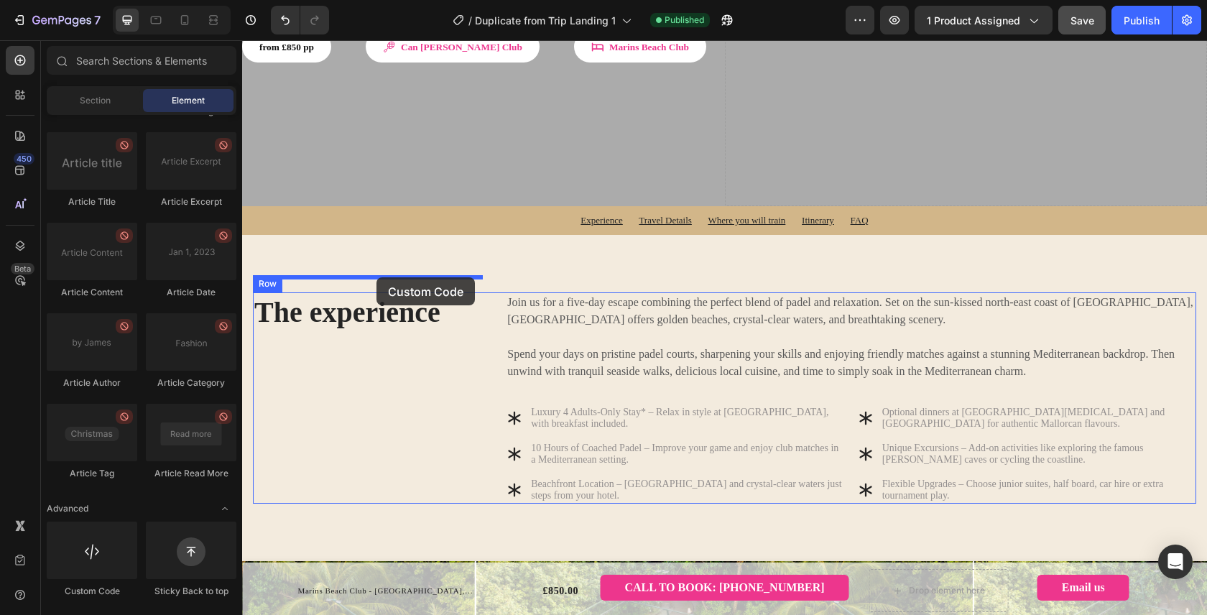
drag, startPoint x: 340, startPoint y: 585, endPoint x: 376, endPoint y: 277, distance: 309.6
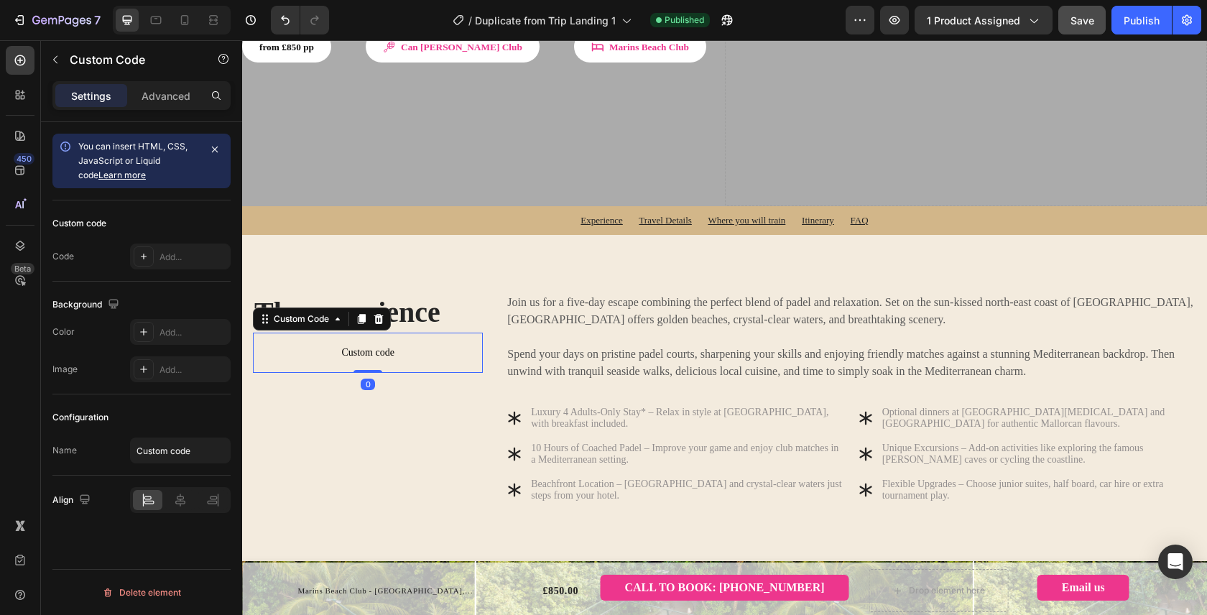
click at [340, 344] on span "Custom code" at bounding box center [368, 352] width 230 height 17
click at [217, 147] on icon "button" at bounding box center [214, 149] width 11 height 11
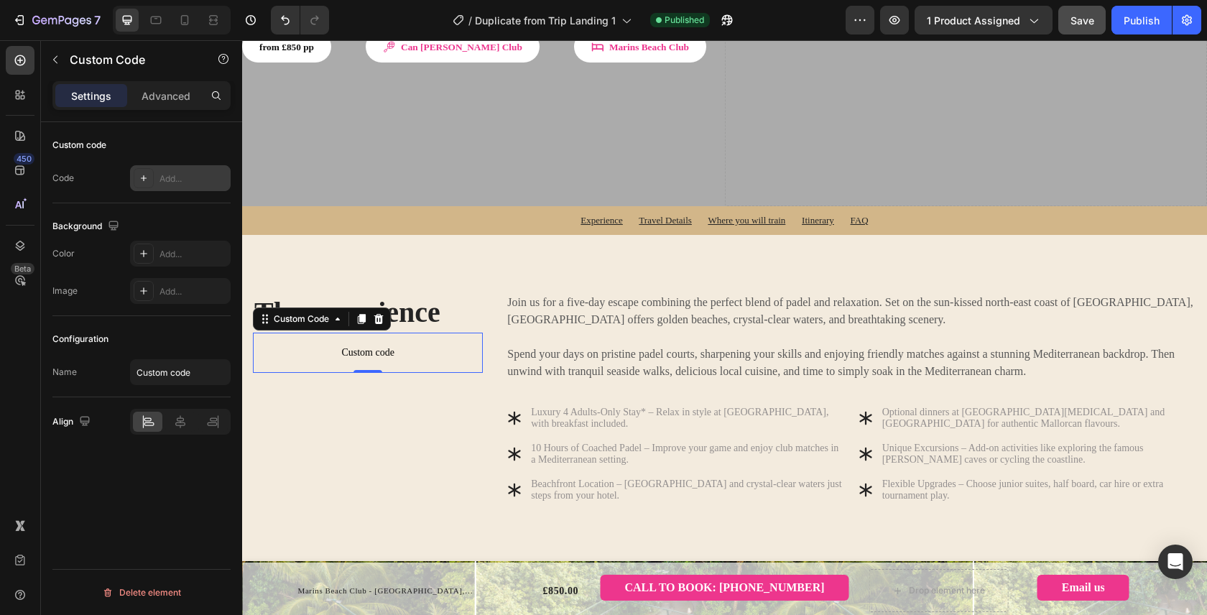
click at [179, 184] on div "Add..." at bounding box center [193, 178] width 68 height 13
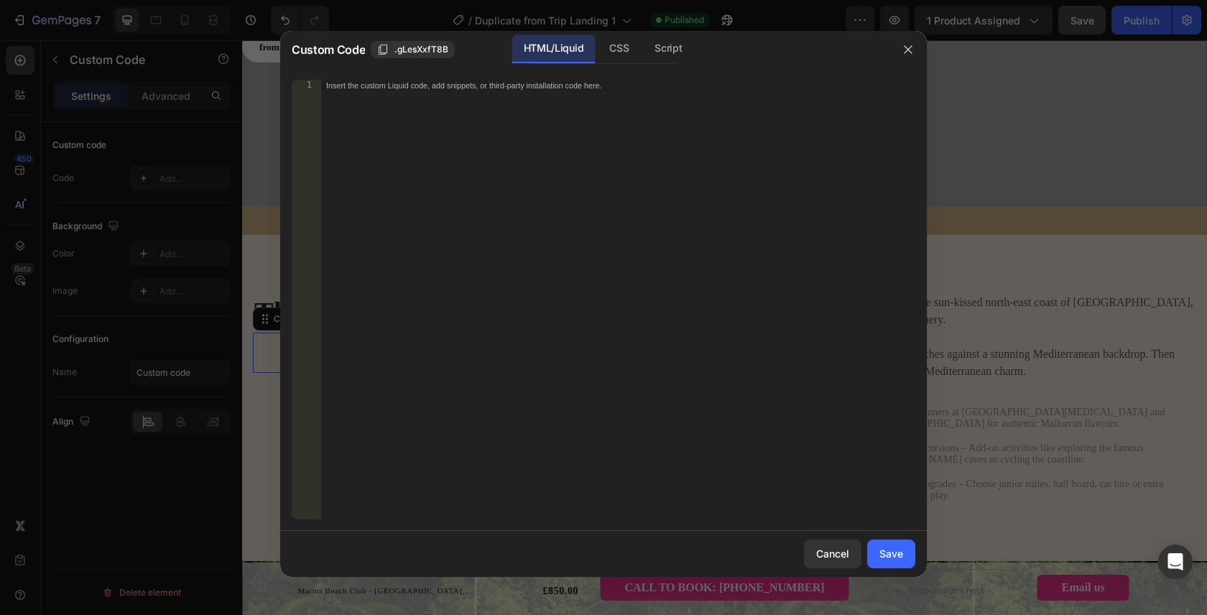
click at [514, 193] on div "Insert the custom Liquid code, add snippets, or third-party installation code h…" at bounding box center [617, 311] width 595 height 463
paste textarea "<div id="subnav"></div>"
click at [401, 88] on div "< div id = "subnav" > </ div >" at bounding box center [617, 311] width 595 height 463
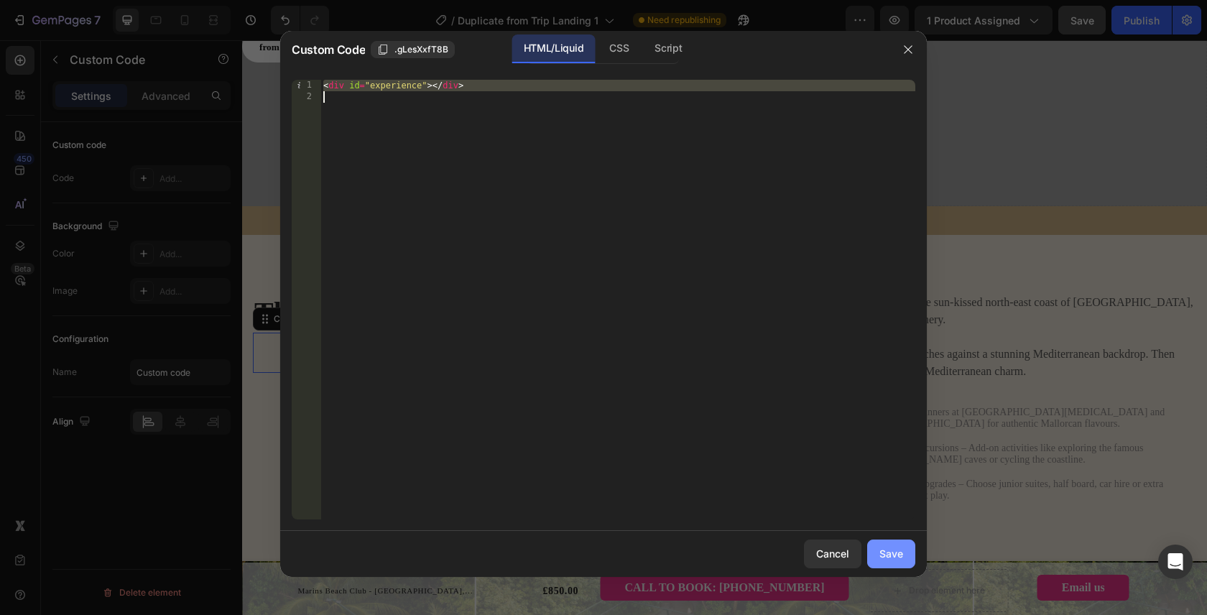
type textarea "<div id="experience"></div>"
click at [889, 560] on div "Save" at bounding box center [891, 553] width 24 height 15
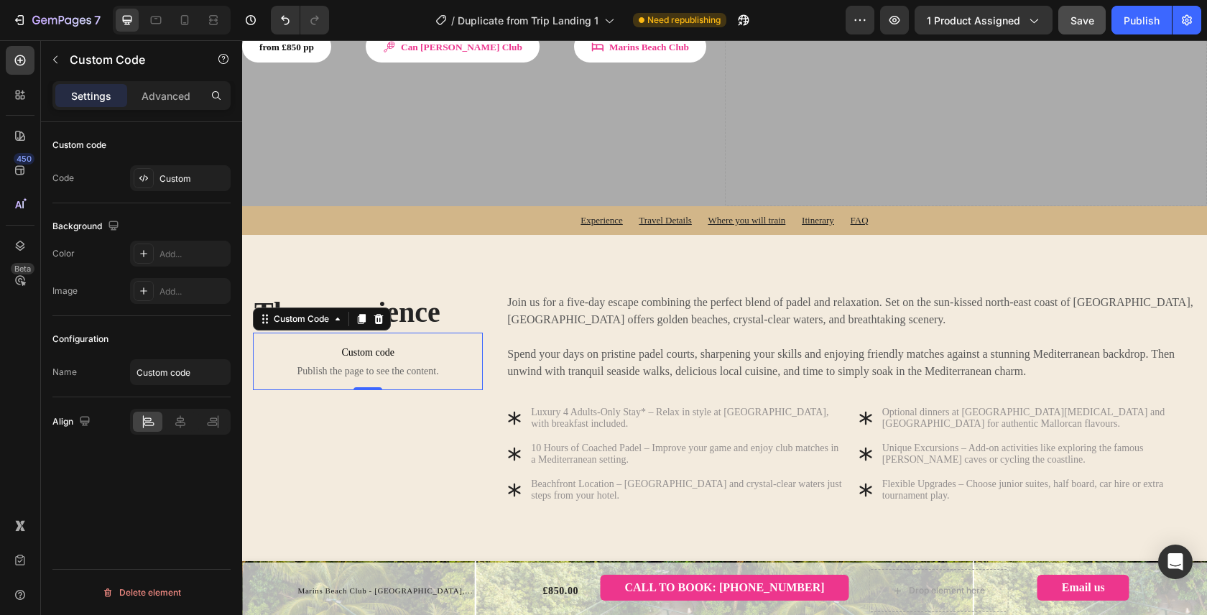
click at [1104, 17] on button "Save" at bounding box center [1081, 20] width 47 height 29
click at [1143, 20] on div "Publish" at bounding box center [1142, 20] width 36 height 15
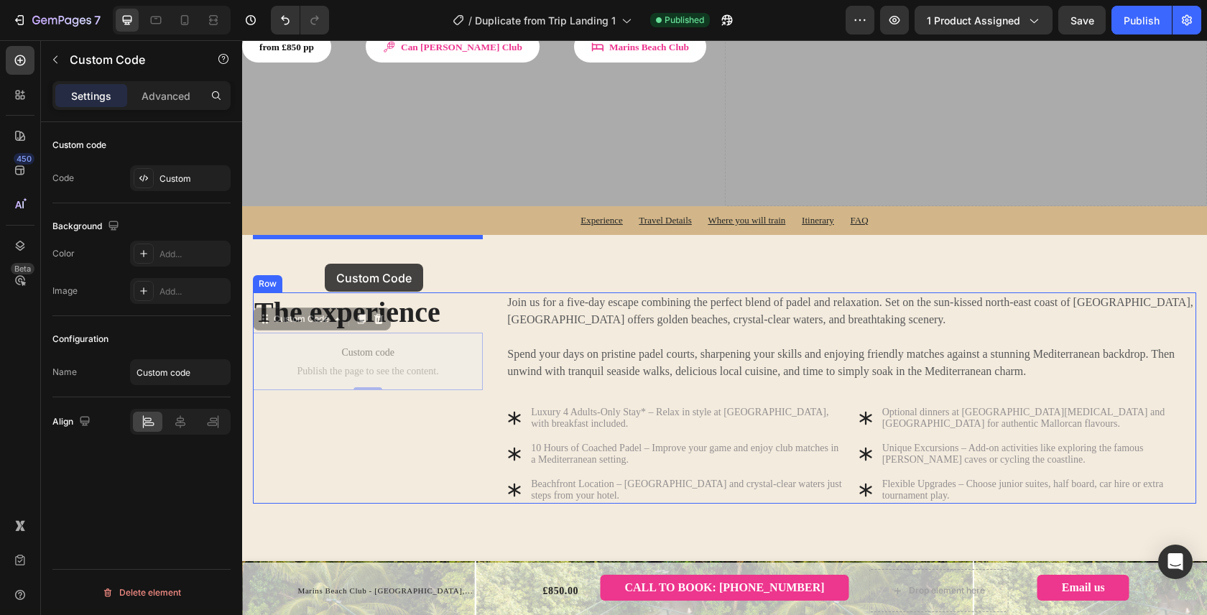
drag, startPoint x: 317, startPoint y: 297, endPoint x: 325, endPoint y: 264, distance: 34.0
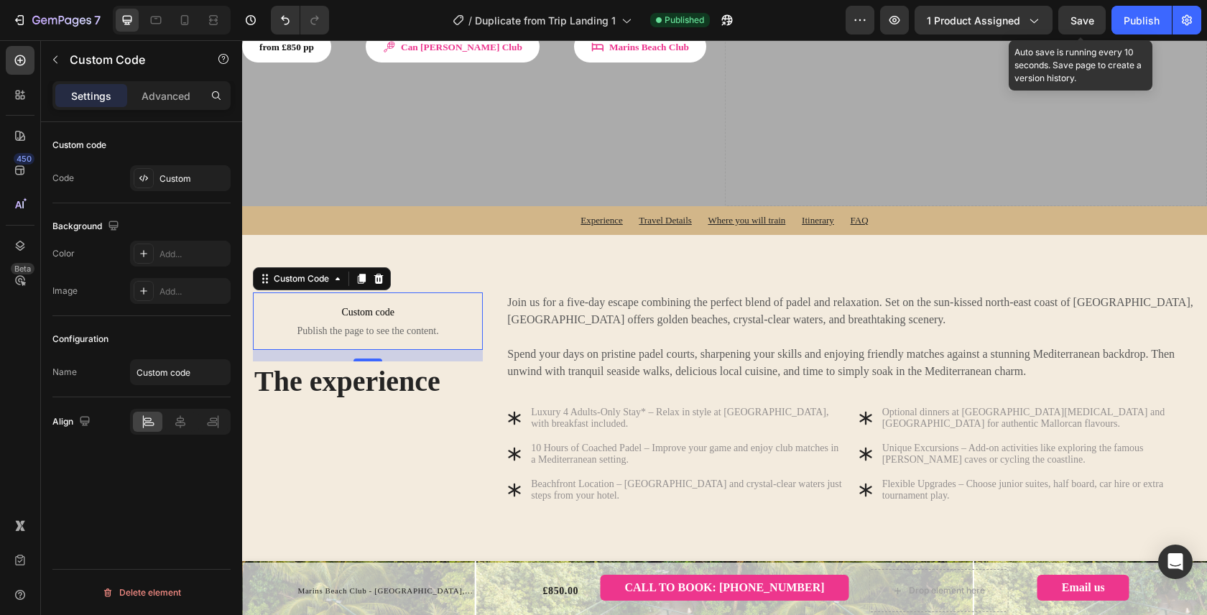
click at [1083, 22] on span "Save" at bounding box center [1082, 20] width 24 height 12
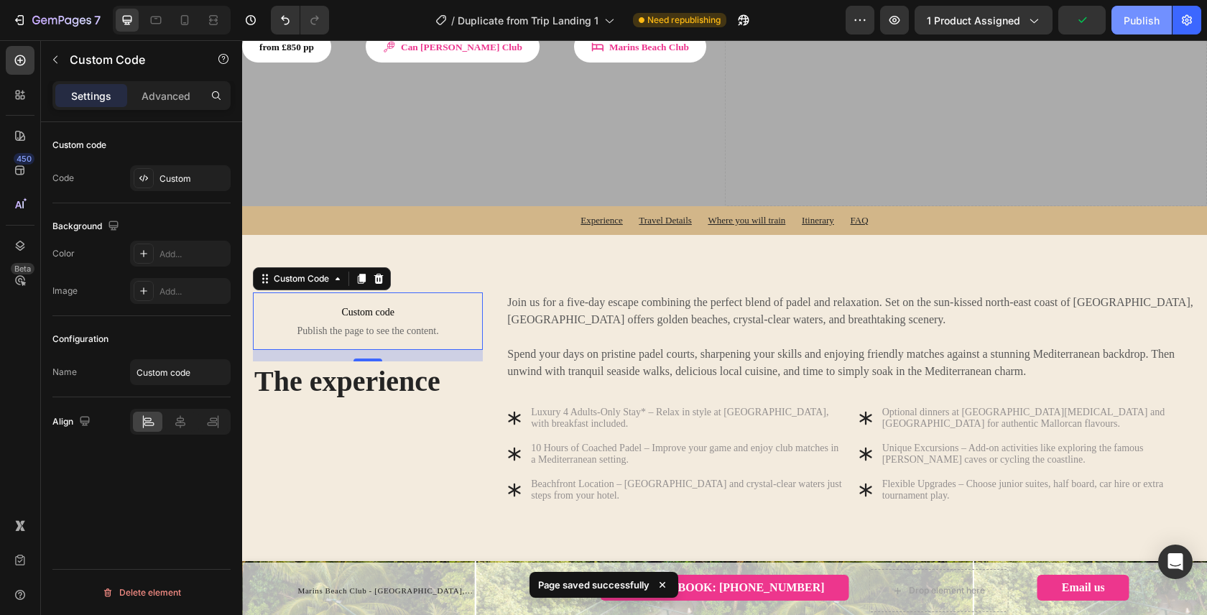
click at [1149, 19] on div "Publish" at bounding box center [1142, 20] width 36 height 15
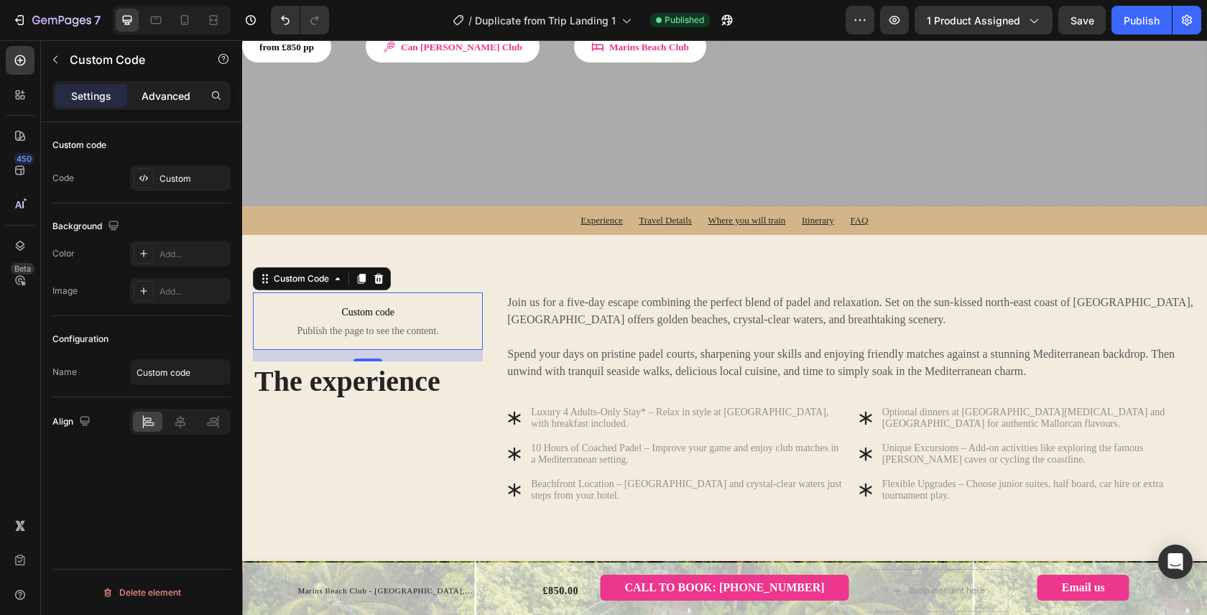
click at [175, 91] on p "Advanced" at bounding box center [166, 95] width 49 height 15
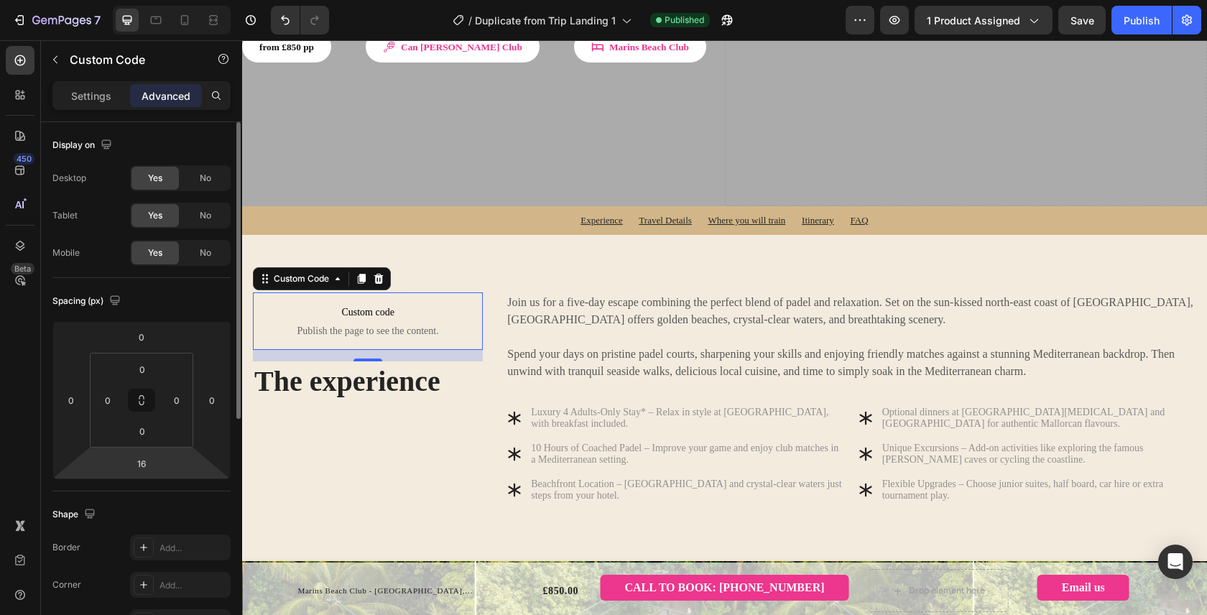
click at [169, 0] on html "7 Version history / Duplicate from Trip Landing 1 Published Preview 1 product a…" at bounding box center [603, 0] width 1207 height 0
click at [147, 469] on input "16" at bounding box center [141, 464] width 29 height 22
type input "1"
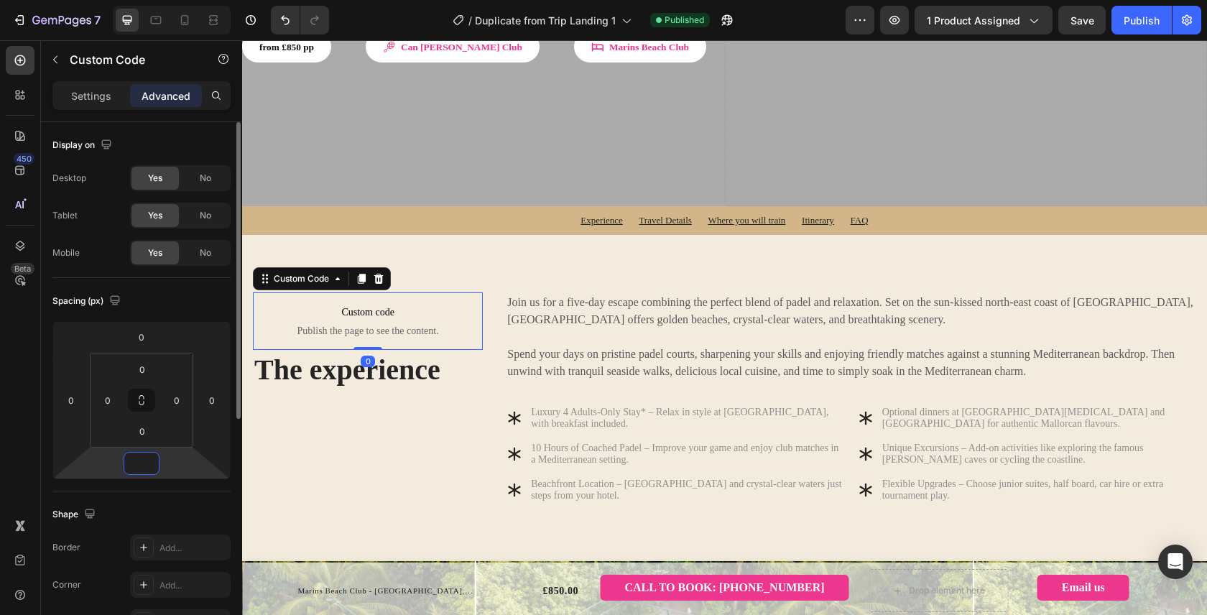
type input "0"
click at [190, 305] on div "Spacing (px)" at bounding box center [141, 301] width 178 height 23
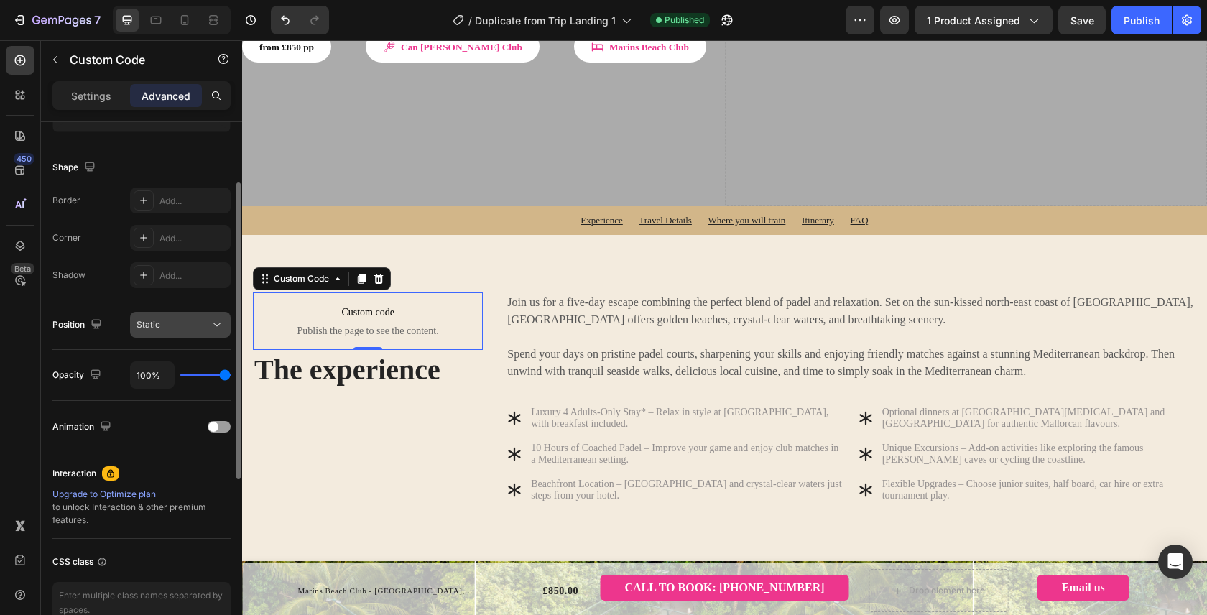
scroll to position [0, 0]
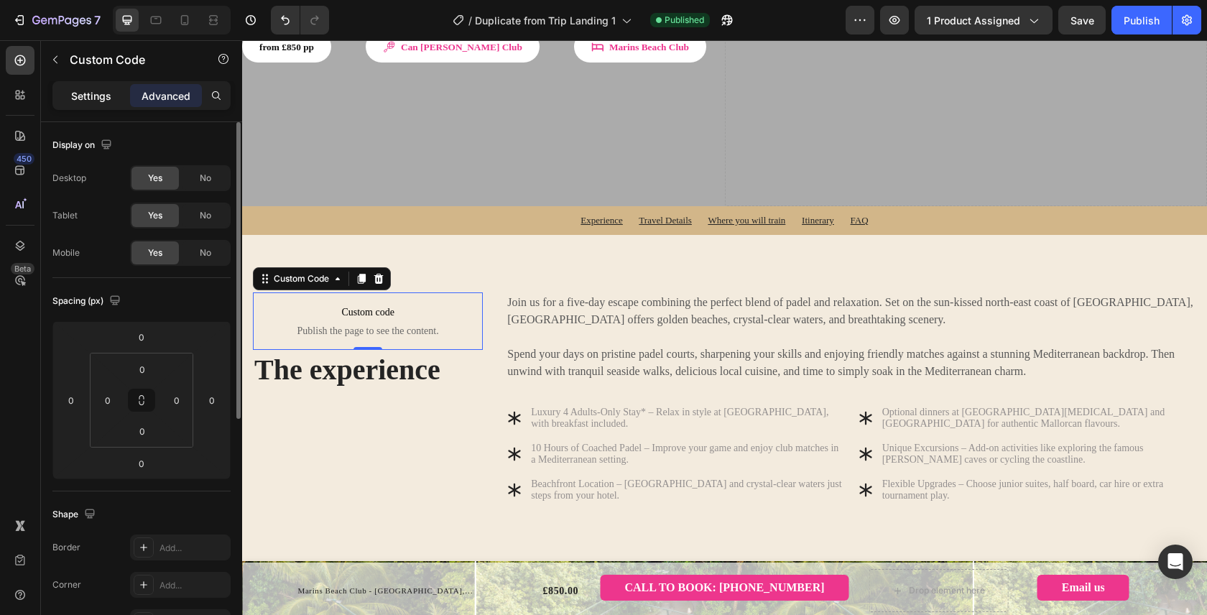
click at [83, 92] on p "Settings" at bounding box center [91, 95] width 40 height 15
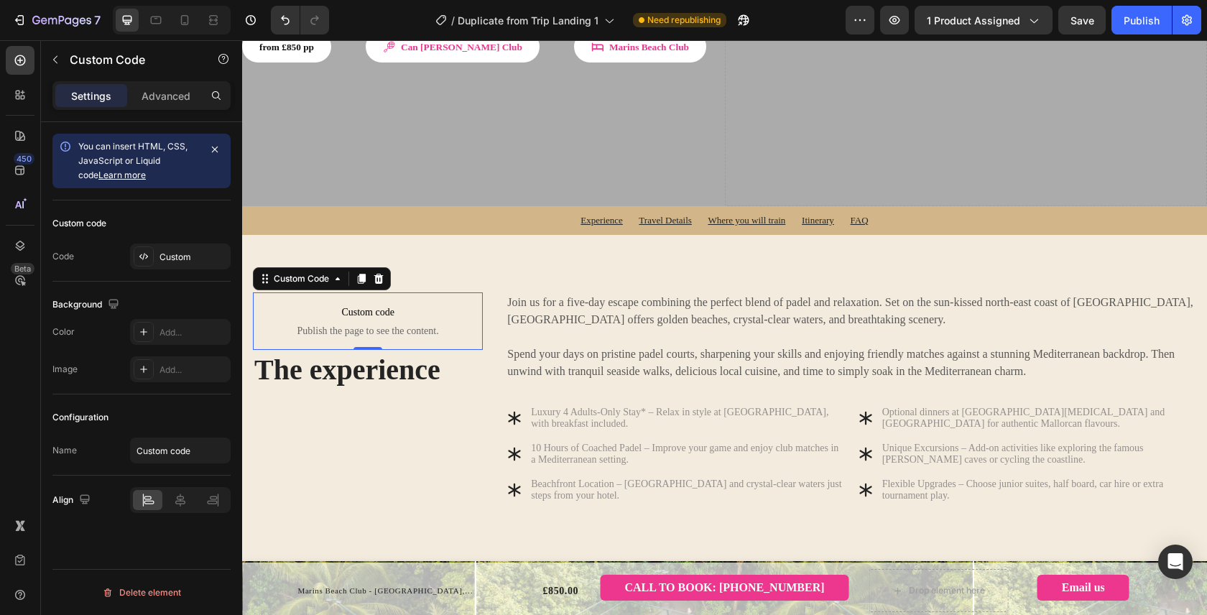
click at [1084, 19] on span "Save" at bounding box center [1082, 20] width 24 height 12
click at [1144, 20] on div "Publish" at bounding box center [1142, 20] width 36 height 15
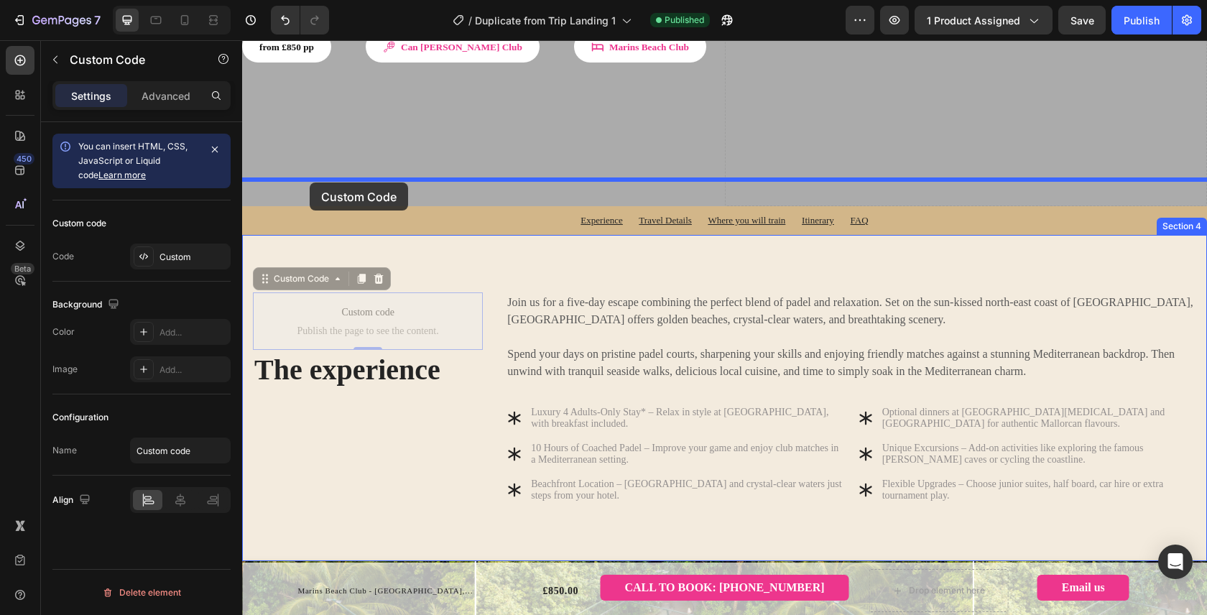
drag, startPoint x: 292, startPoint y: 223, endPoint x: 310, endPoint y: 182, distance: 44.1
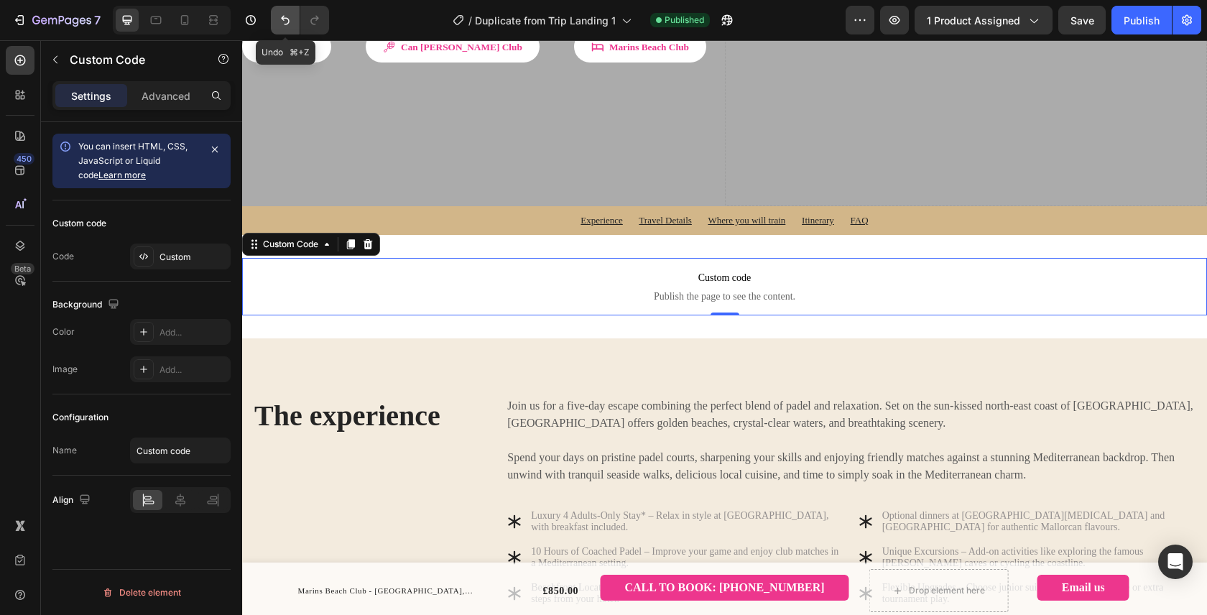
click at [281, 25] on icon "Undo/Redo" at bounding box center [285, 20] width 14 height 14
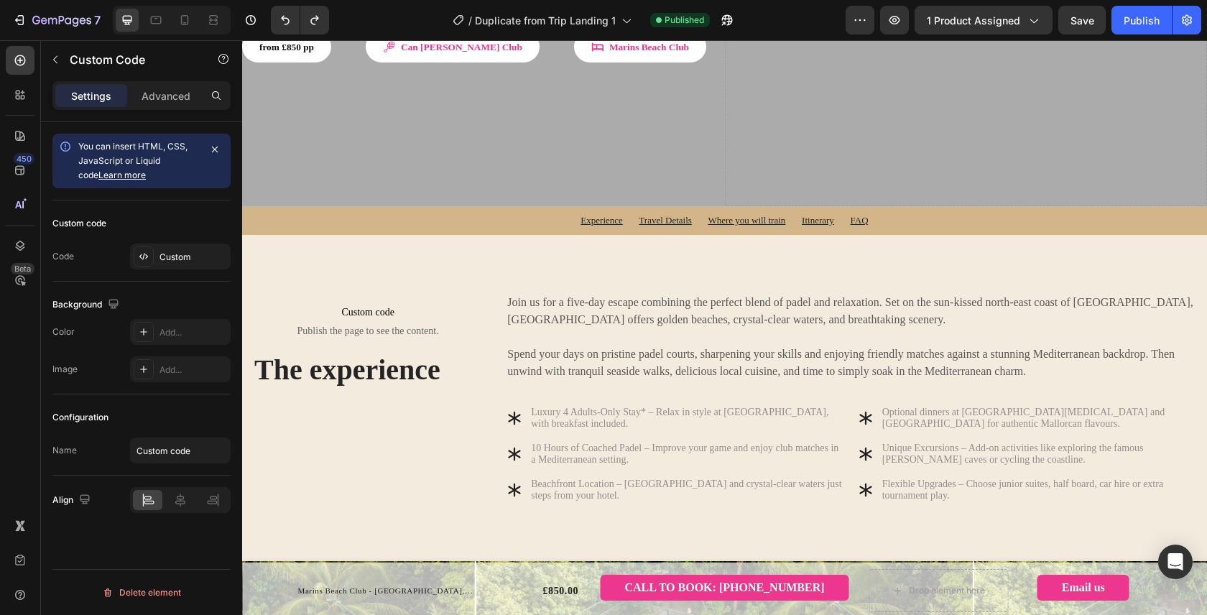
click at [356, 304] on span "Custom code" at bounding box center [368, 312] width 230 height 17
click at [360, 324] on span "Publish the page to see the content." at bounding box center [368, 331] width 230 height 14
click at [358, 350] on h2 "The experience" at bounding box center [368, 370] width 230 height 40
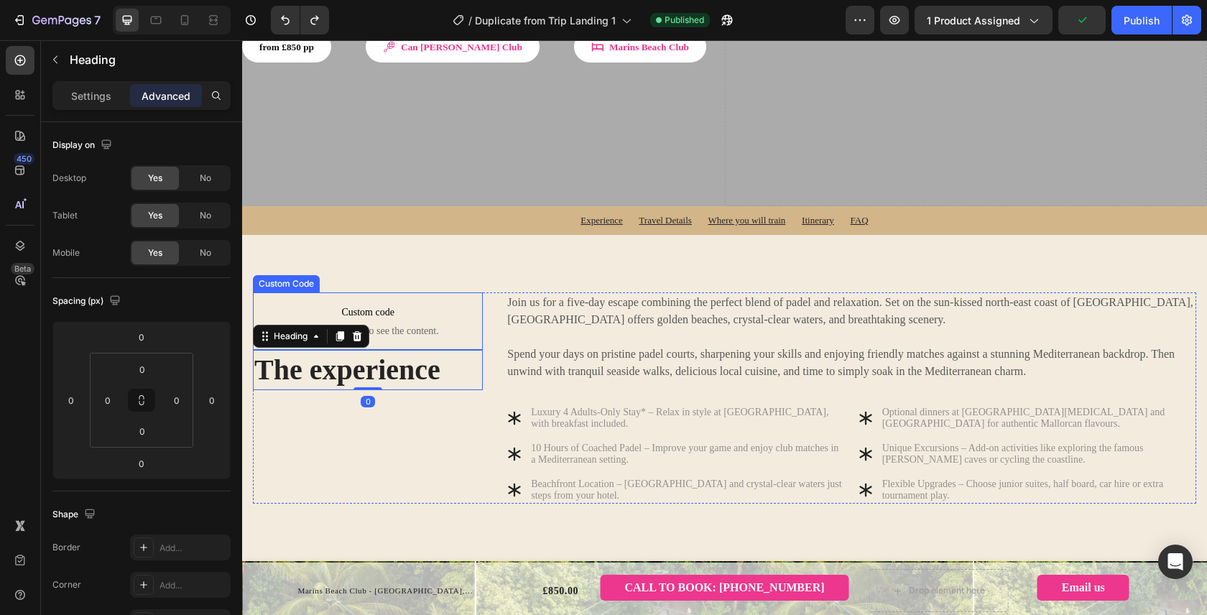
click at [363, 304] on span "Custom code" at bounding box center [368, 312] width 230 height 17
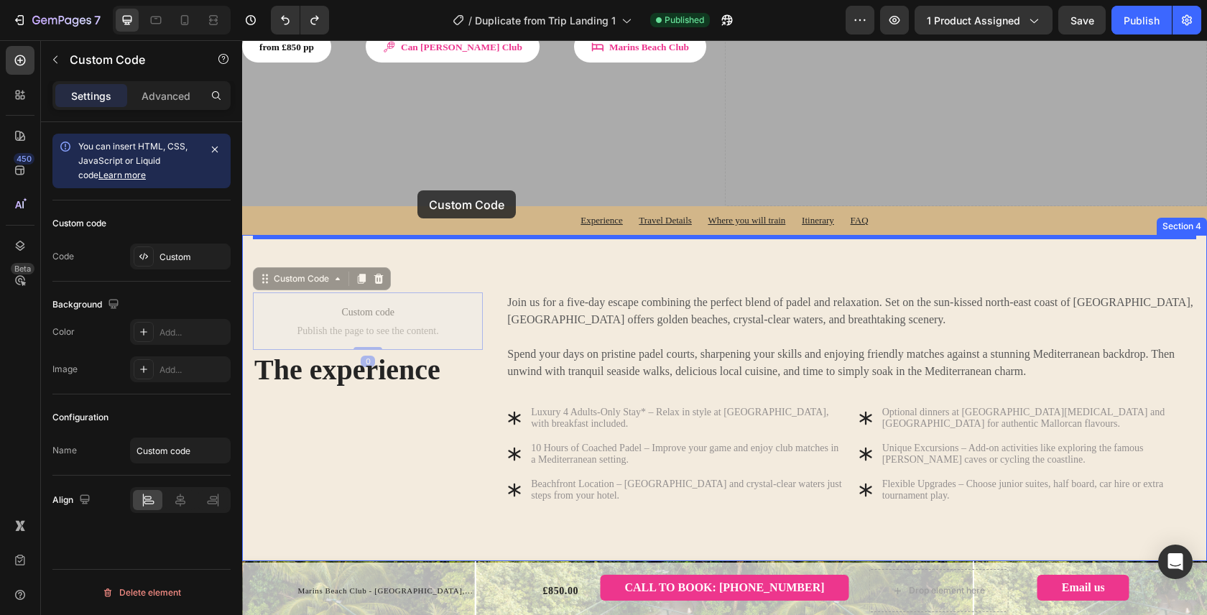
drag, startPoint x: 303, startPoint y: 222, endPoint x: 417, endPoint y: 190, distance: 118.5
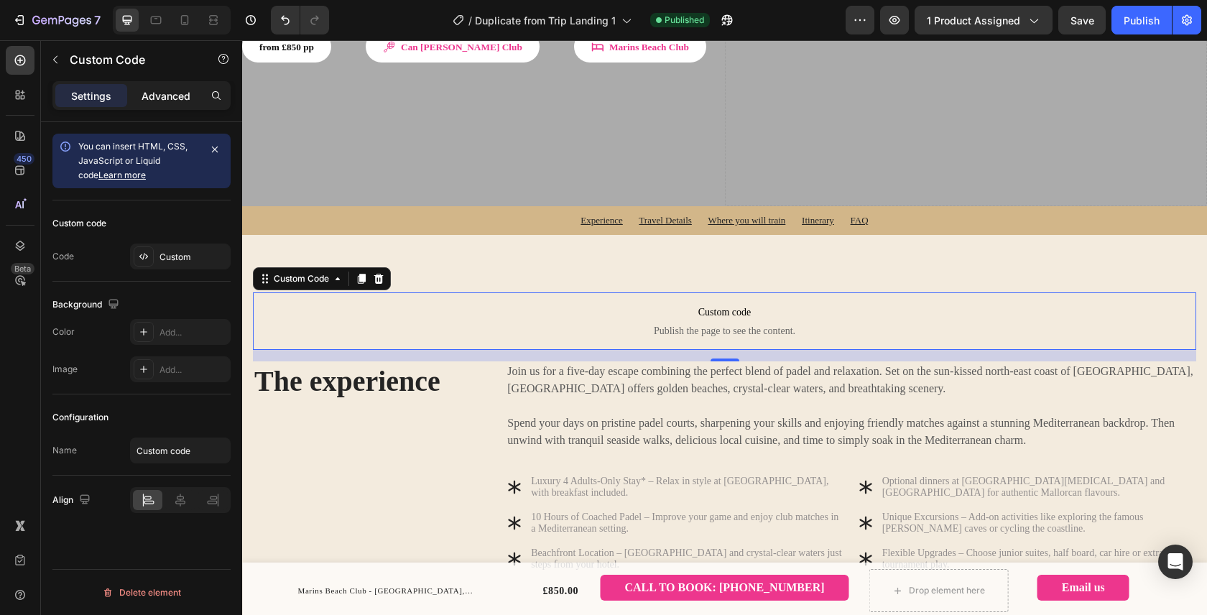
click at [170, 86] on div "Advanced" at bounding box center [166, 95] width 72 height 23
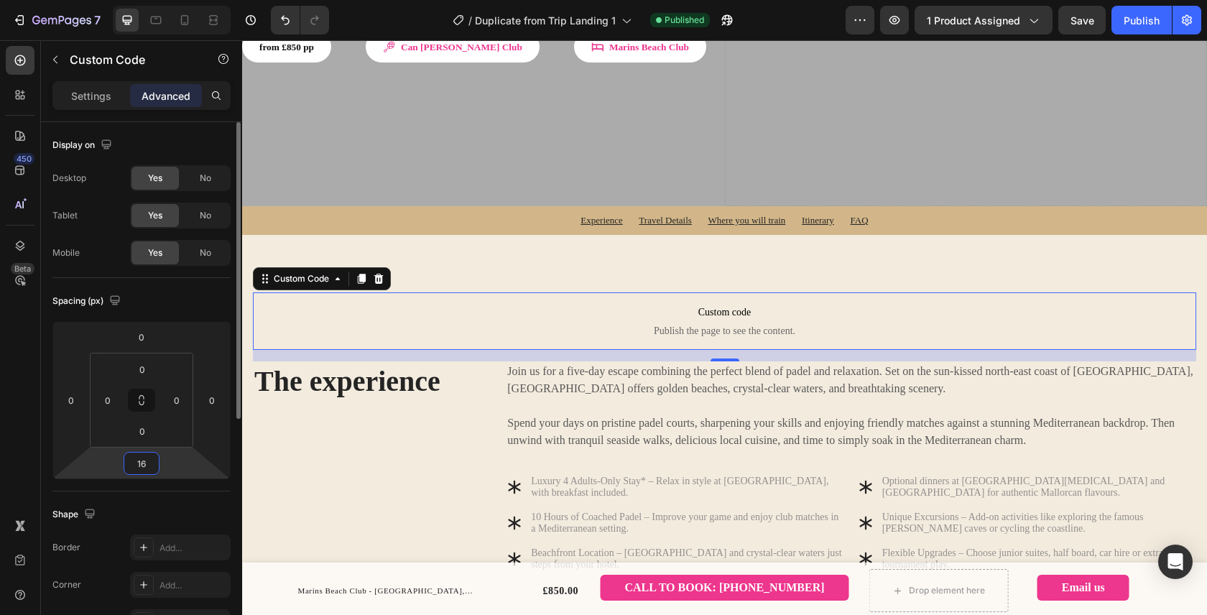
click at [141, 466] on input "16" at bounding box center [141, 464] width 29 height 22
type input "1"
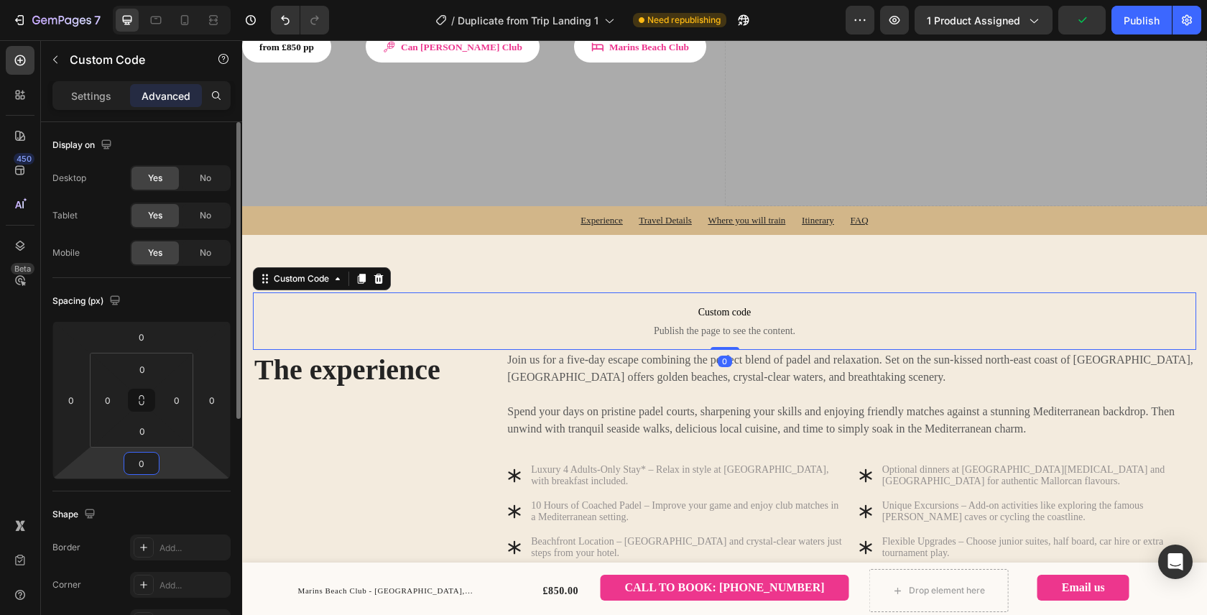
type input "0"
click at [175, 312] on div "Spacing (px)" at bounding box center [141, 301] width 178 height 23
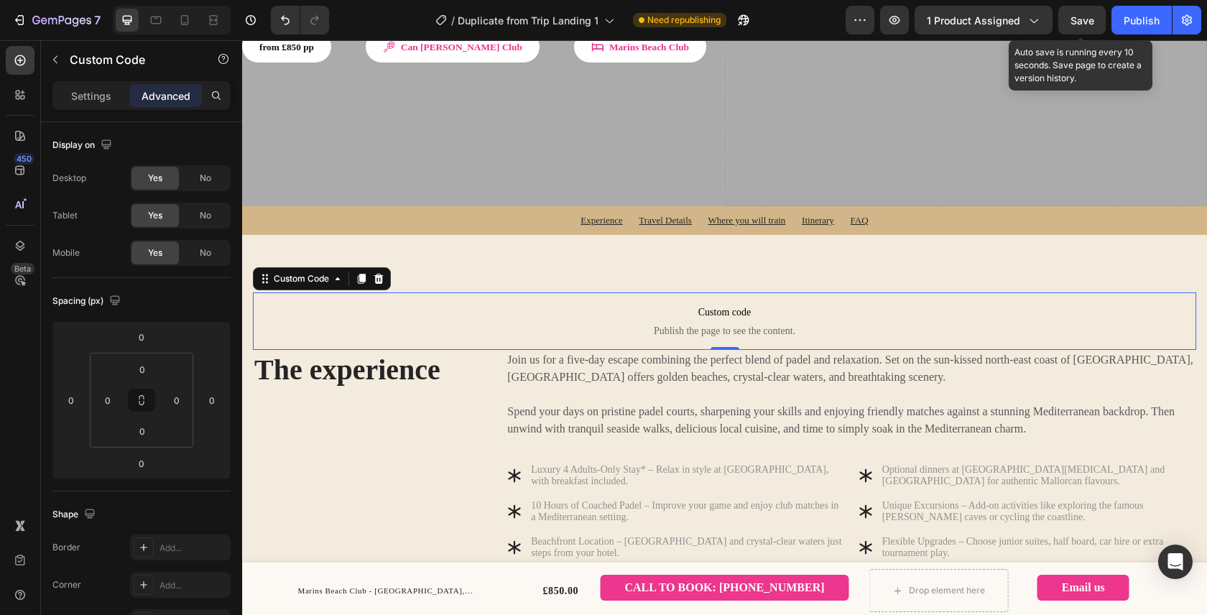
click at [1084, 22] on span "Save" at bounding box center [1082, 20] width 24 height 12
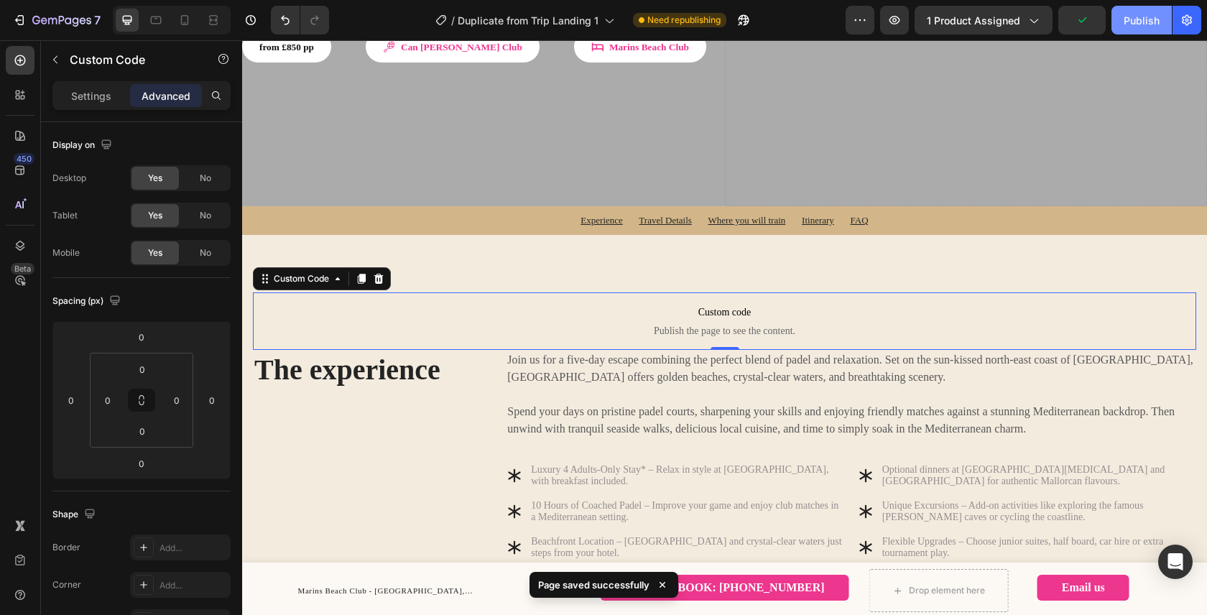
click at [1144, 17] on div "Publish" at bounding box center [1142, 20] width 36 height 15
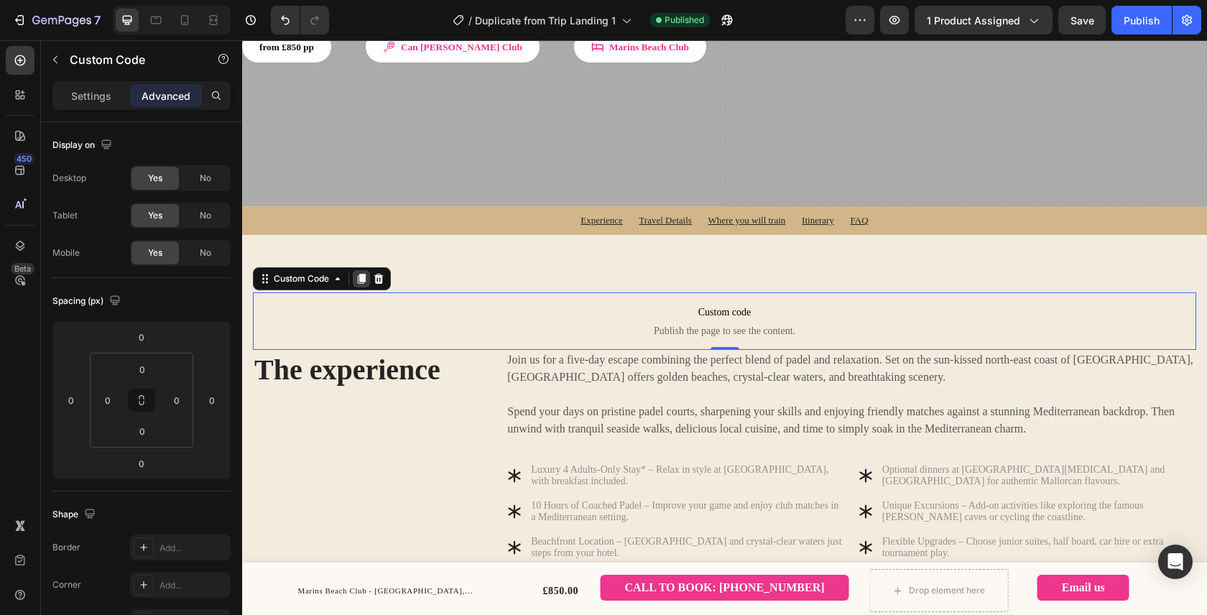
click at [363, 274] on icon at bounding box center [362, 279] width 8 height 10
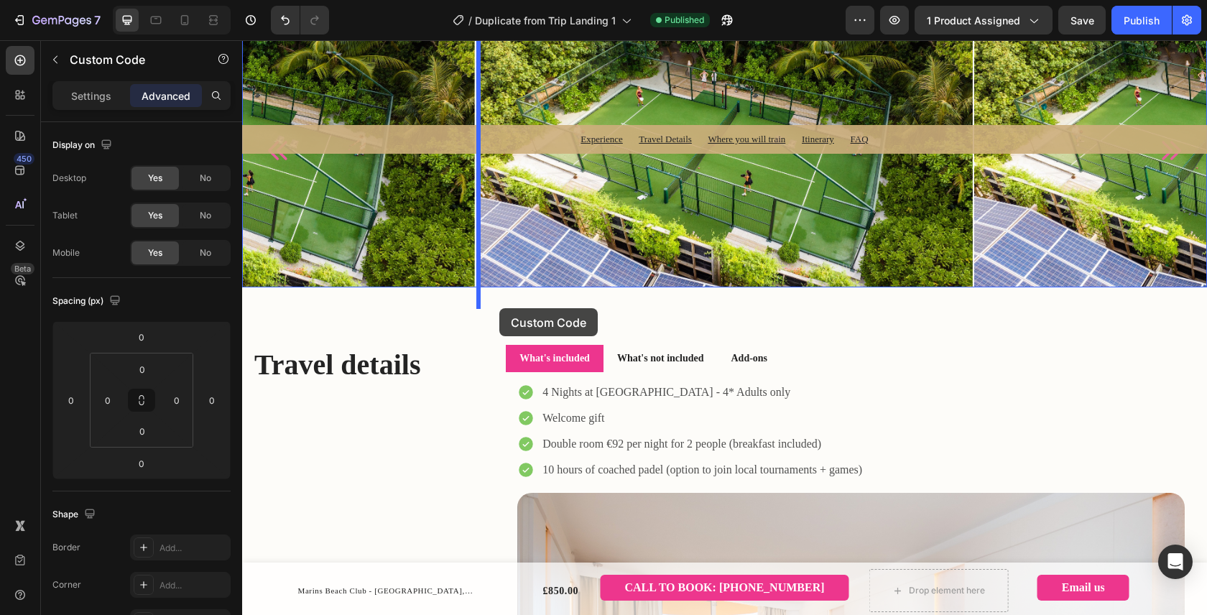
scroll to position [1073, 0]
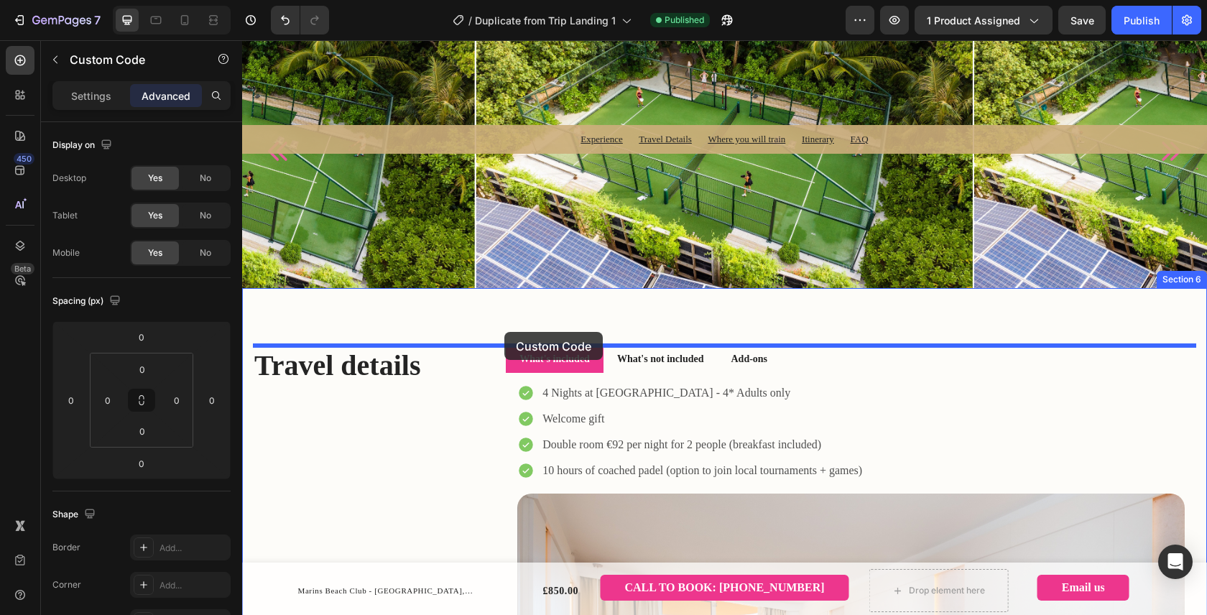
drag, startPoint x: 307, startPoint y: 283, endPoint x: 504, endPoint y: 332, distance: 203.5
type input "48"
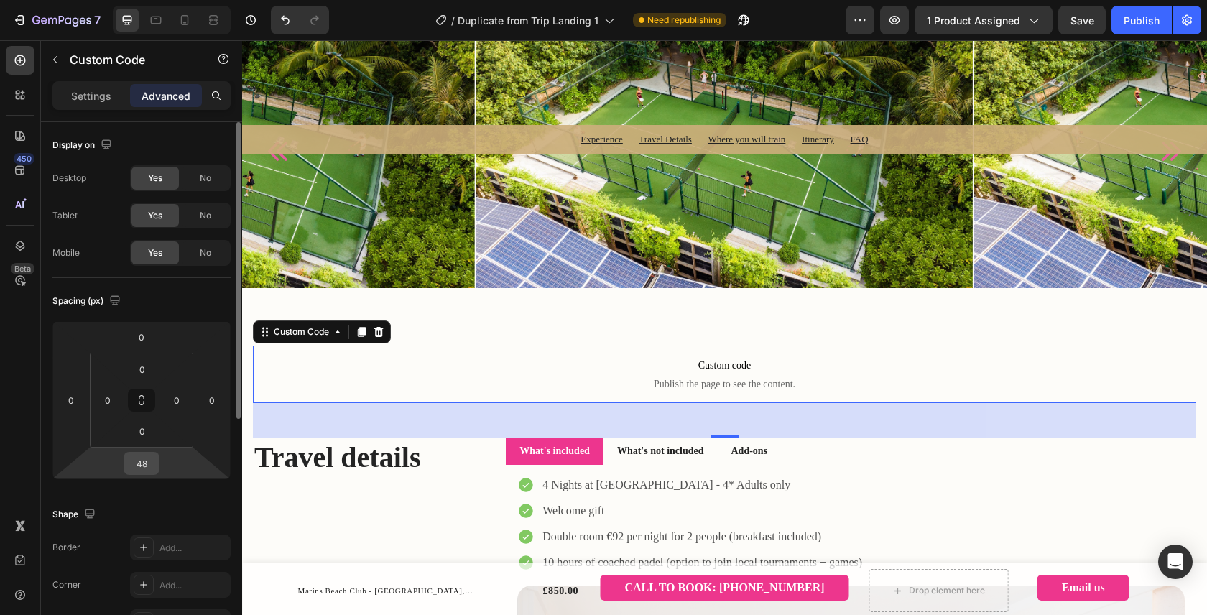
click at [140, 470] on input "48" at bounding box center [141, 464] width 29 height 22
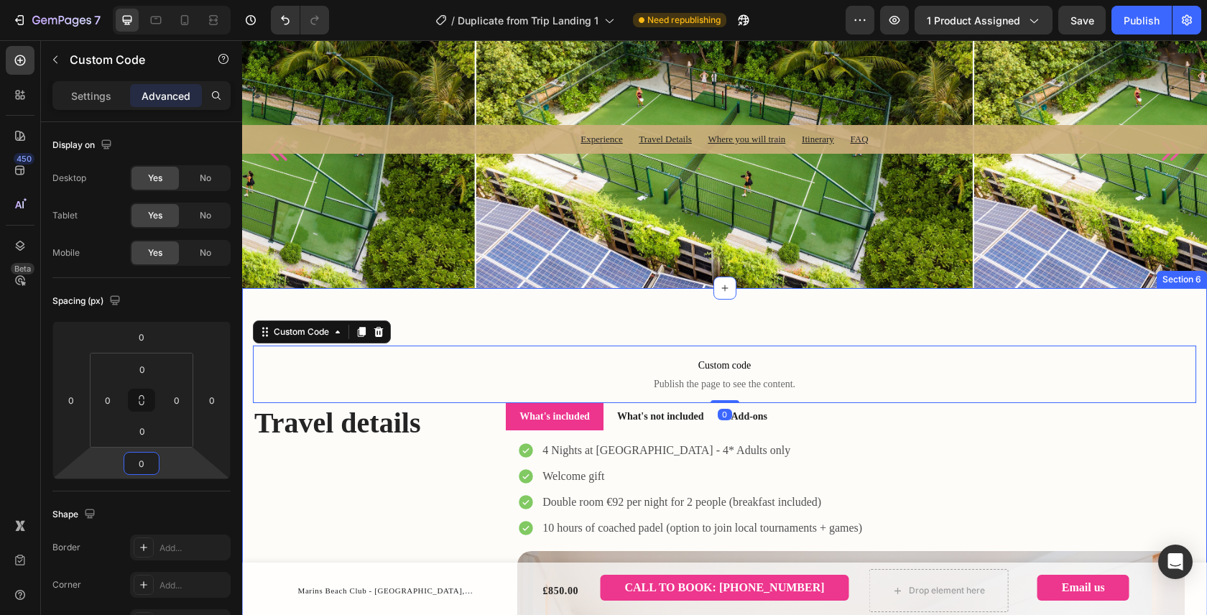
type input "0"
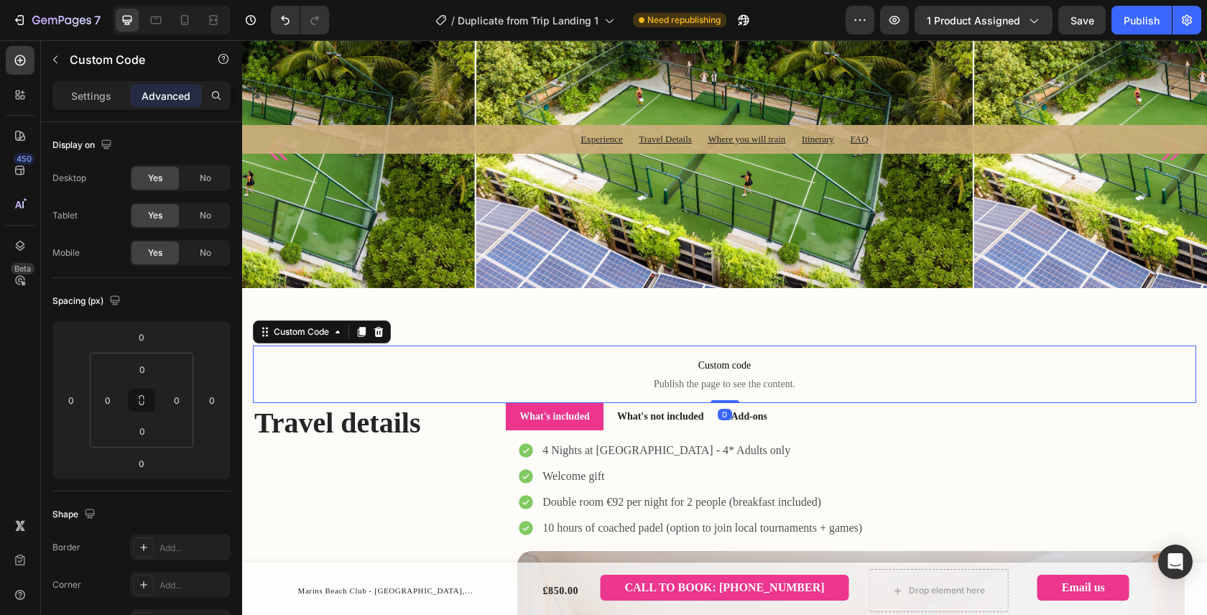
click at [731, 369] on span "Custom code" at bounding box center [724, 365] width 943 height 17
click at [84, 94] on p "Settings" at bounding box center [91, 95] width 40 height 15
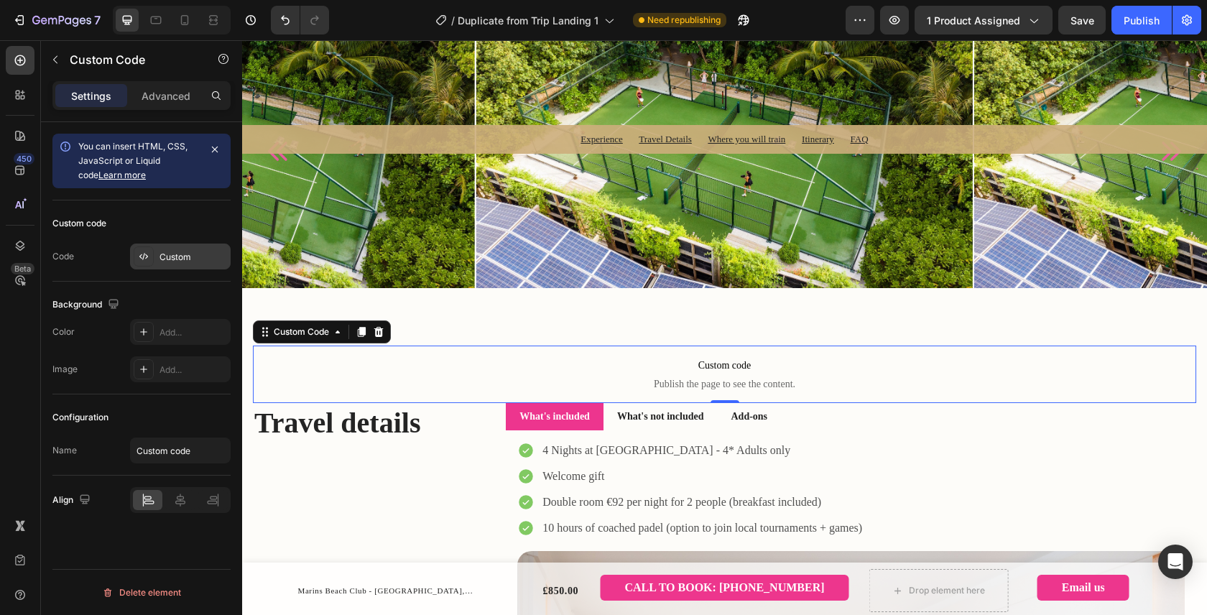
click at [178, 260] on div "Custom" at bounding box center [193, 257] width 68 height 13
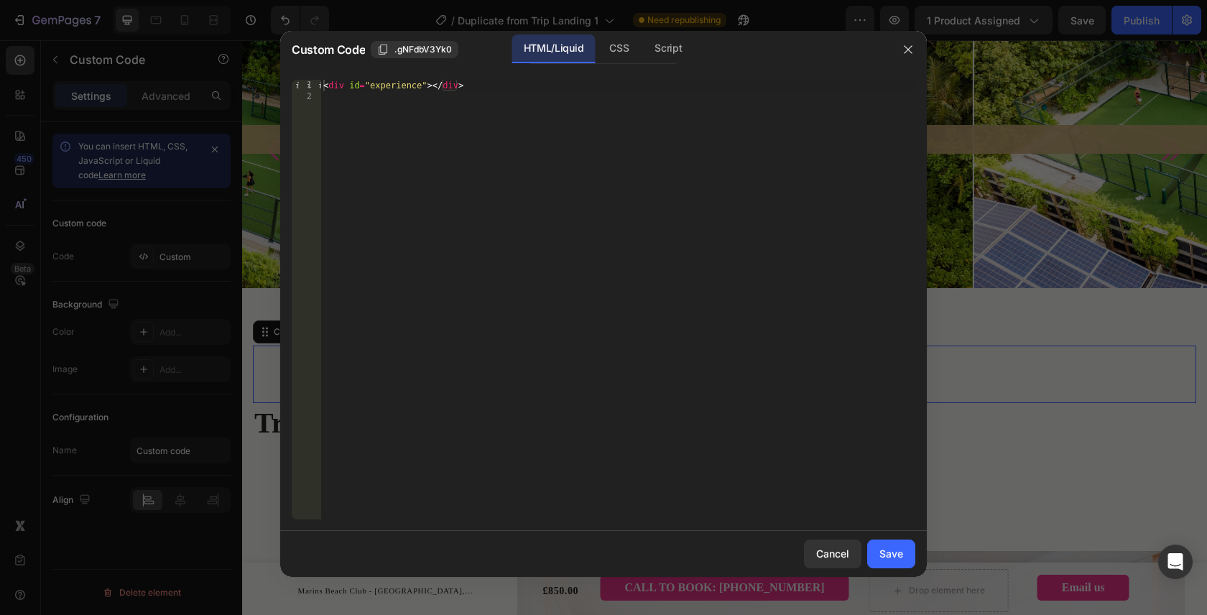
click at [420, 88] on div "< div id = "experience" > </ div >" at bounding box center [617, 311] width 595 height 463
type textarea "<div id="travel"></div>"
click at [899, 564] on button "Save" at bounding box center [891, 553] width 48 height 29
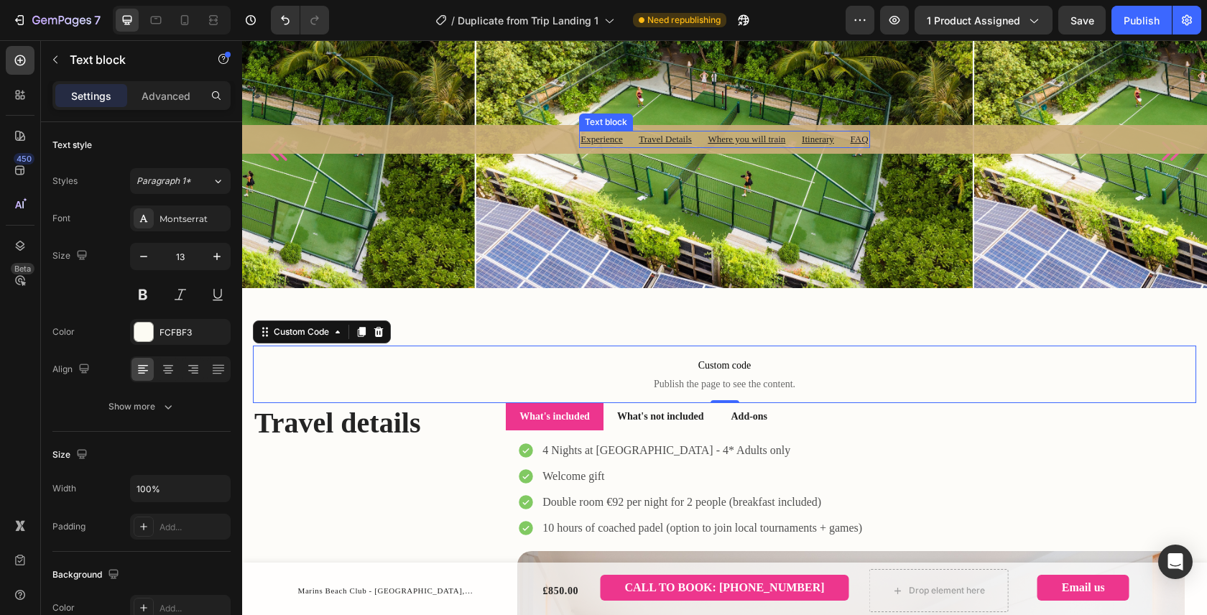
click at [584, 119] on div "Text block" at bounding box center [606, 122] width 48 height 13
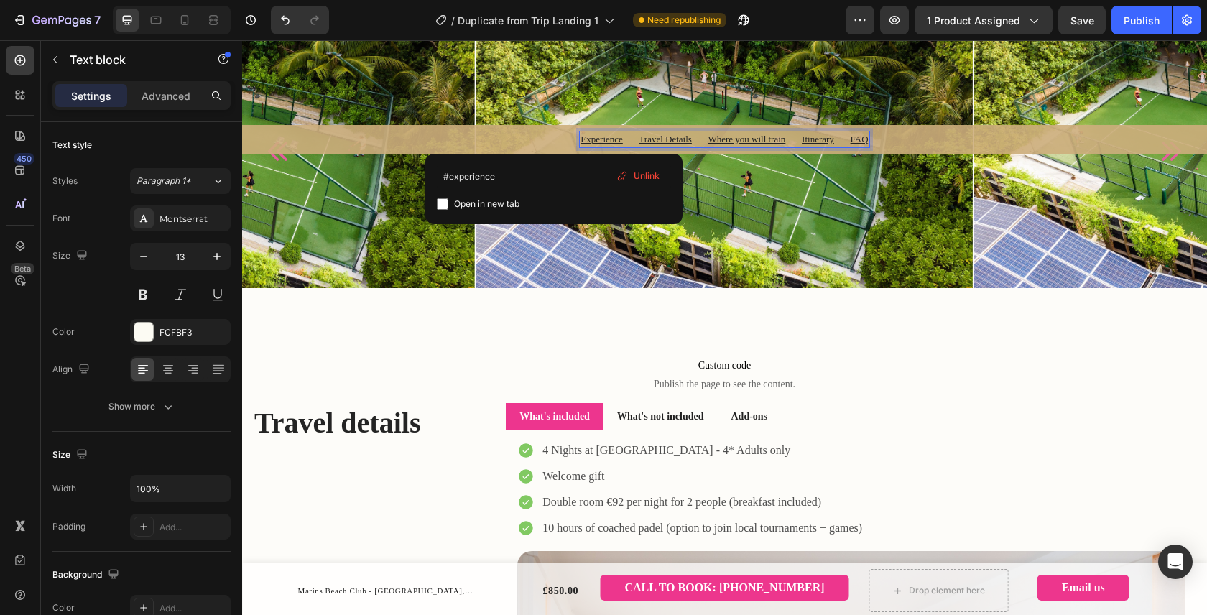
click at [671, 141] on u "Travel Details" at bounding box center [665, 139] width 53 height 11
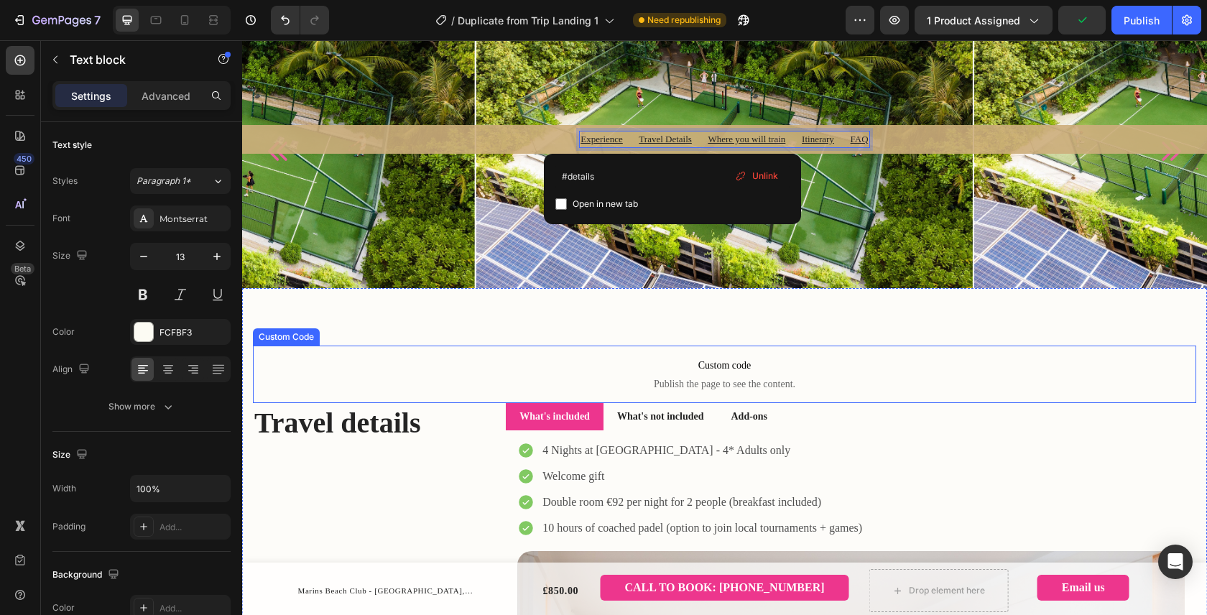
click at [713, 376] on p "Custom code Publish the page to see the content." at bounding box center [724, 374] width 943 height 57
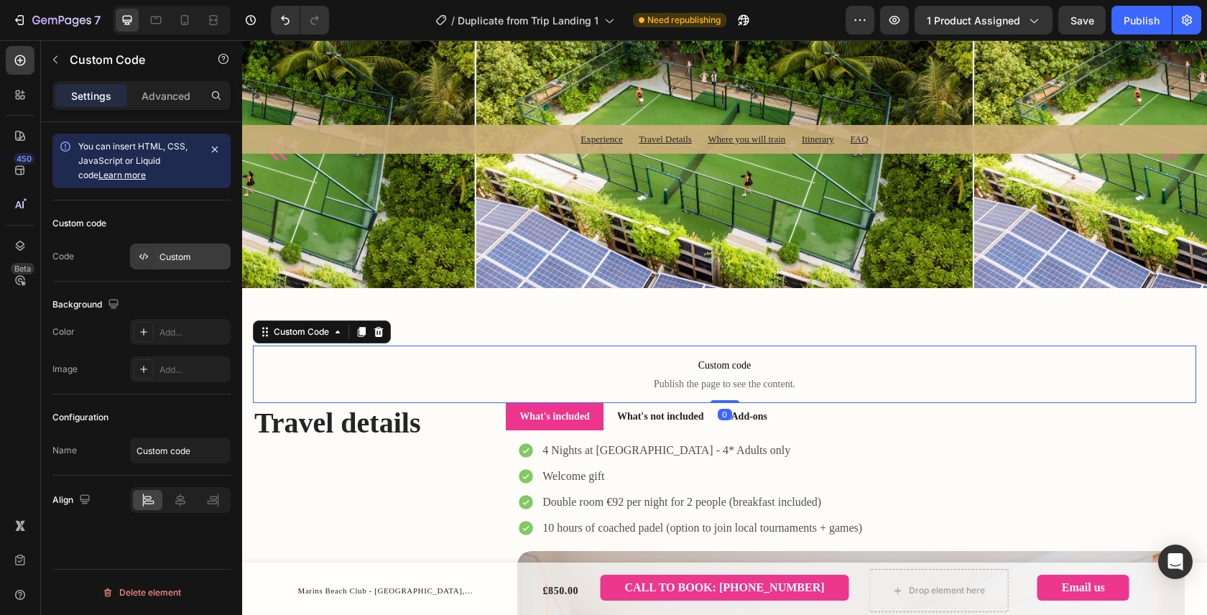
click at [178, 252] on div "Custom" at bounding box center [193, 257] width 68 height 13
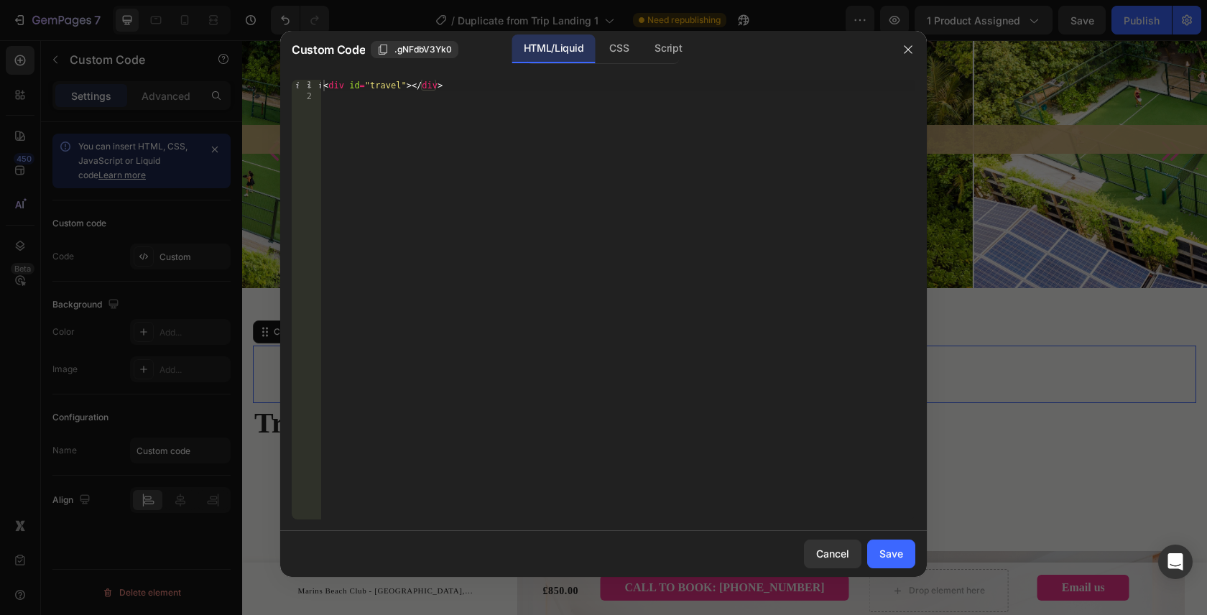
click at [394, 85] on div "< div id = "travel" > </ div >" at bounding box center [617, 311] width 595 height 463
type textarea "<div id="details"></div>"
click at [884, 555] on div "Save" at bounding box center [891, 553] width 24 height 15
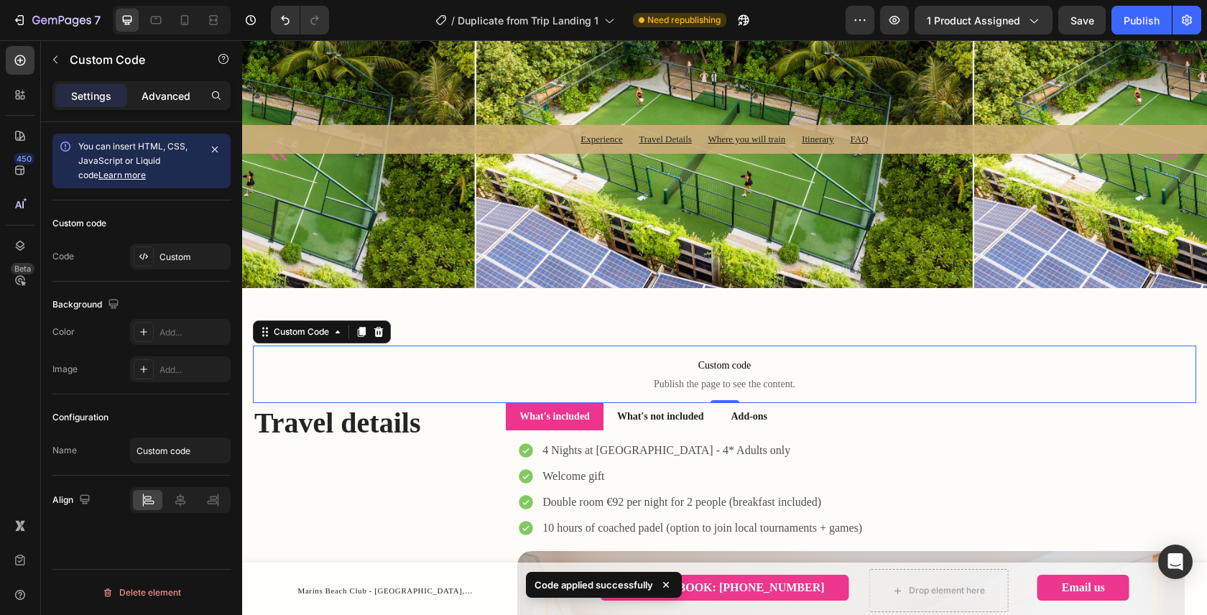
click at [166, 105] on div "Advanced" at bounding box center [166, 95] width 72 height 23
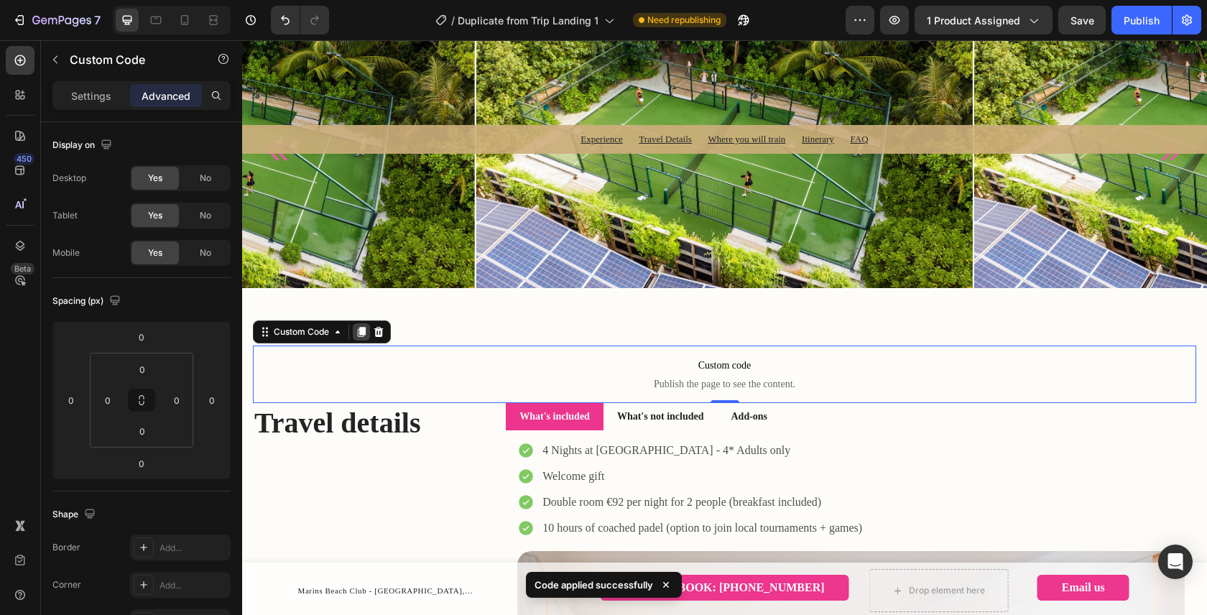
click at [365, 333] on icon at bounding box center [362, 333] width 8 height 10
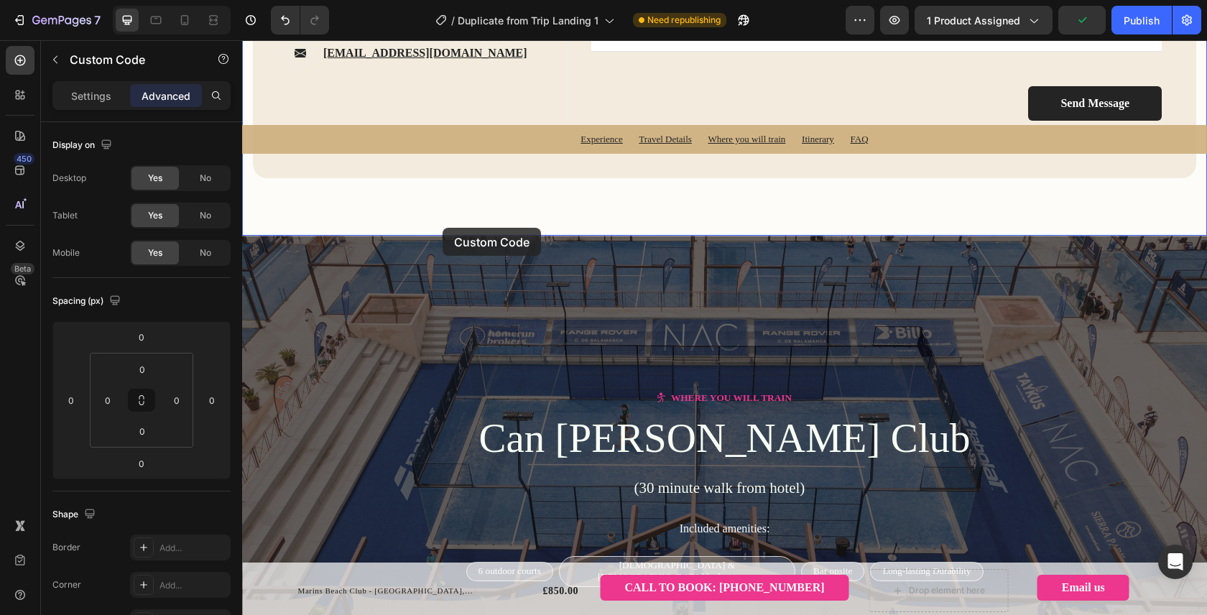
scroll to position [2358, 0]
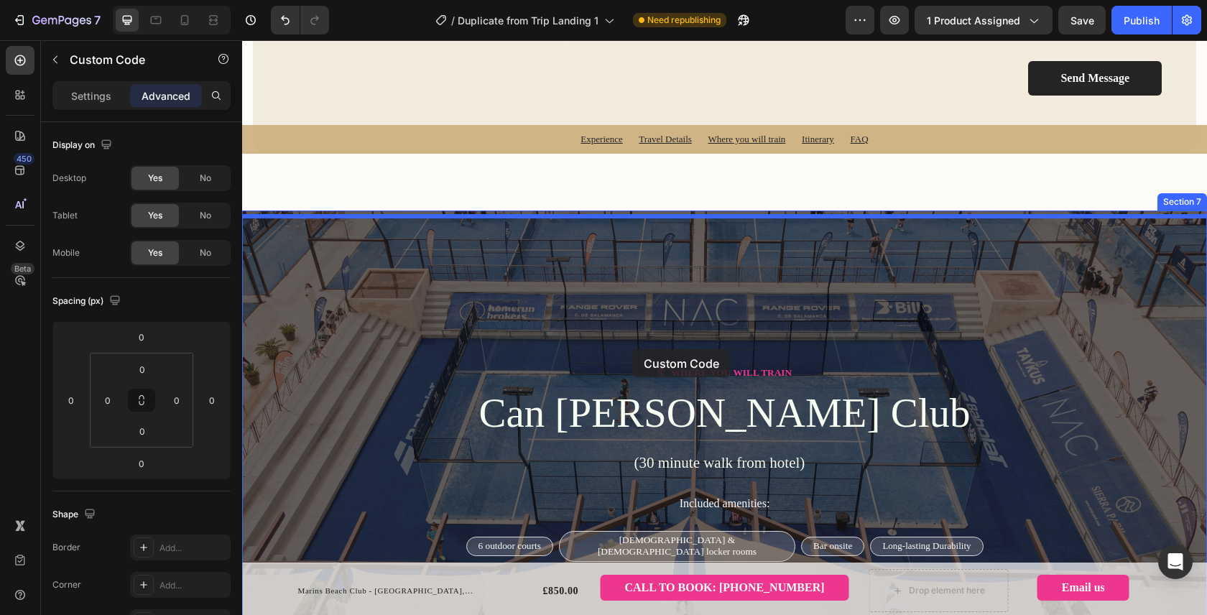
drag, startPoint x: 300, startPoint y: 167, endPoint x: 632, endPoint y: 349, distance: 378.7
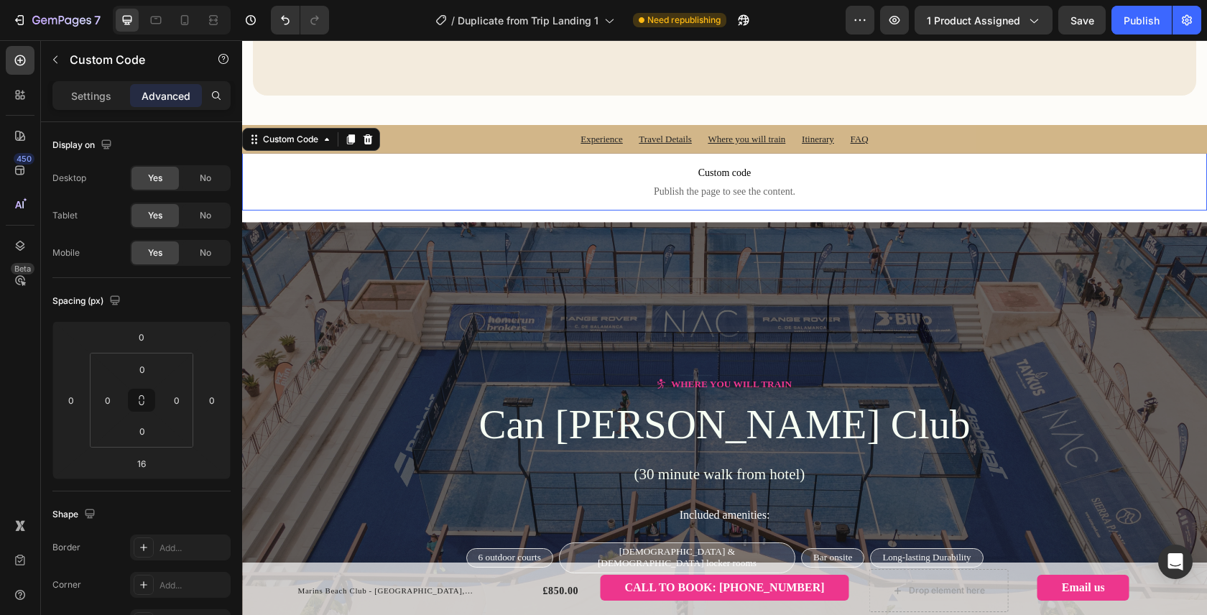
scroll to position [2301, 0]
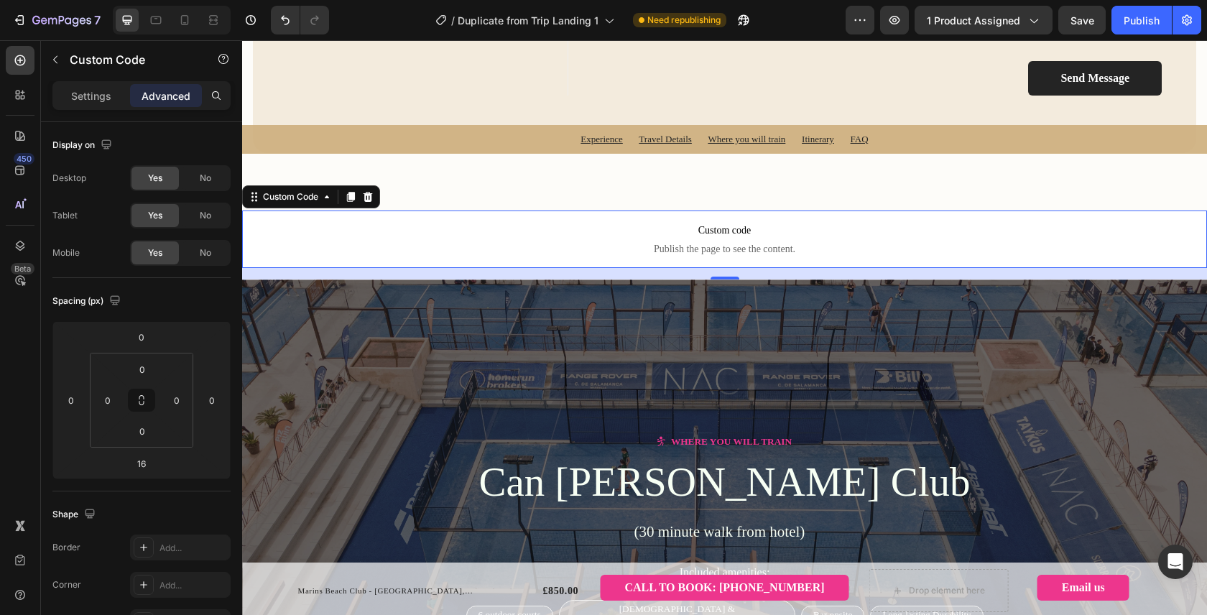
click at [728, 245] on p "Custom code Publish the page to see the content." at bounding box center [724, 238] width 965 height 57
click at [139, 466] on input "16" at bounding box center [141, 464] width 29 height 22
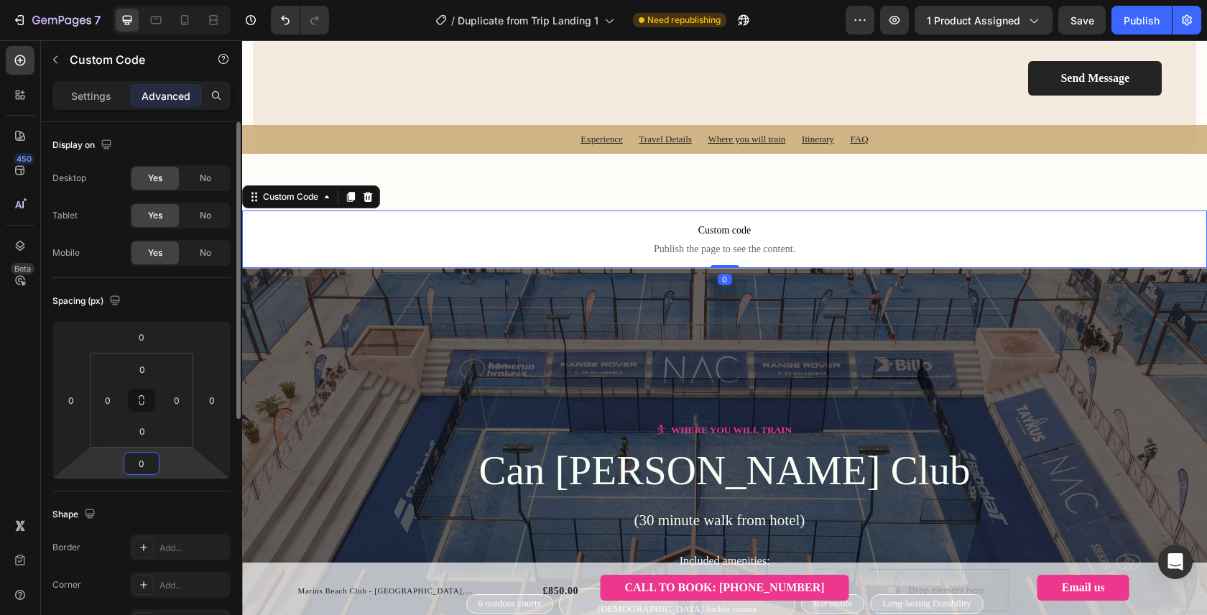
type input "0"
click at [737, 235] on span "Custom code" at bounding box center [724, 230] width 965 height 17
click at [110, 100] on p "Settings" at bounding box center [91, 95] width 40 height 15
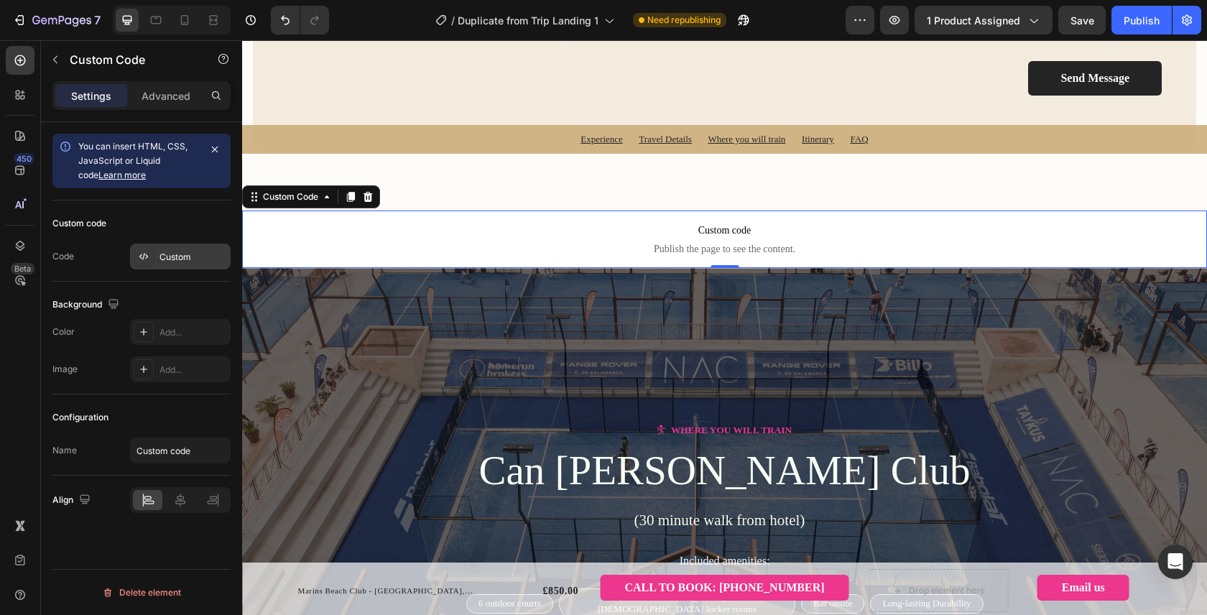
click at [162, 253] on div "Custom" at bounding box center [193, 257] width 68 height 13
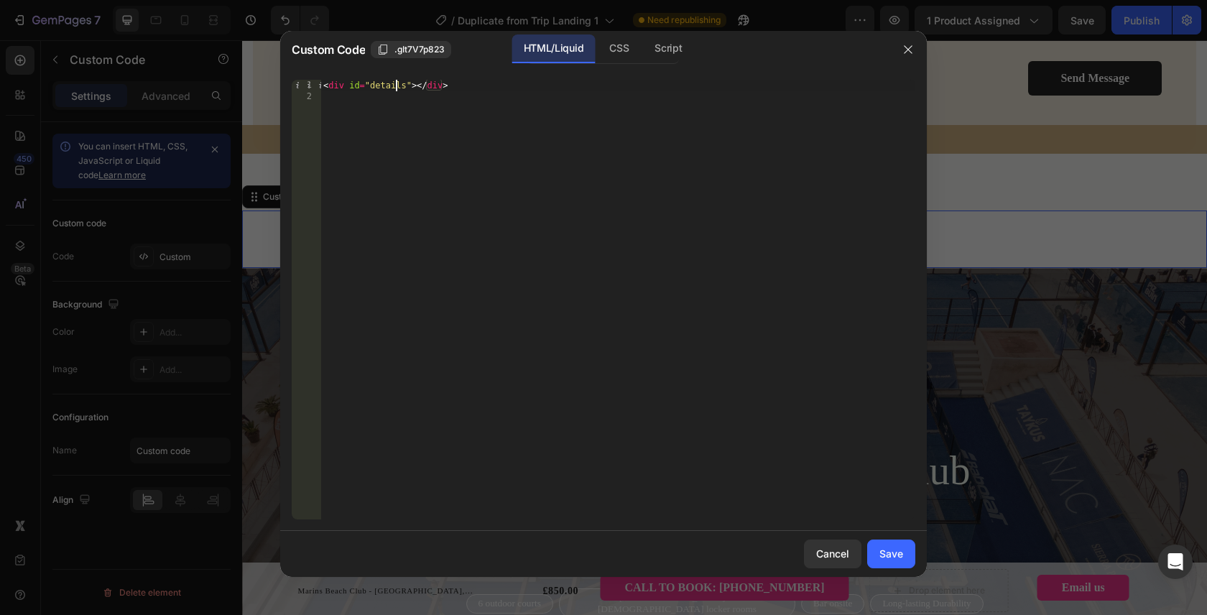
click at [396, 90] on div "< div id = "details" > </ div >" at bounding box center [617, 311] width 595 height 463
type textarea "<div id="train"></div>"
click at [897, 552] on div "Save" at bounding box center [891, 553] width 24 height 15
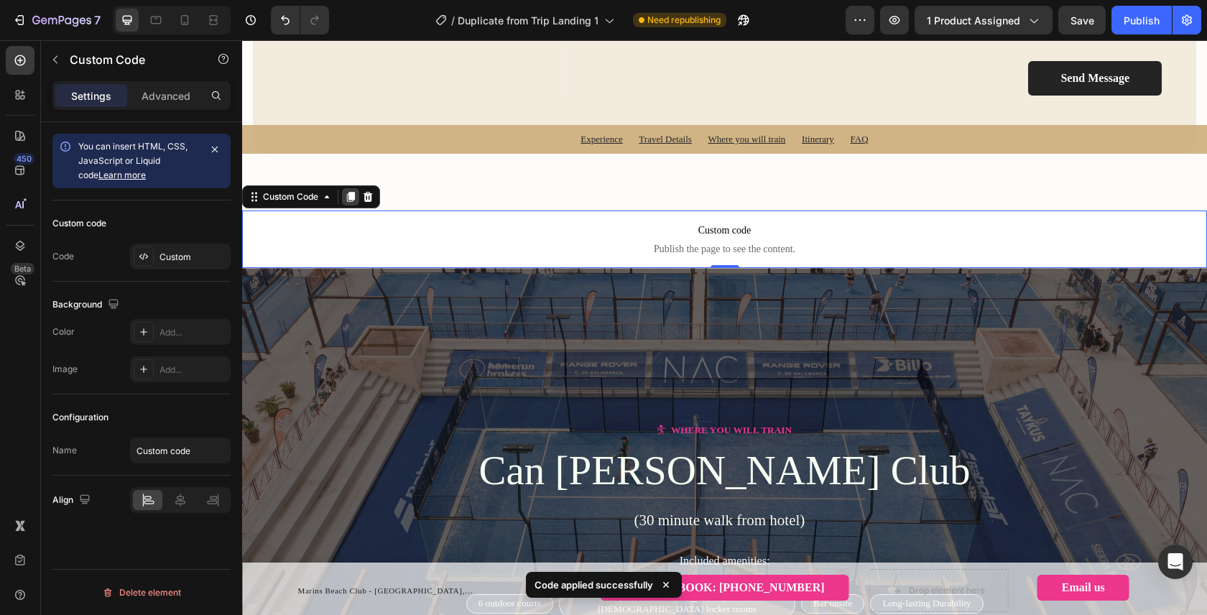
click at [349, 200] on icon at bounding box center [351, 198] width 8 height 10
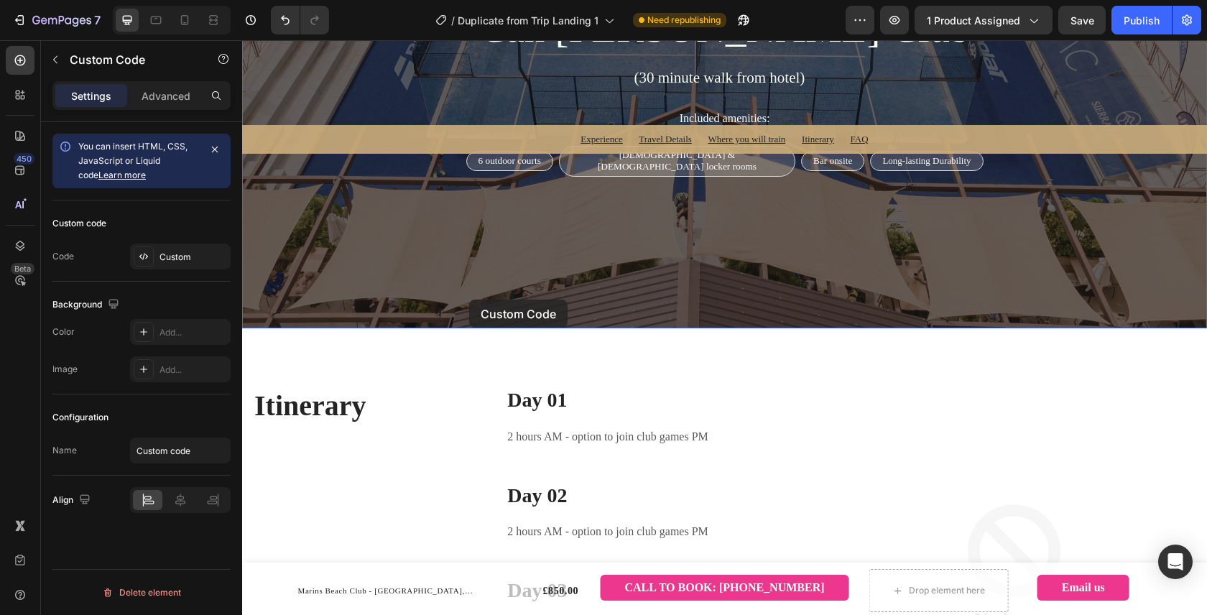
scroll to position [2875, 0]
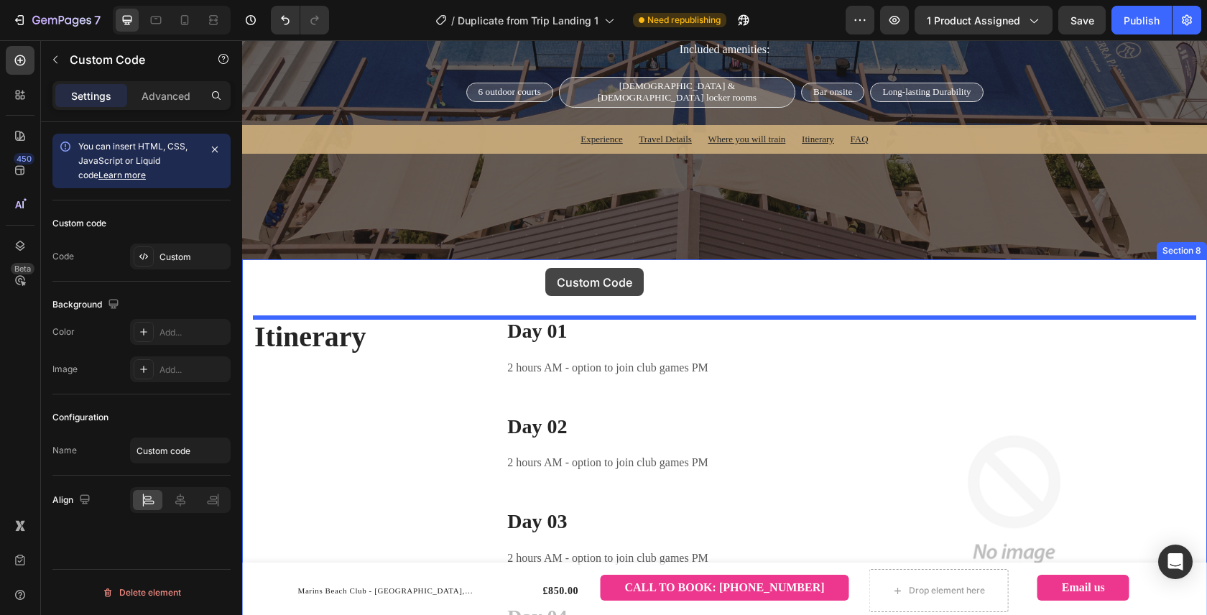
drag, startPoint x: 286, startPoint y: 257, endPoint x: 545, endPoint y: 268, distance: 259.6
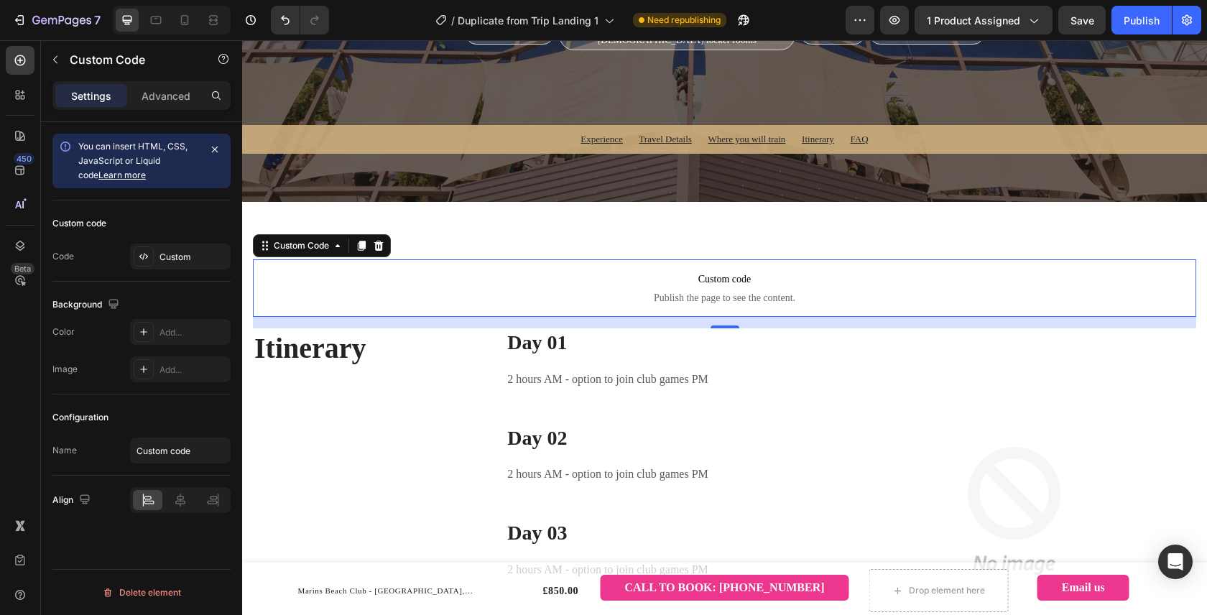
scroll to position [2817, 0]
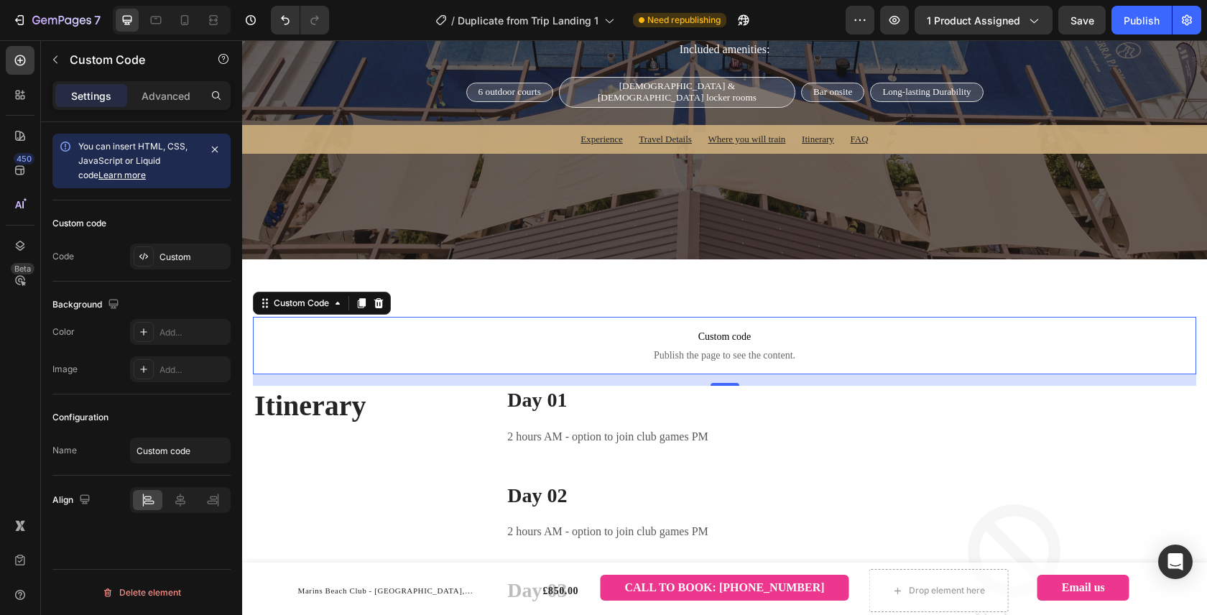
click at [542, 361] on span "Publish the page to see the content." at bounding box center [724, 355] width 943 height 14
click at [162, 98] on p "Advanced" at bounding box center [166, 95] width 49 height 15
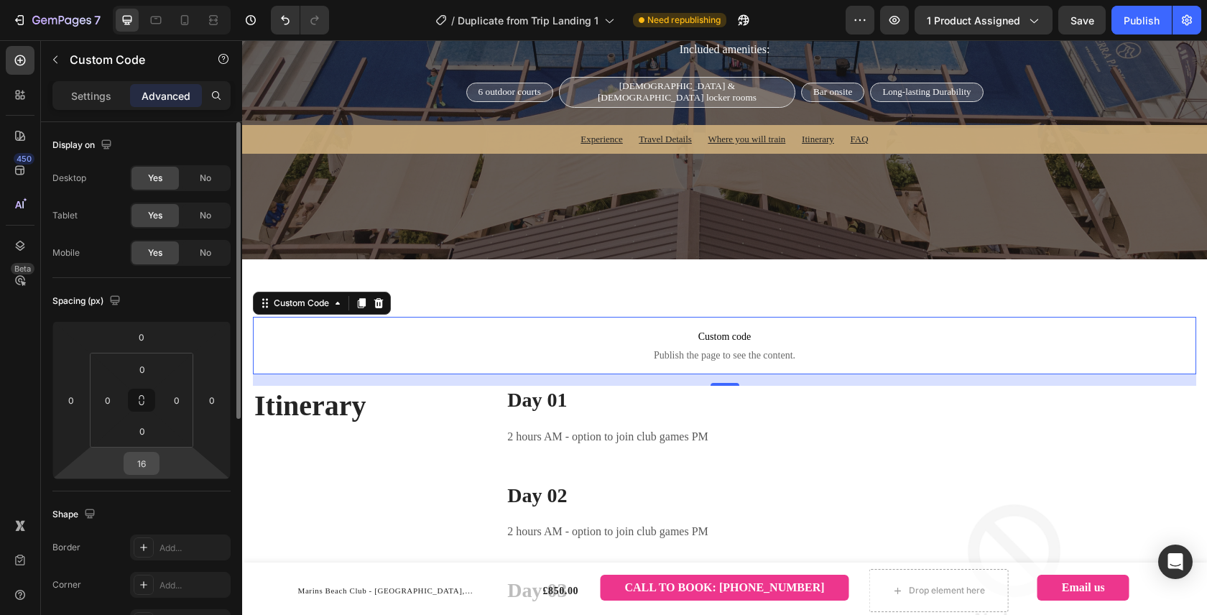
click at [153, 458] on input "16" at bounding box center [141, 464] width 29 height 22
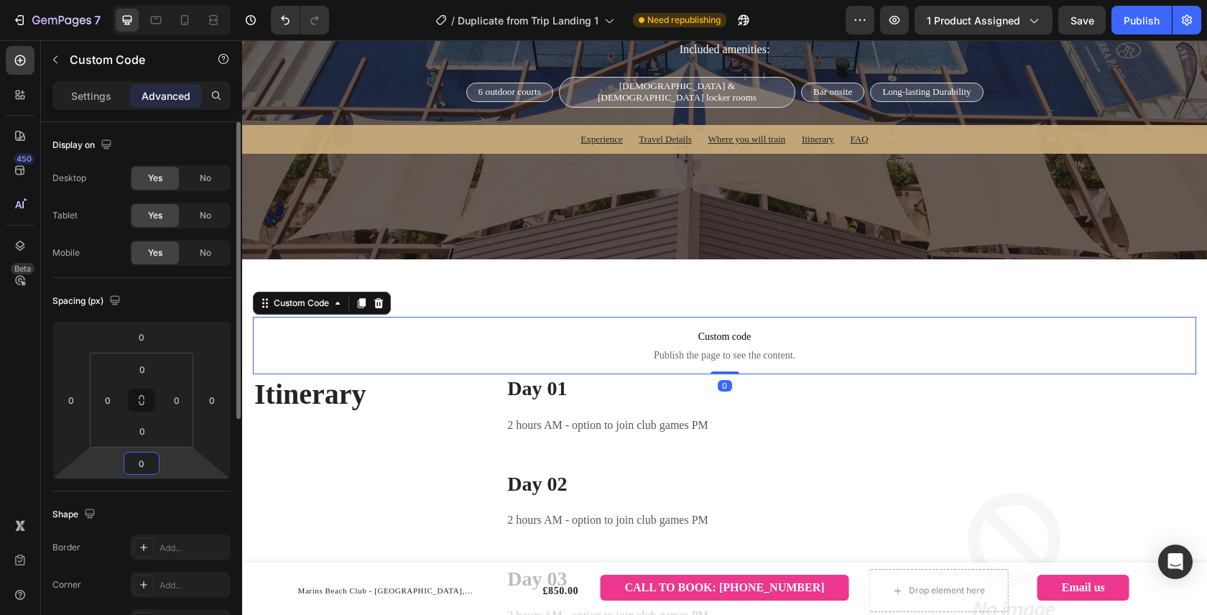
type input "0"
click at [93, 88] on p "Settings" at bounding box center [91, 95] width 40 height 15
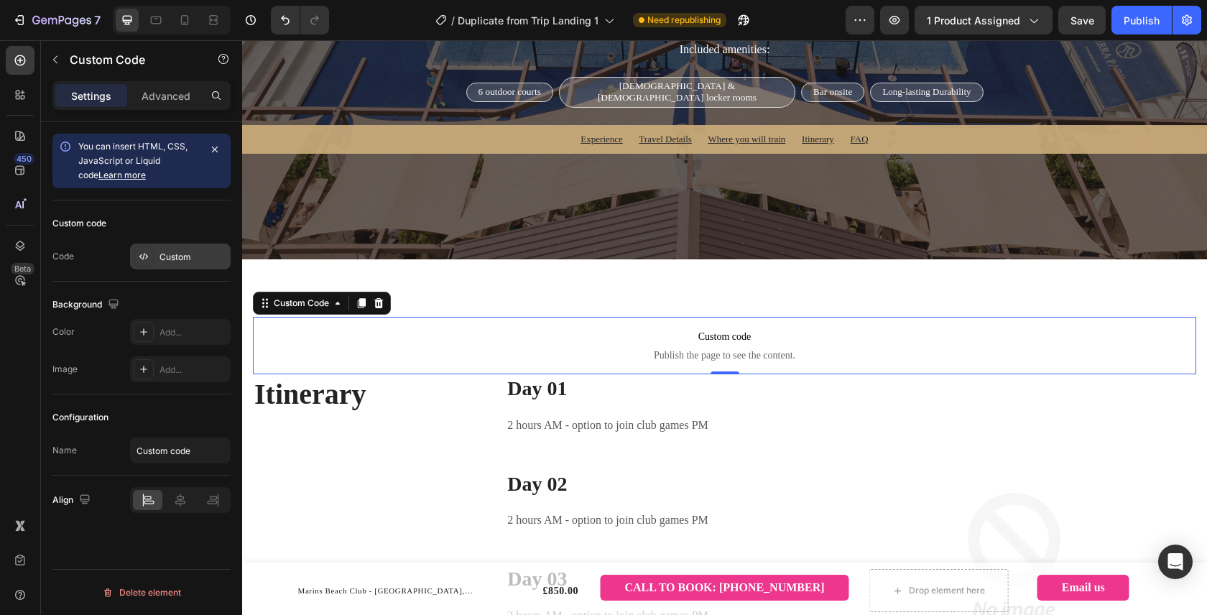
click at [149, 261] on icon at bounding box center [143, 256] width 11 height 11
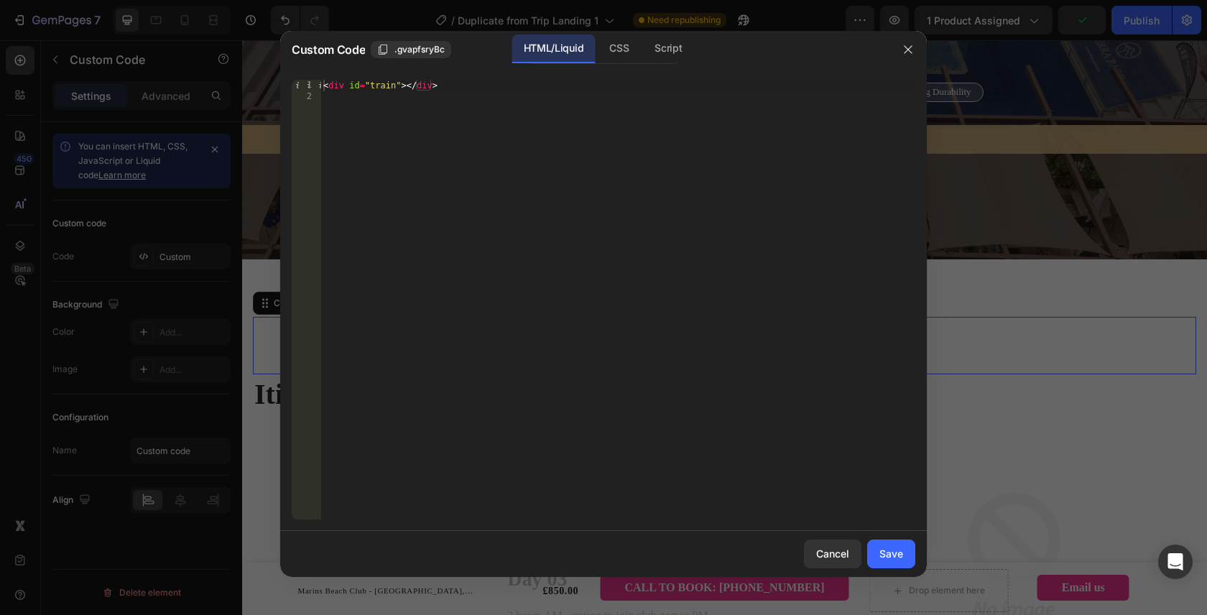
click at [394, 88] on div "< div id = "train" > </ div >" at bounding box center [617, 311] width 595 height 463
type textarea "<div id="itin"></div>"
click at [882, 547] on div "Save" at bounding box center [891, 553] width 24 height 15
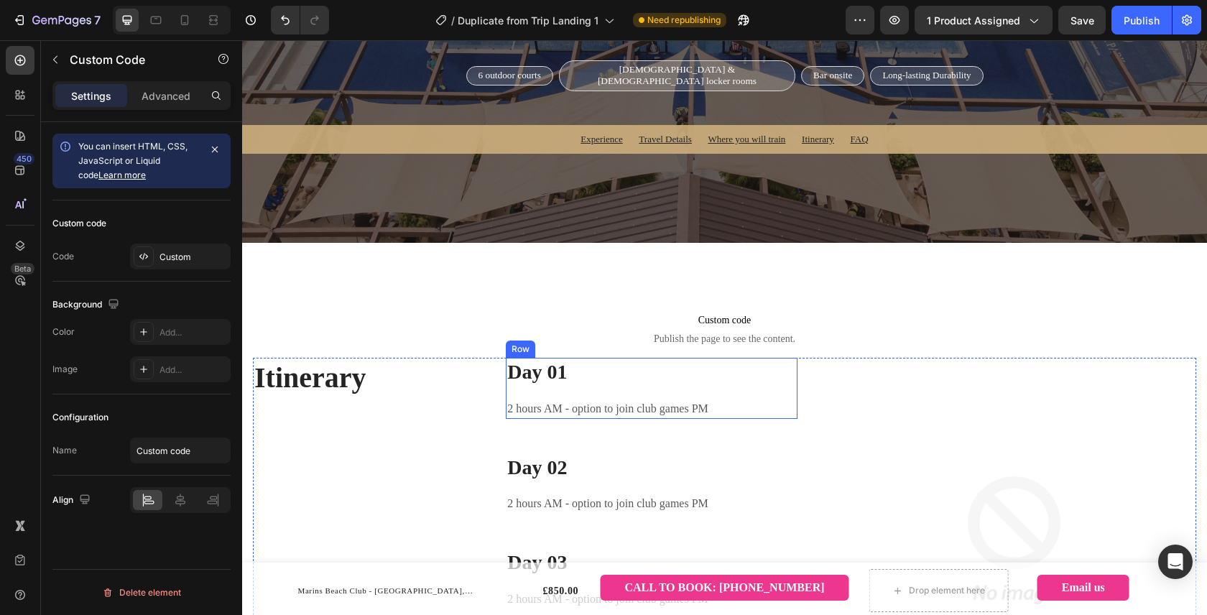
scroll to position [2731, 0]
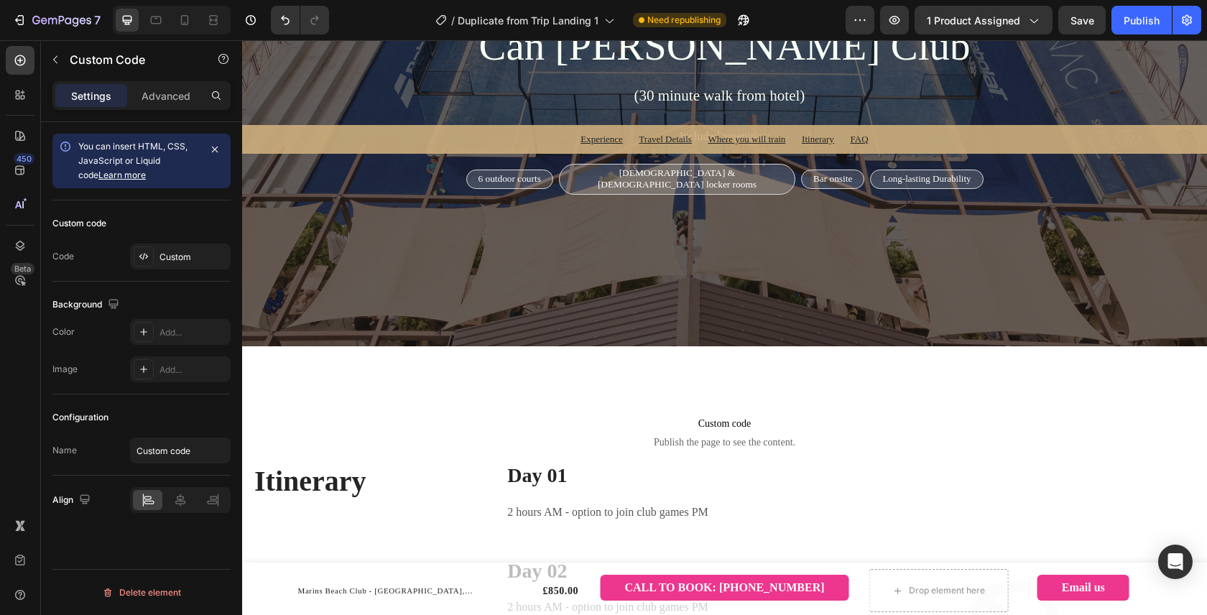
click at [696, 428] on span "Custom code" at bounding box center [724, 423] width 943 height 17
click at [555, 469] on h3 "Day 01" at bounding box center [652, 475] width 292 height 29
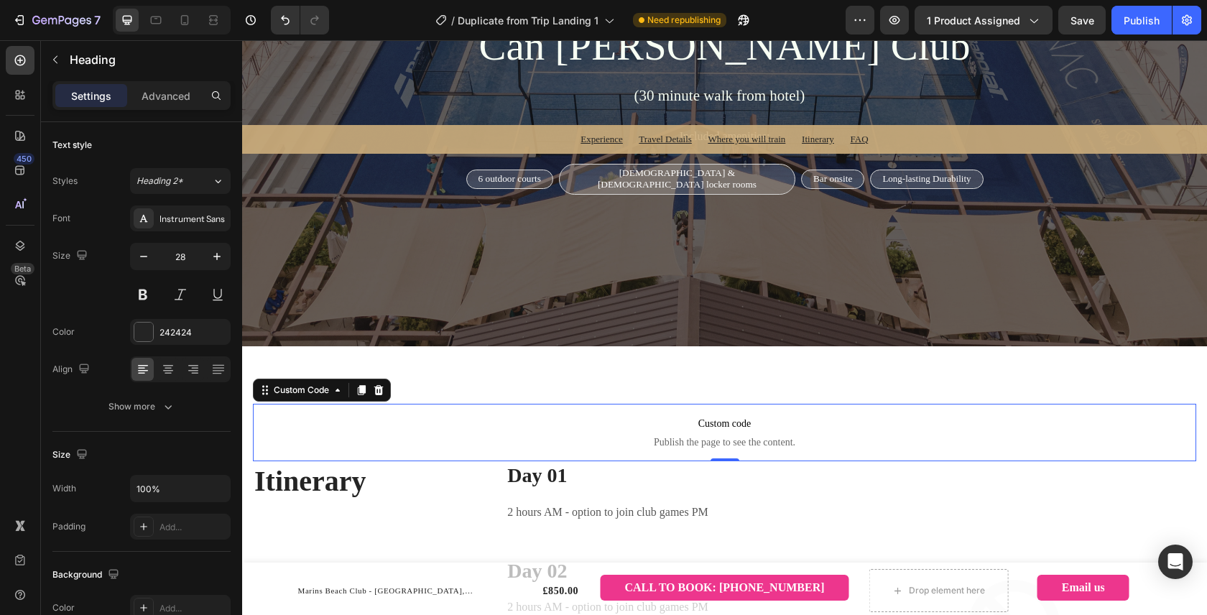
click at [727, 414] on p "Custom code Publish the page to see the content." at bounding box center [724, 432] width 943 height 57
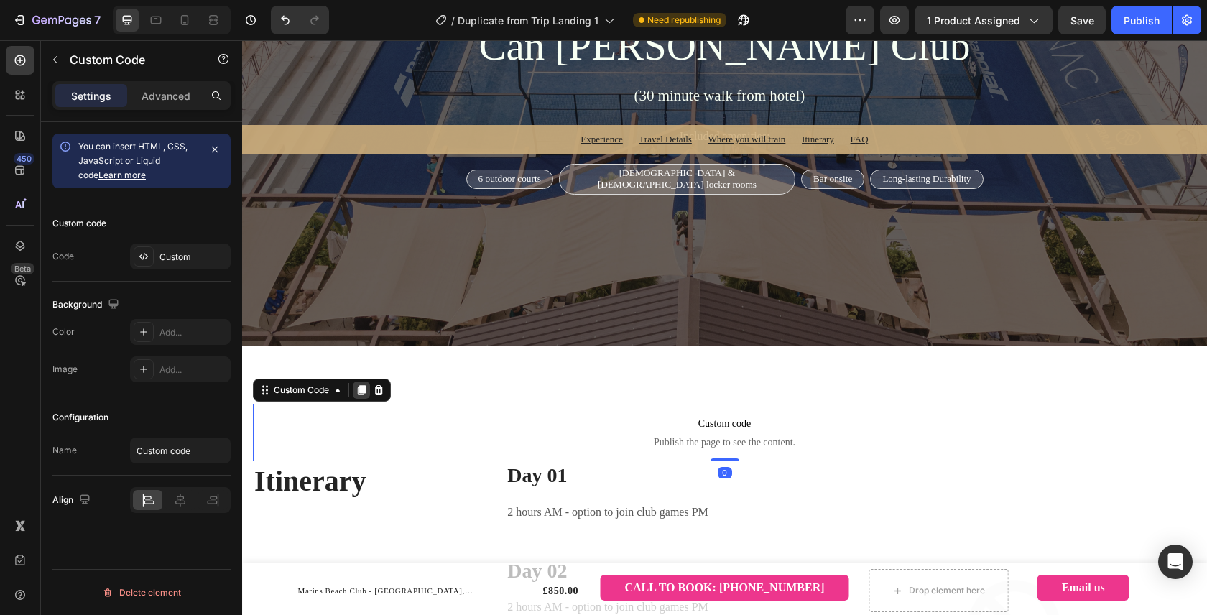
click at [363, 394] on icon at bounding box center [361, 389] width 11 height 11
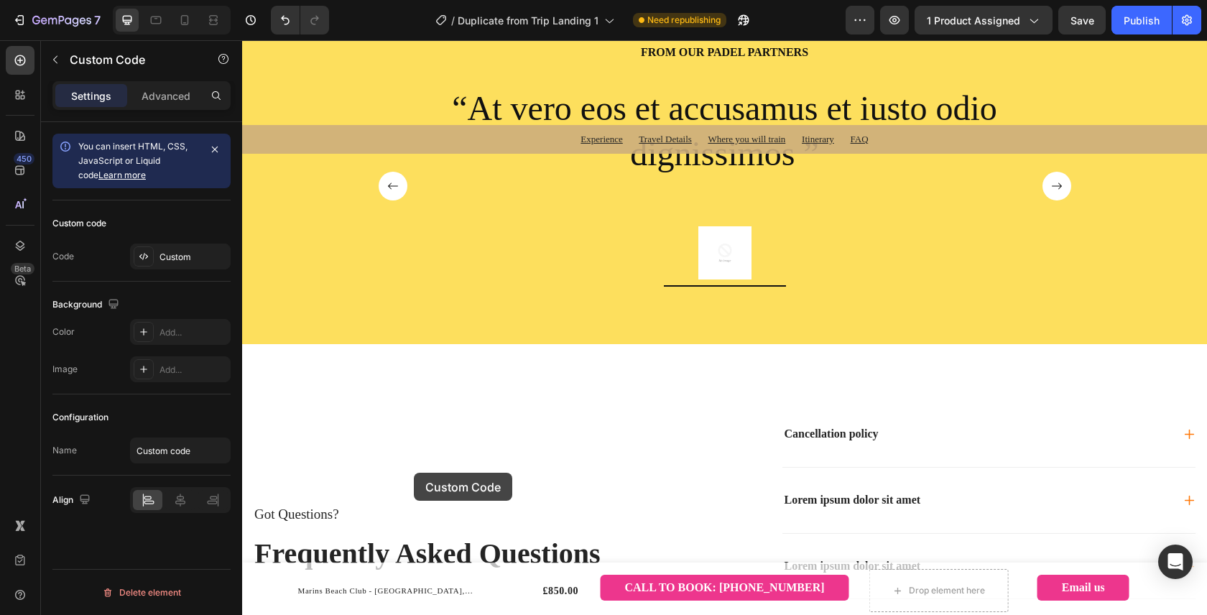
scroll to position [3807, 0]
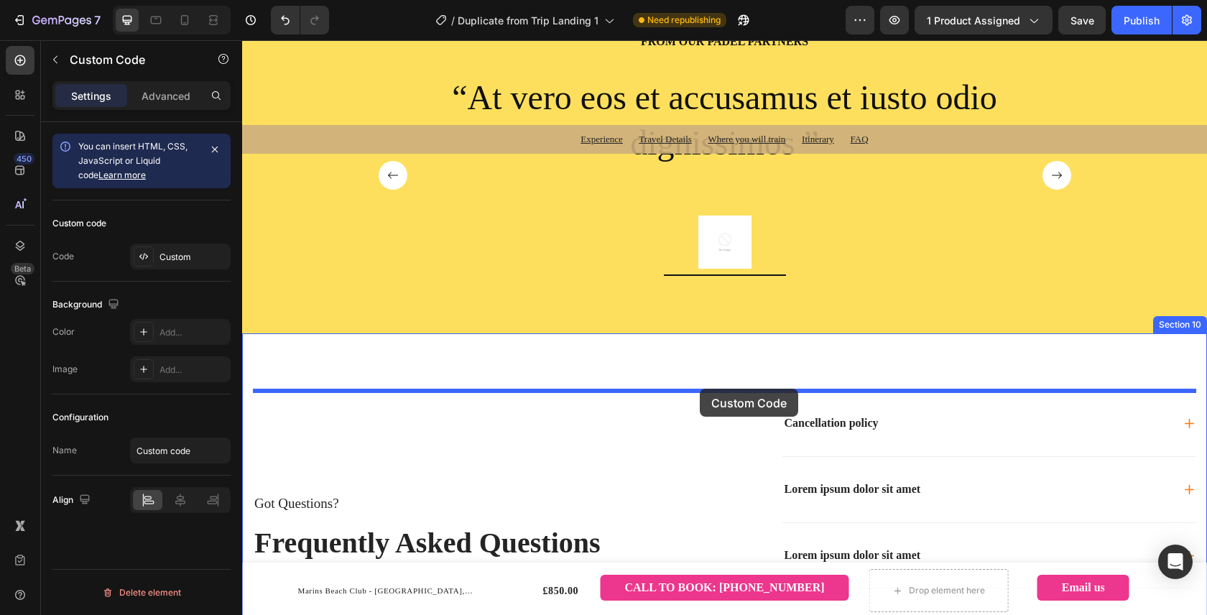
drag, startPoint x: 306, startPoint y: 449, endPoint x: 700, endPoint y: 389, distance: 398.3
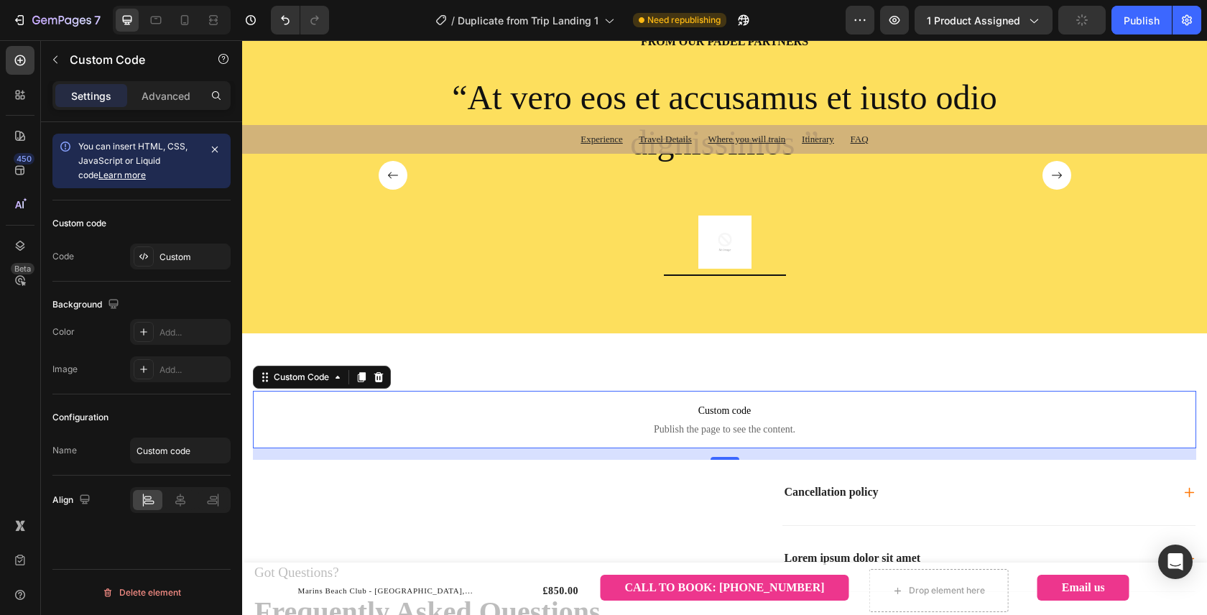
click at [487, 421] on p "Custom code Publish the page to see the content." at bounding box center [724, 419] width 943 height 57
click at [162, 95] on p "Advanced" at bounding box center [166, 95] width 49 height 15
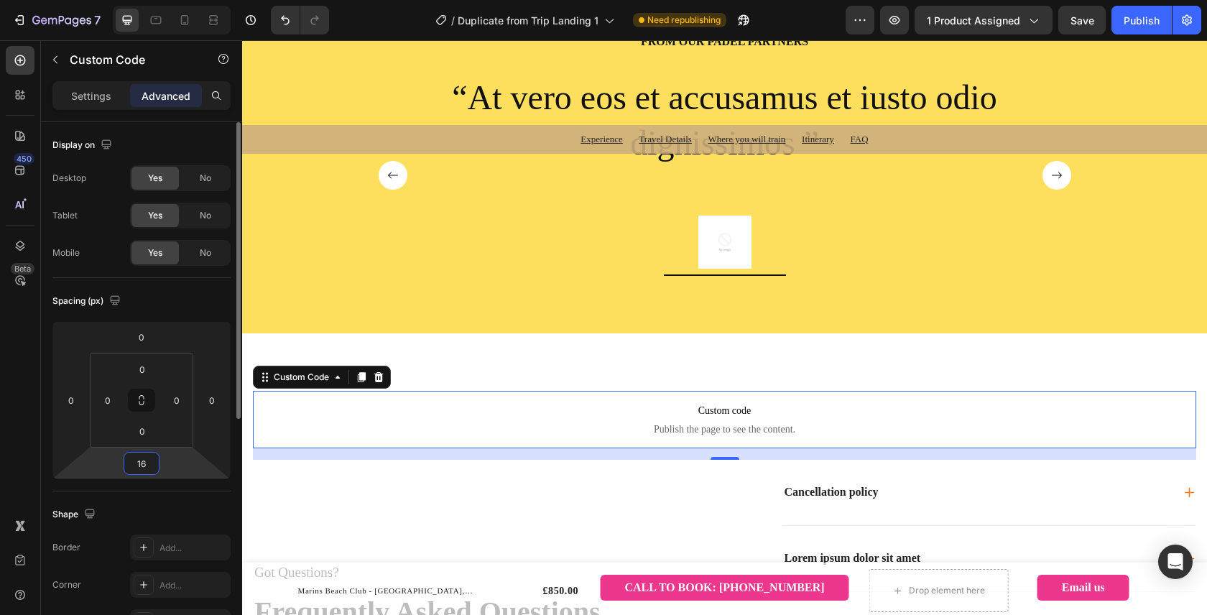
click at [147, 463] on input "16" at bounding box center [141, 464] width 29 height 22
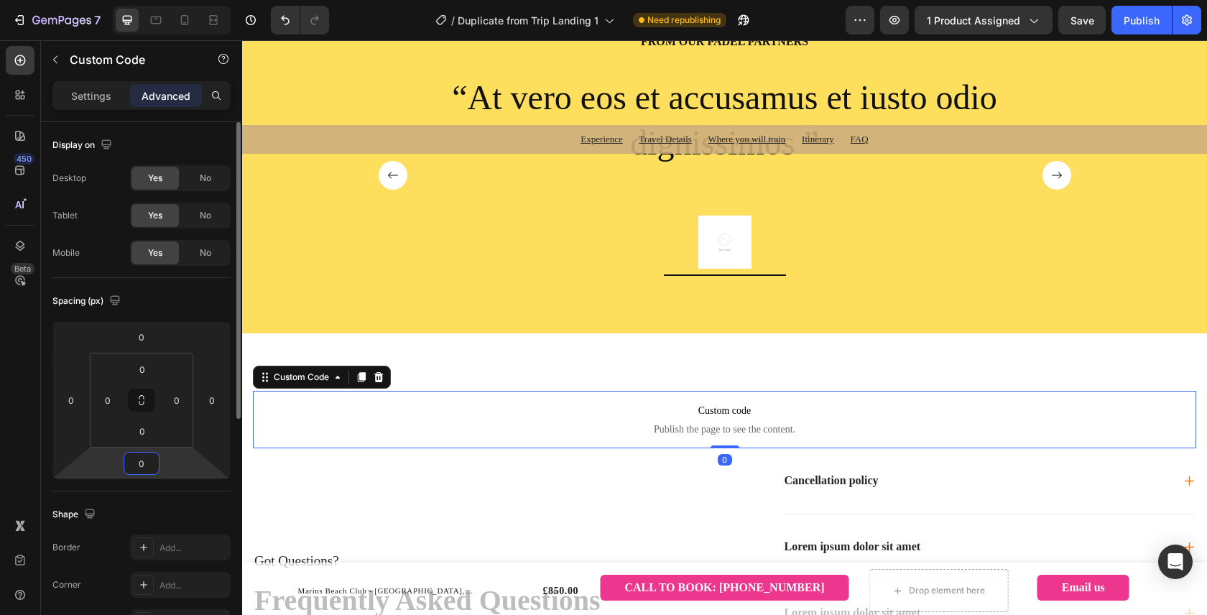
type input "0"
click at [93, 93] on p "Settings" at bounding box center [91, 95] width 40 height 15
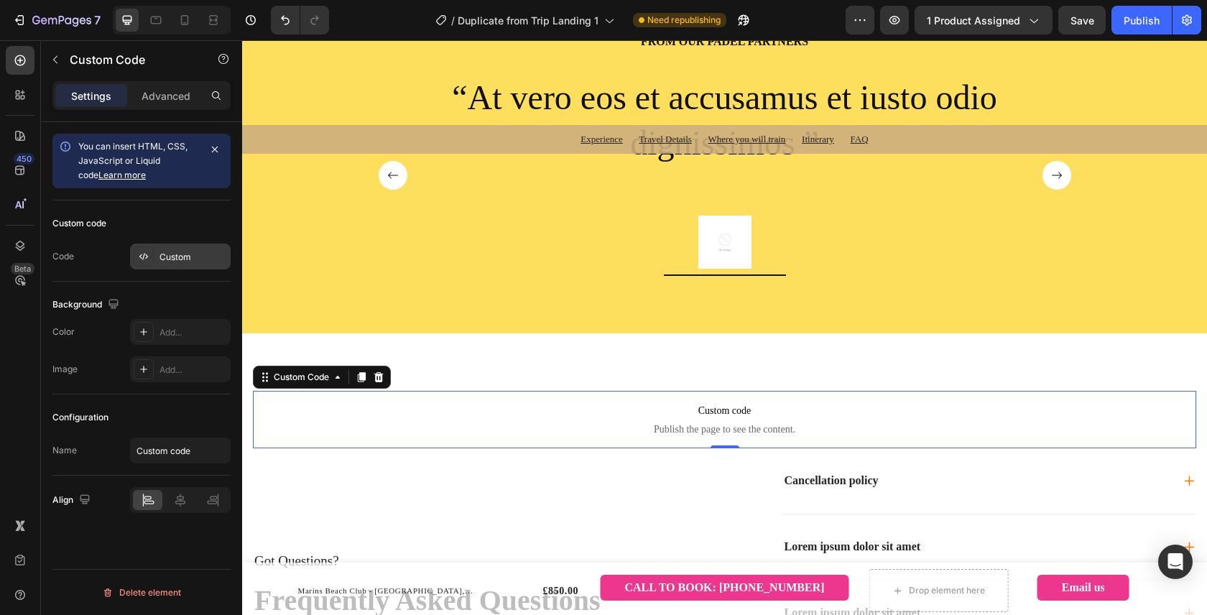
click at [188, 263] on div "Custom" at bounding box center [193, 257] width 68 height 13
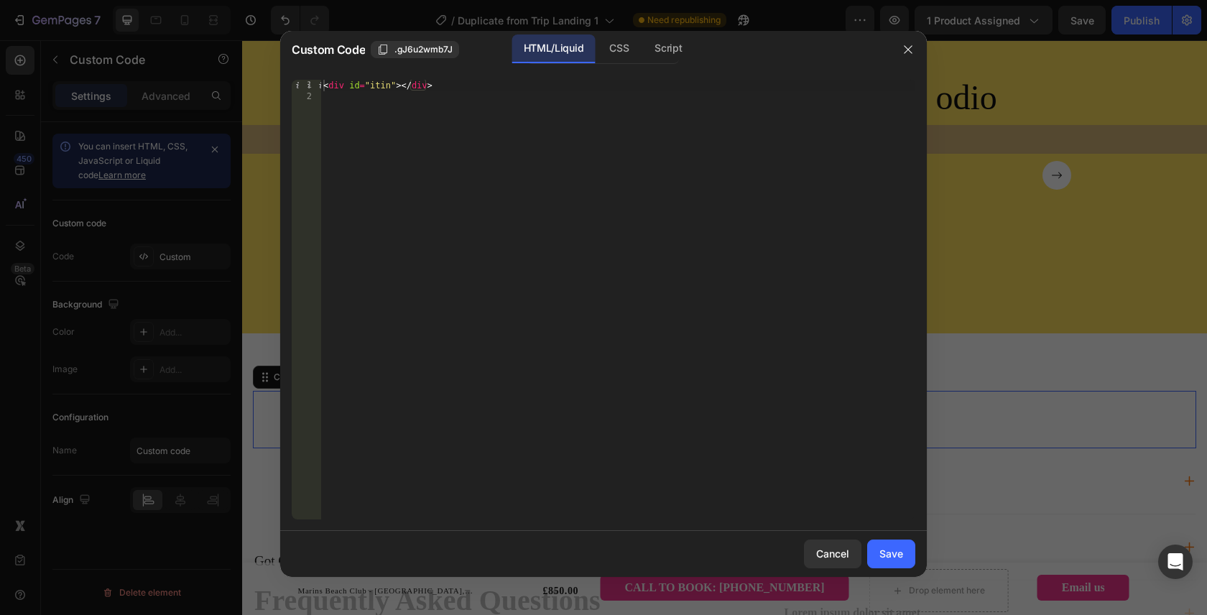
click at [386, 87] on div "< div id = "itin" > </ div >" at bounding box center [617, 311] width 595 height 463
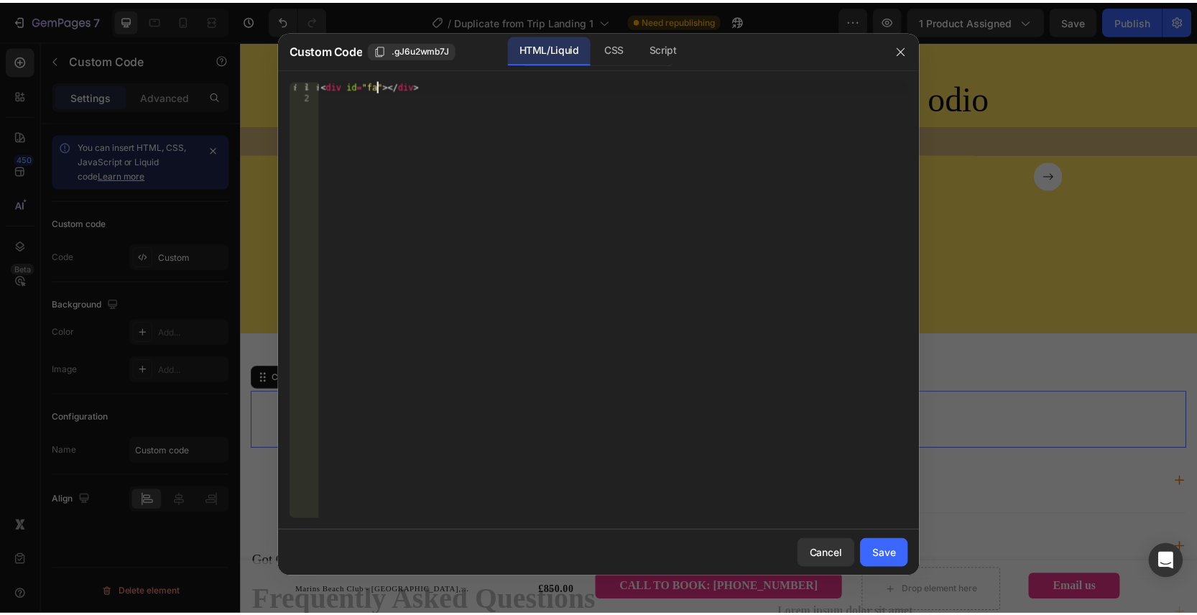
scroll to position [0, 4]
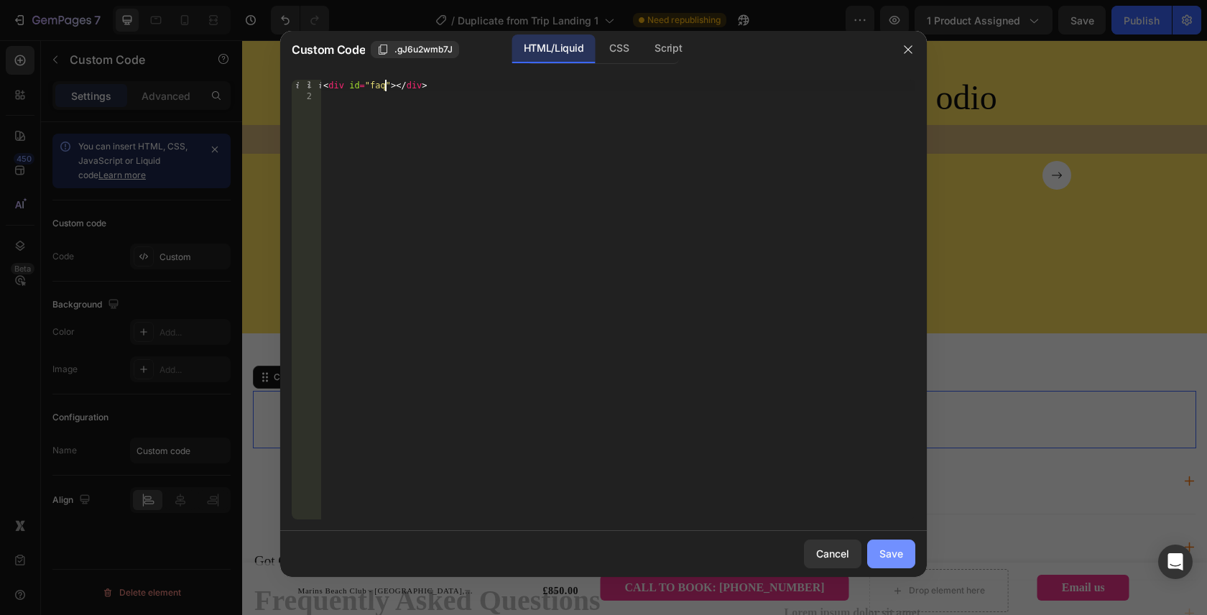
type textarea "<div id="faq"></div>"
click at [887, 550] on div "Save" at bounding box center [891, 553] width 24 height 15
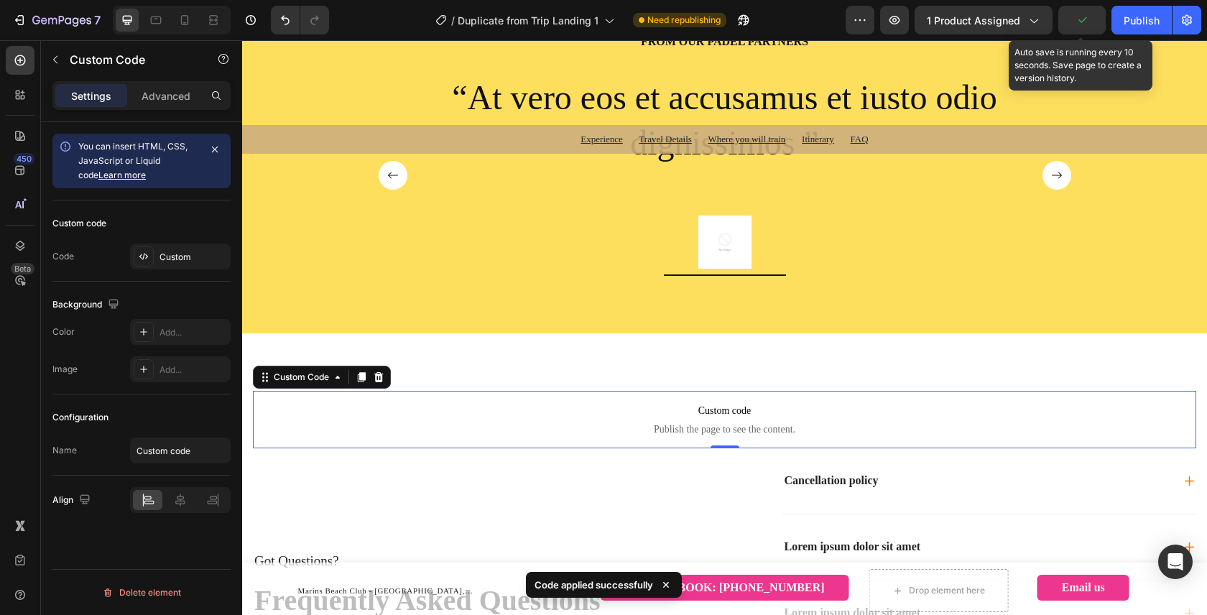
click at [1081, 22] on icon "button" at bounding box center [1082, 20] width 8 height 6
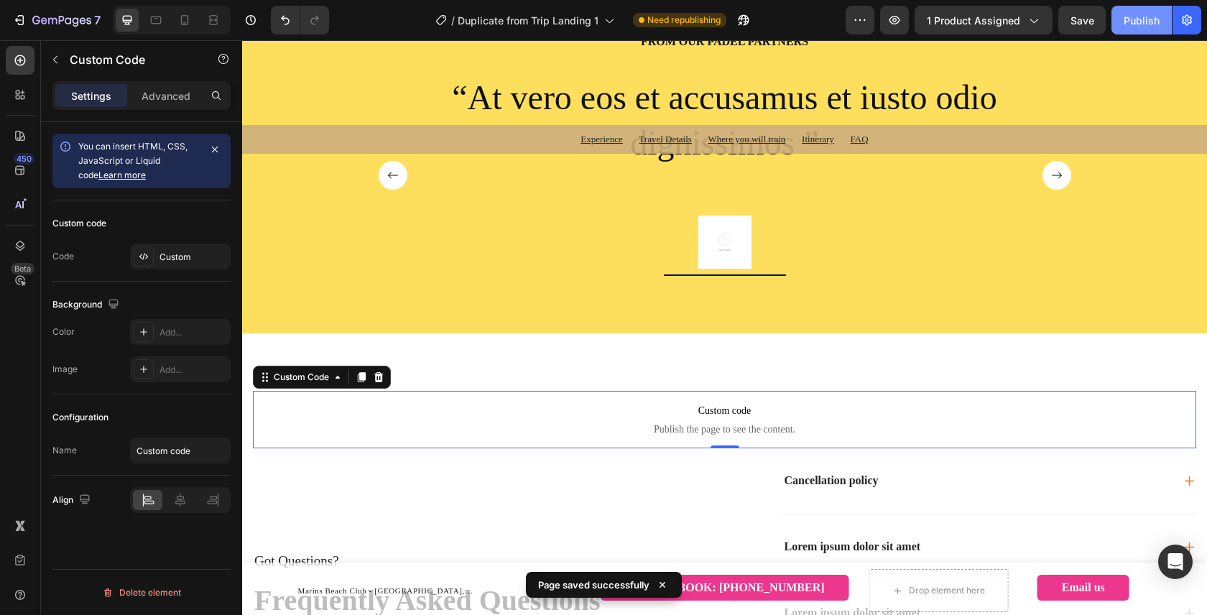
click at [1133, 22] on div "Publish" at bounding box center [1142, 20] width 36 height 15
